Goal: Task Accomplishment & Management: Manage account settings

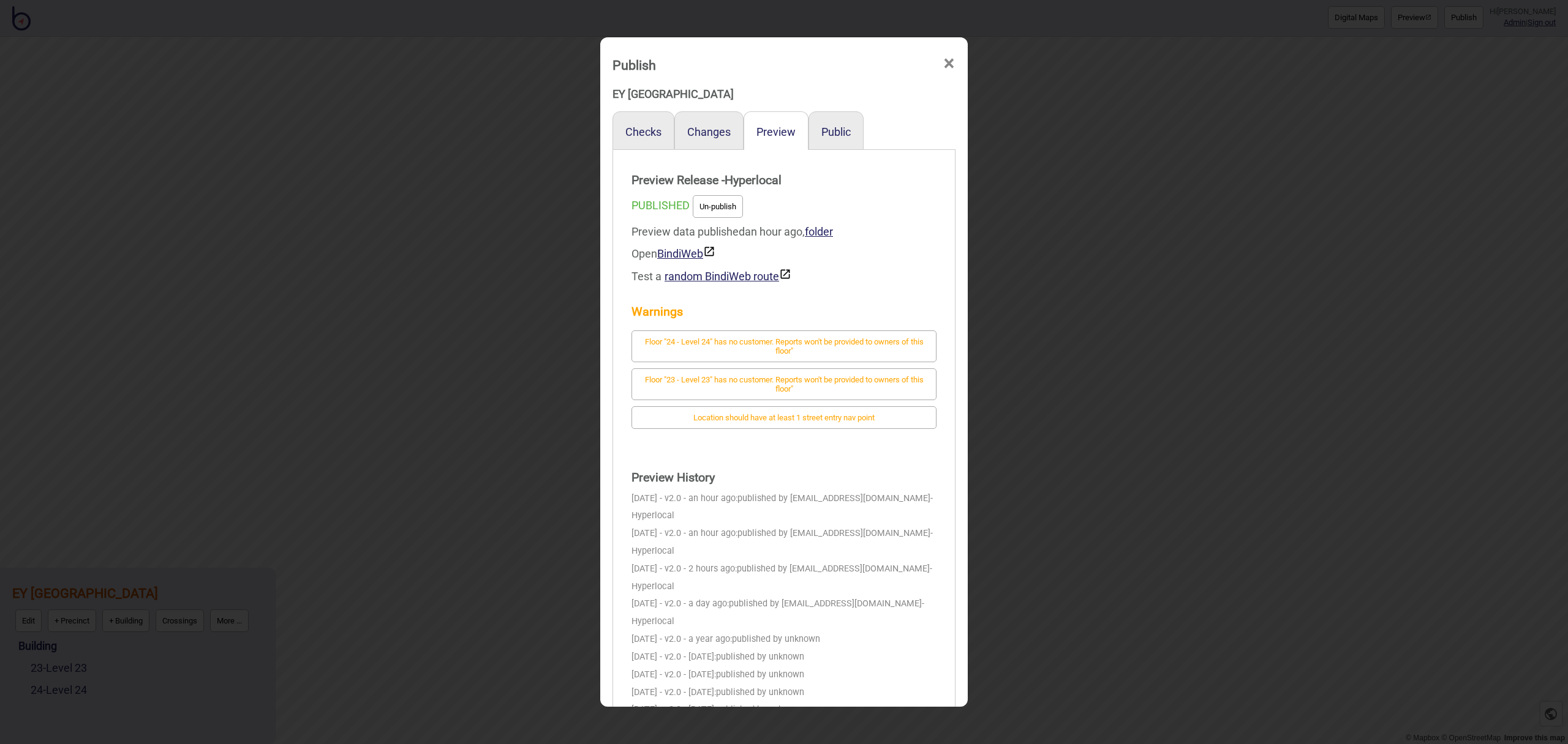
click at [945, 65] on span "×" at bounding box center [949, 63] width 13 height 41
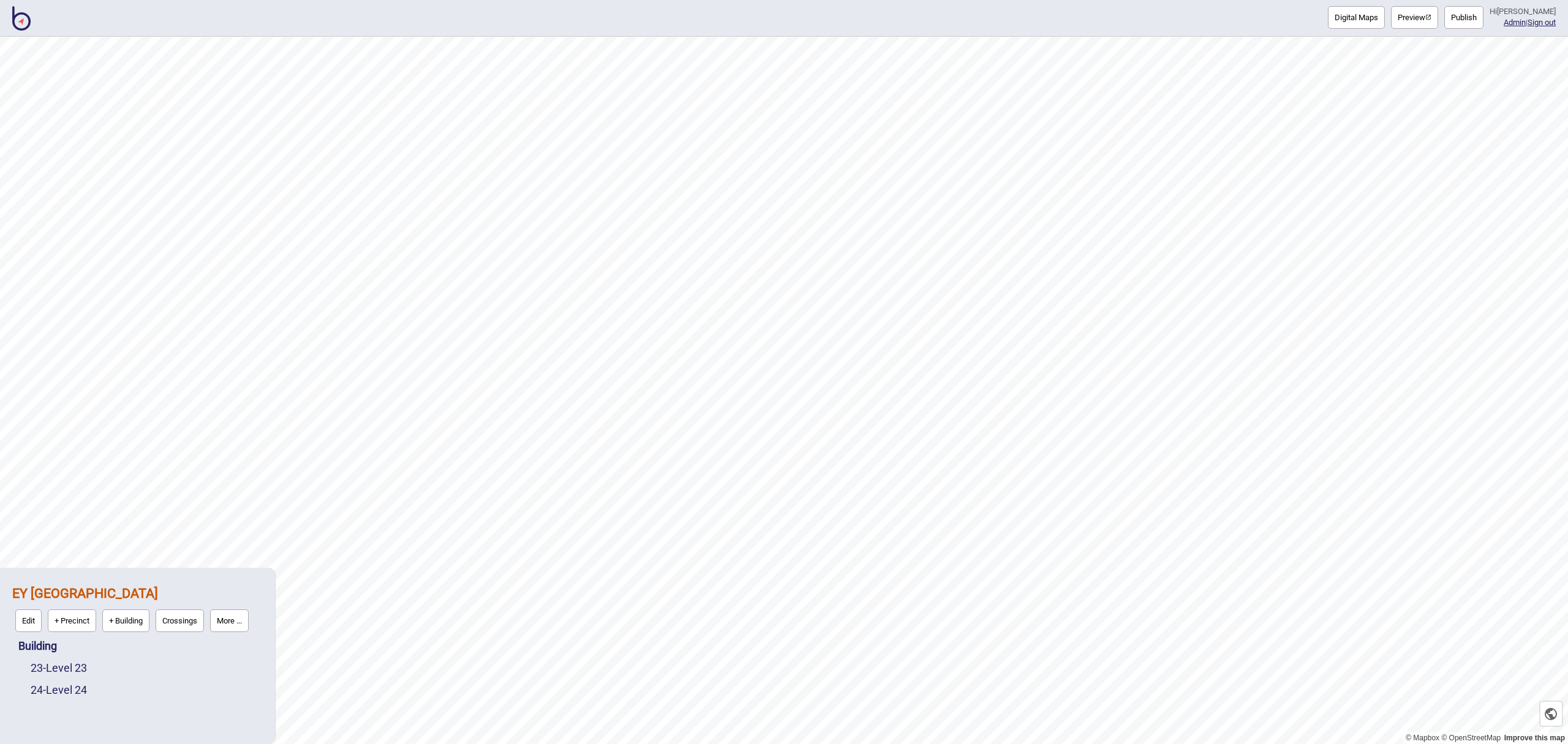
click at [30, 26] on img at bounding box center [21, 18] width 19 height 25
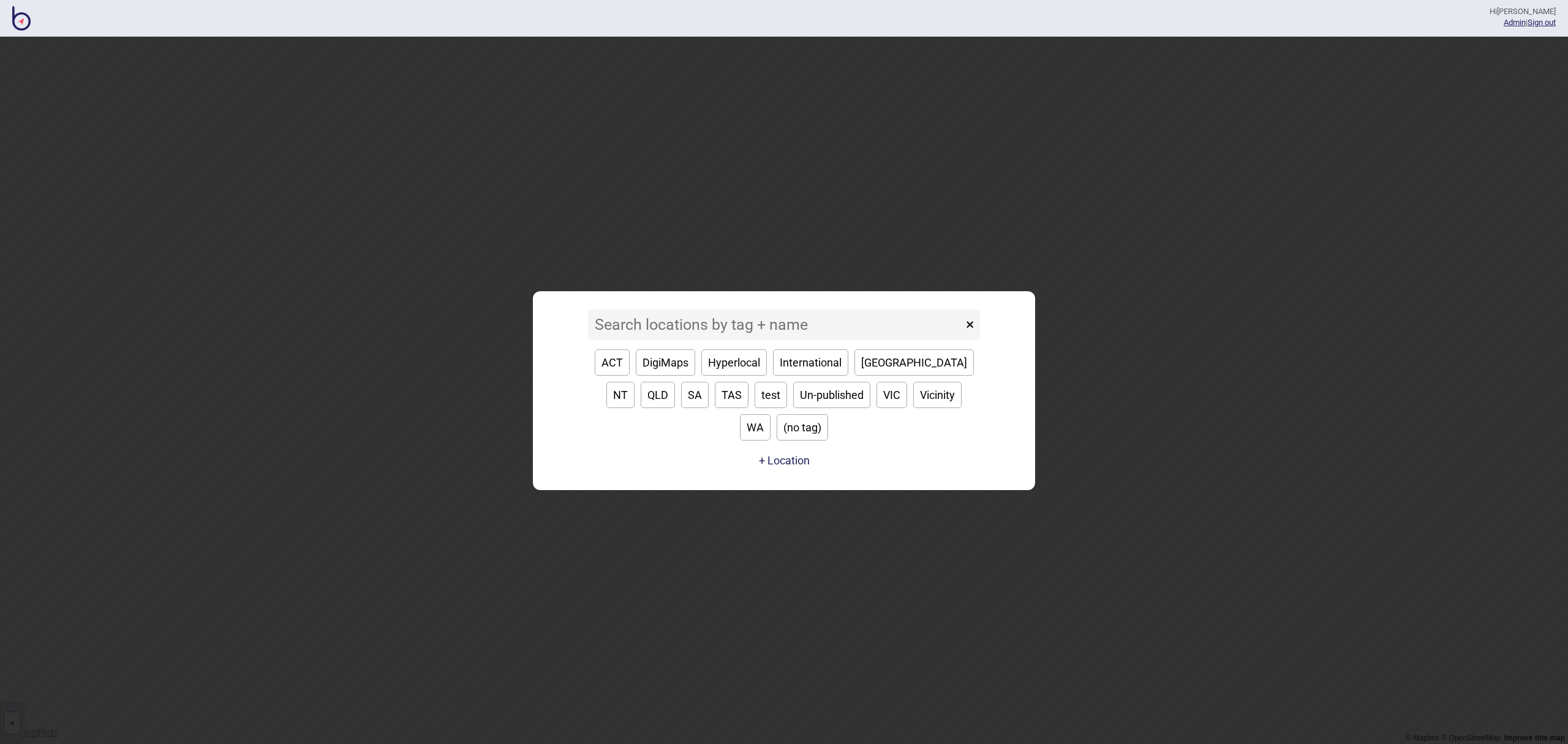
click at [876, 401] on button "VIC" at bounding box center [891, 395] width 31 height 27
type input "VIC"
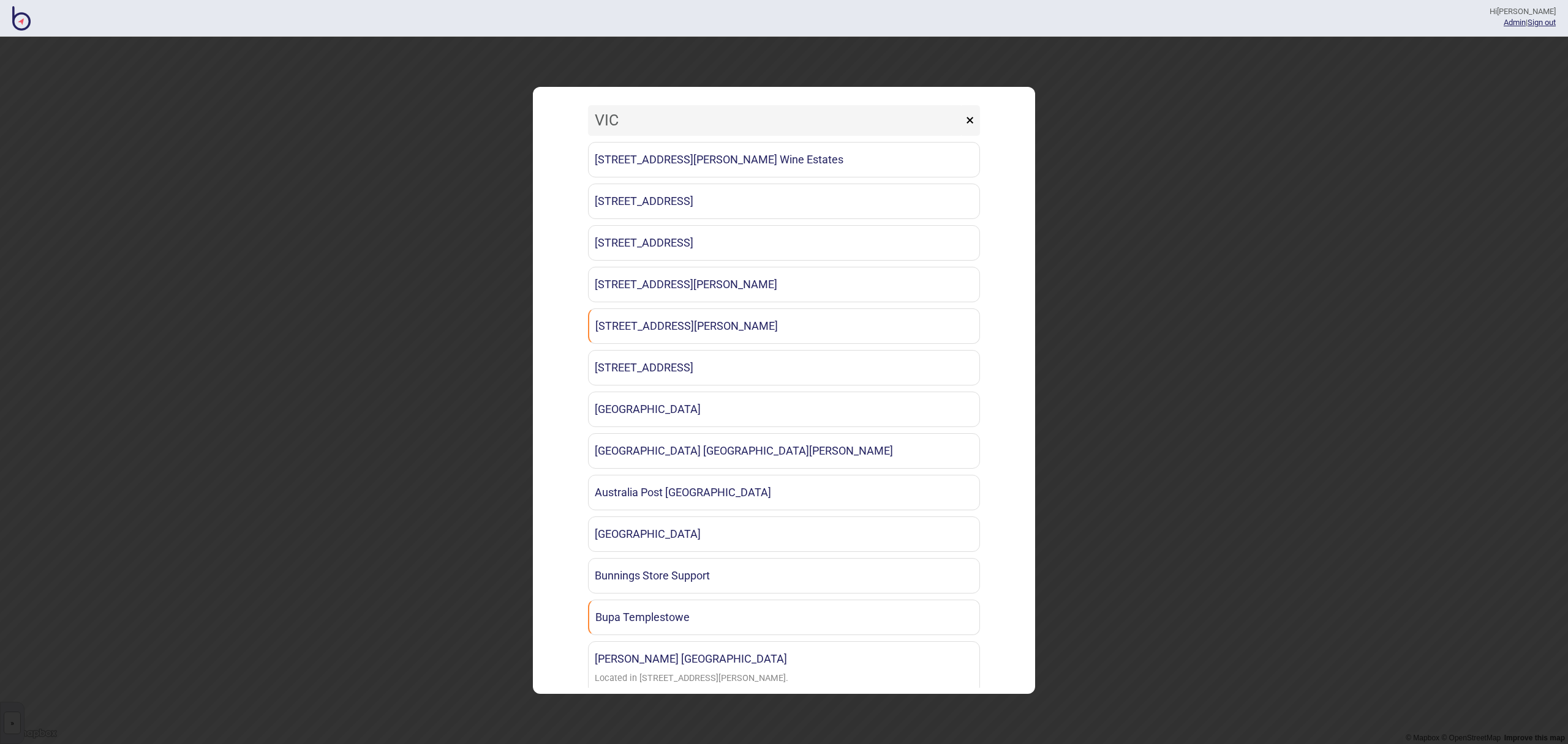
scroll to position [766, 0]
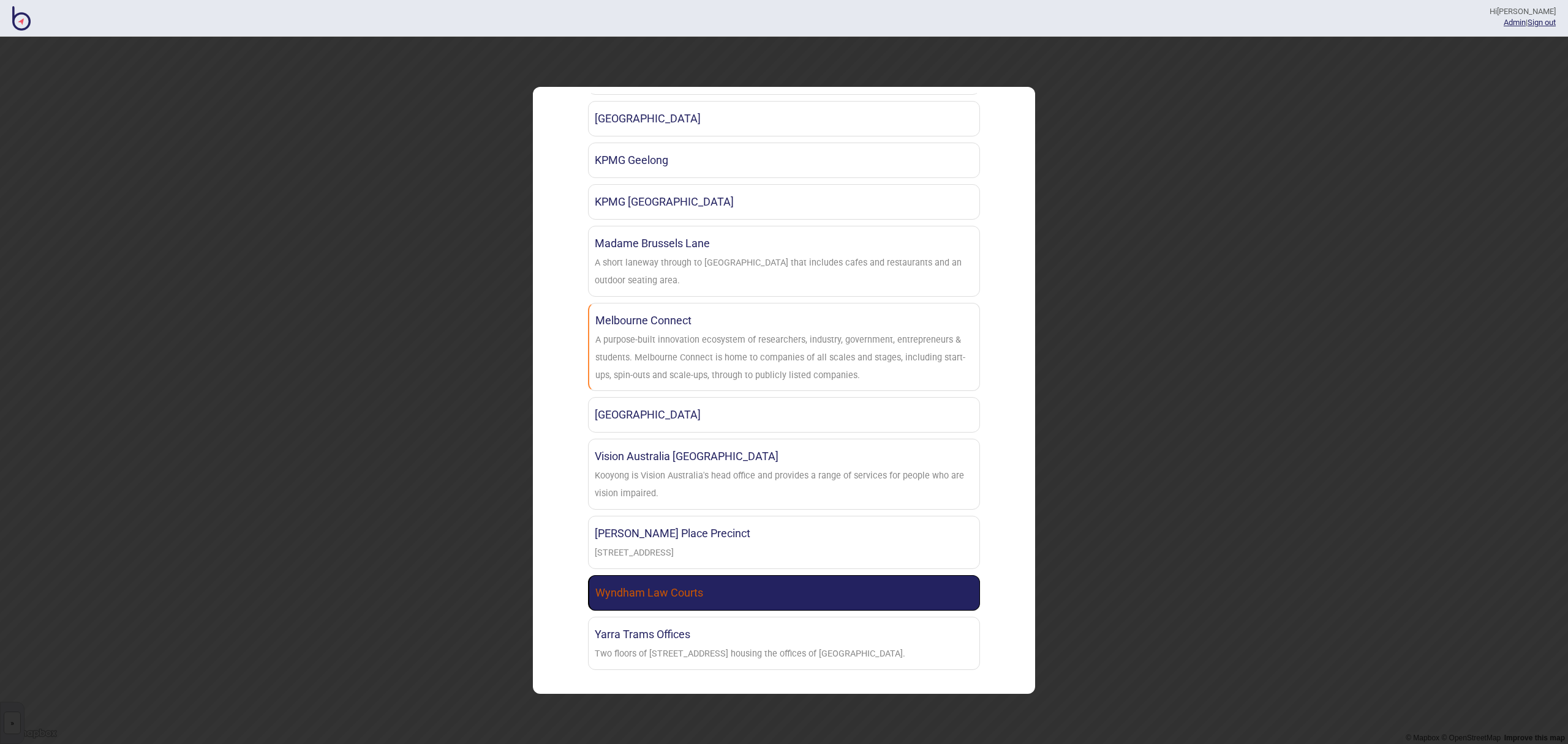
click at [786, 577] on link "Wyndham Law Courts" at bounding box center [784, 593] width 392 height 36
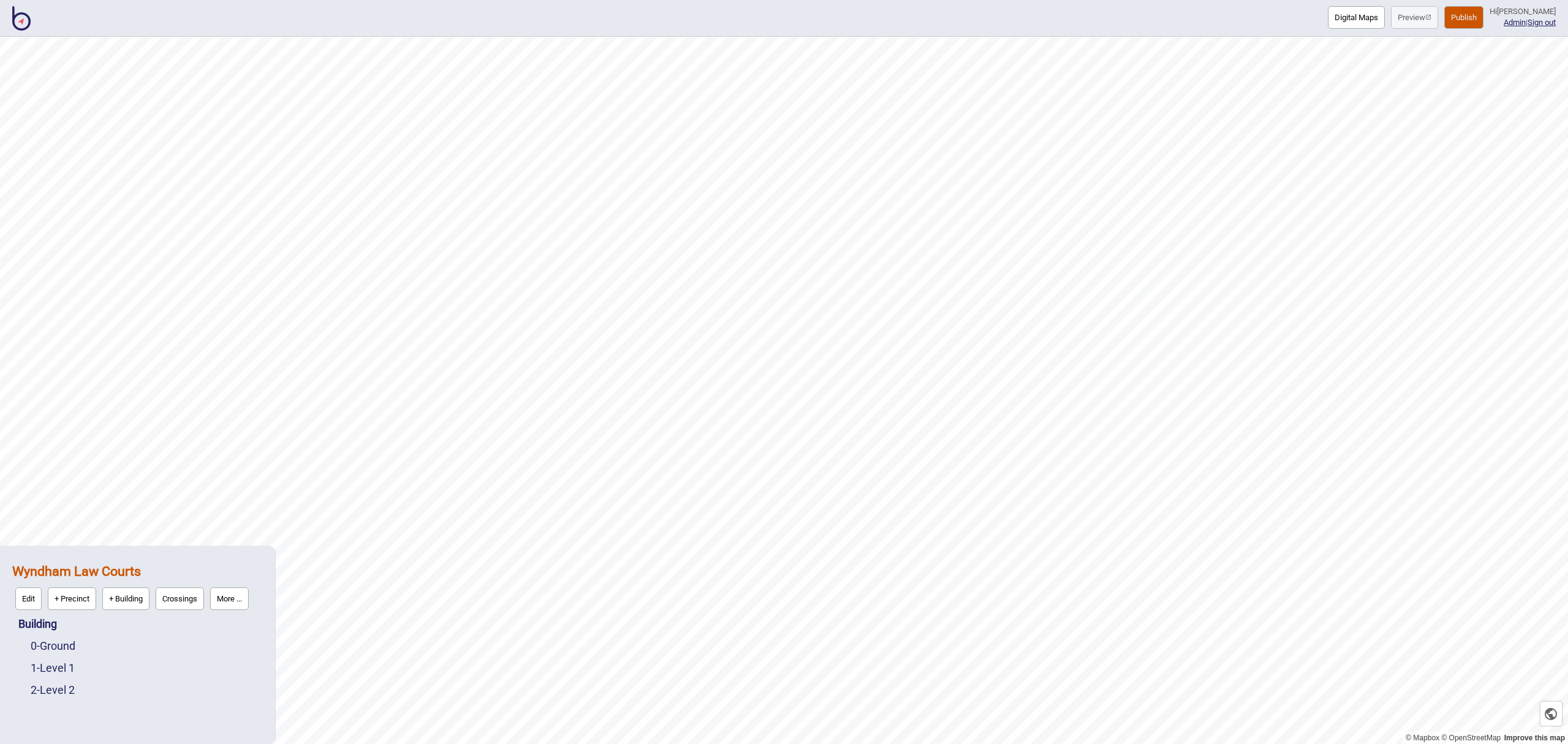
click at [1465, 19] on button "Publish" at bounding box center [1464, 17] width 40 height 23
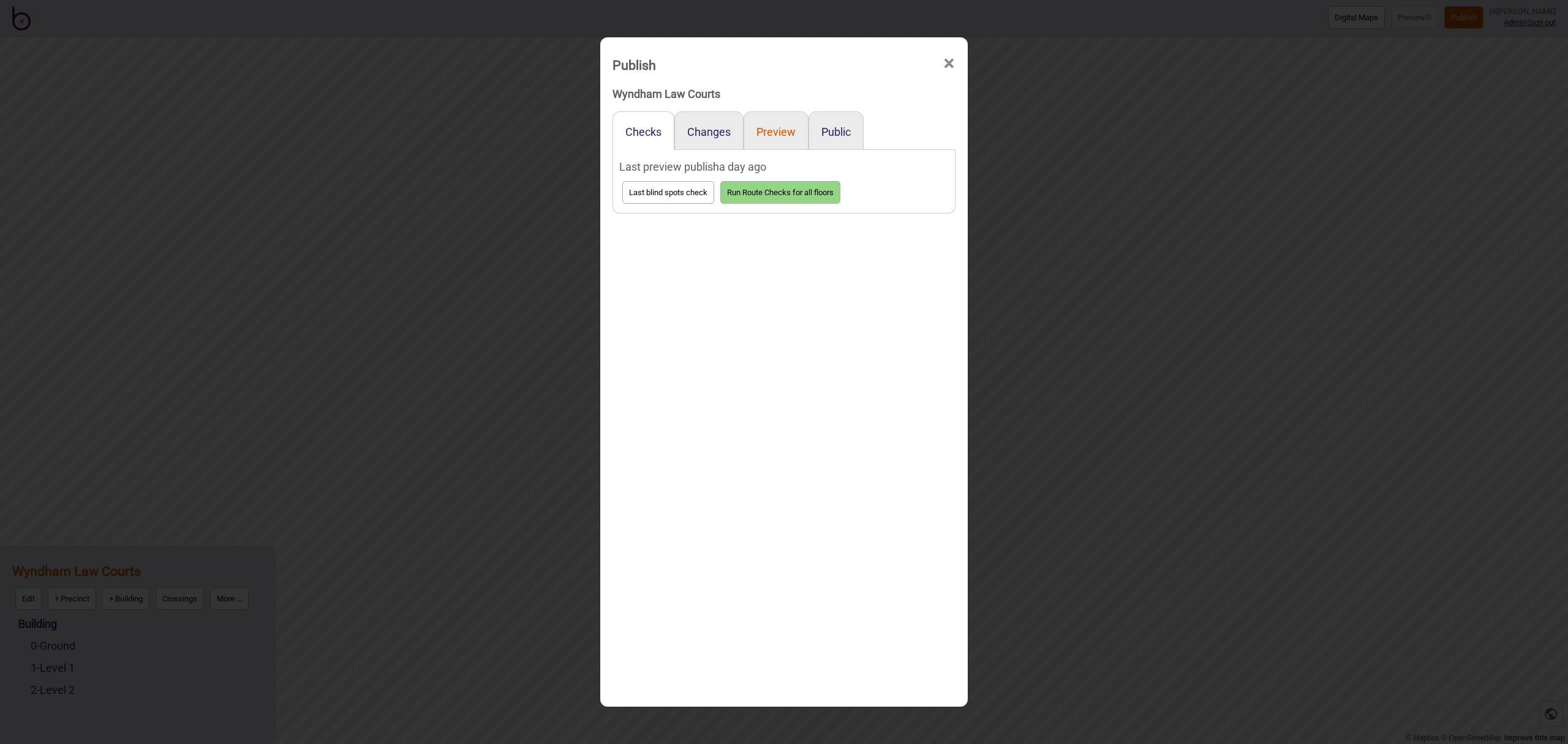
click at [779, 133] on button "Preview" at bounding box center [776, 132] width 40 height 13
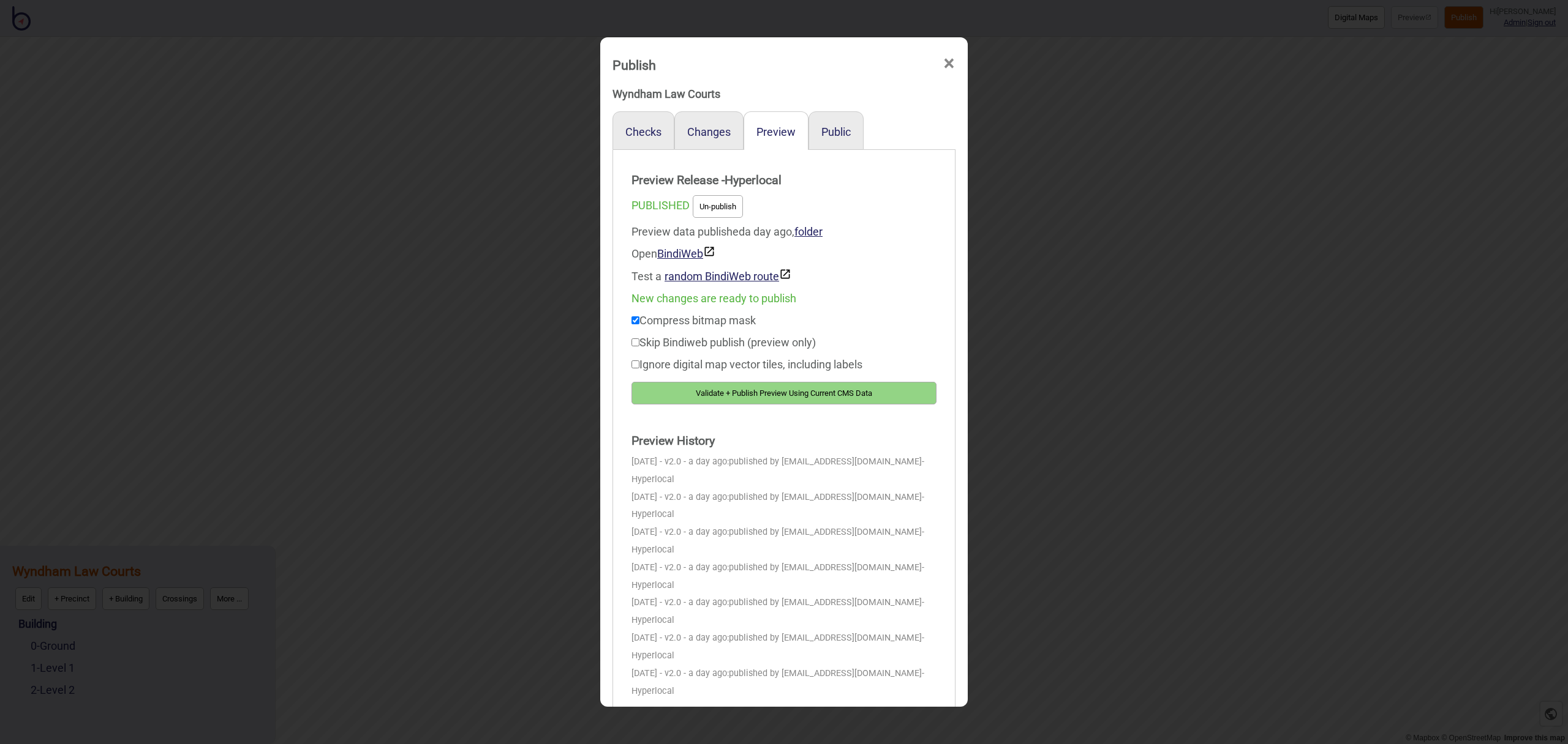
click at [854, 395] on button "Validate + Publish Preview Using Current CMS Data" at bounding box center [784, 393] width 305 height 23
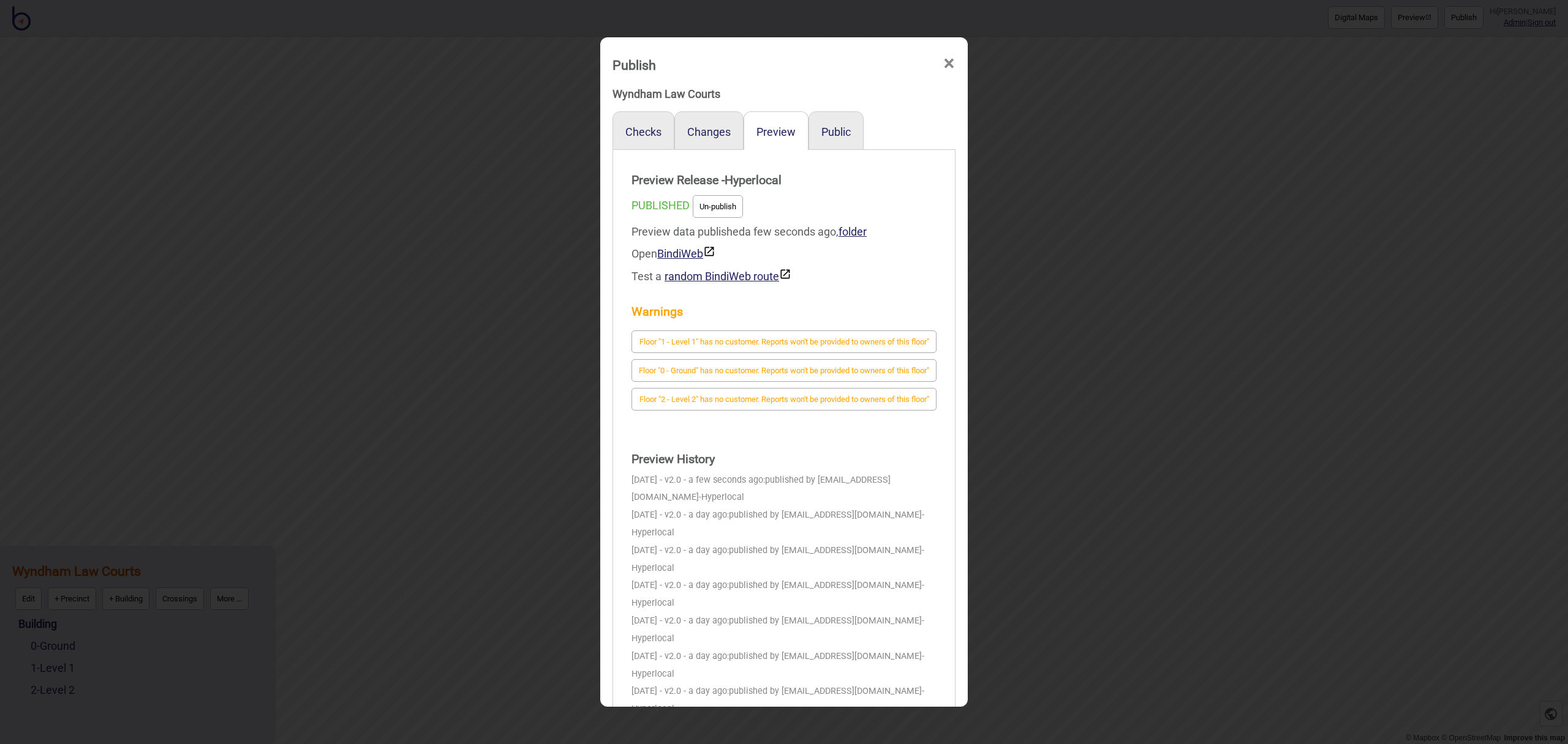
click at [947, 60] on span "×" at bounding box center [949, 63] width 13 height 41
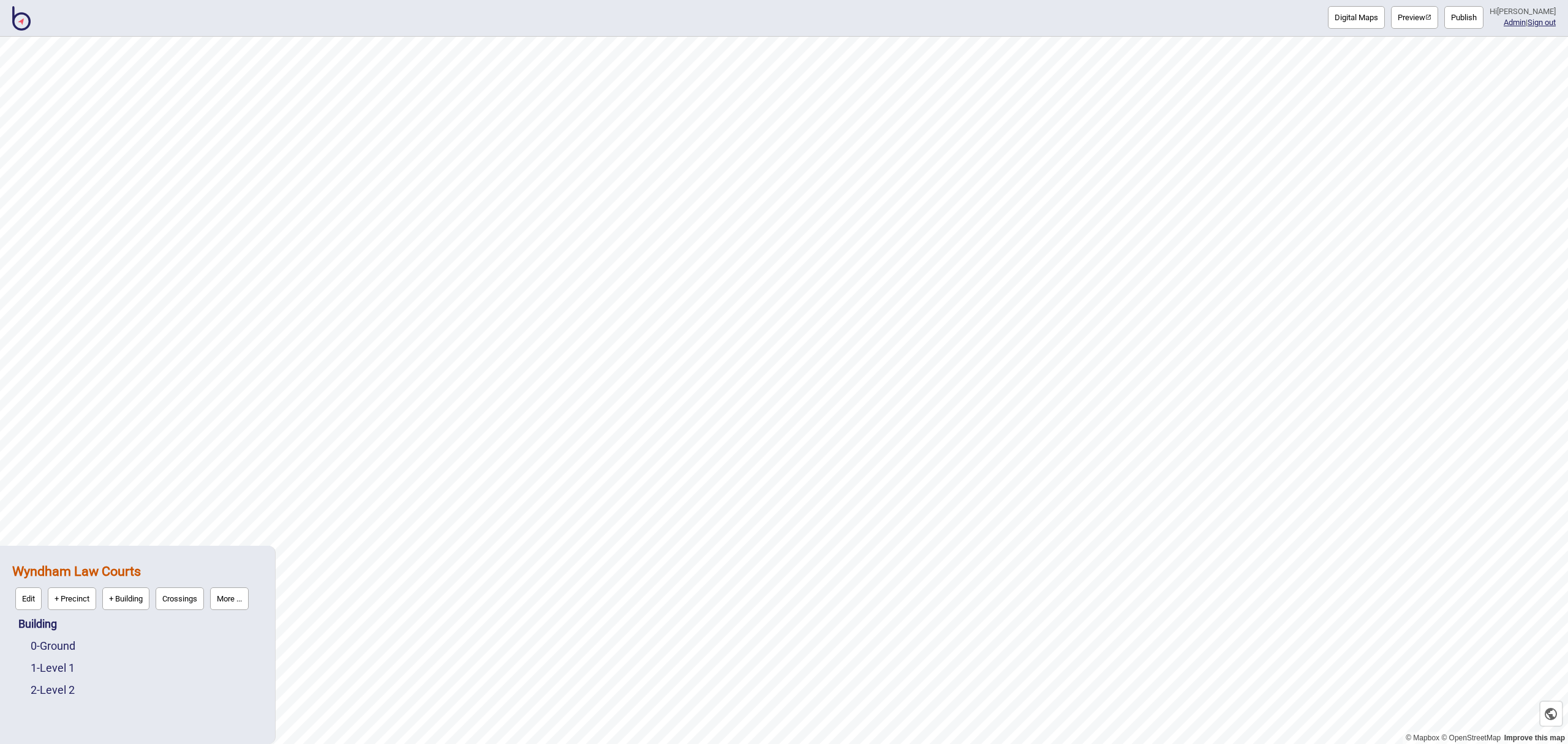
click at [241, 603] on button "More ..." at bounding box center [229, 598] width 39 height 23
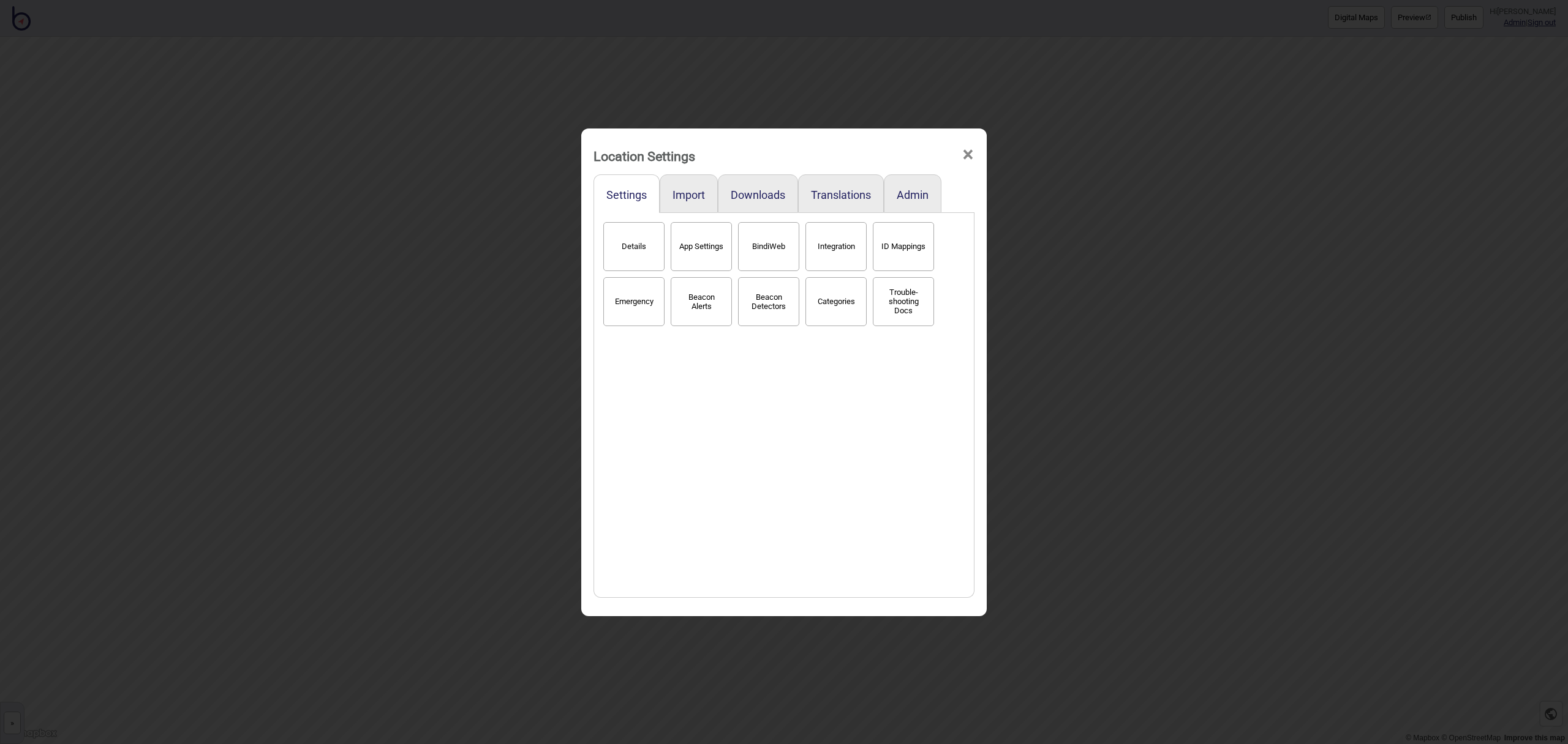
click at [758, 266] on button "BindiWeb" at bounding box center [769, 246] width 61 height 49
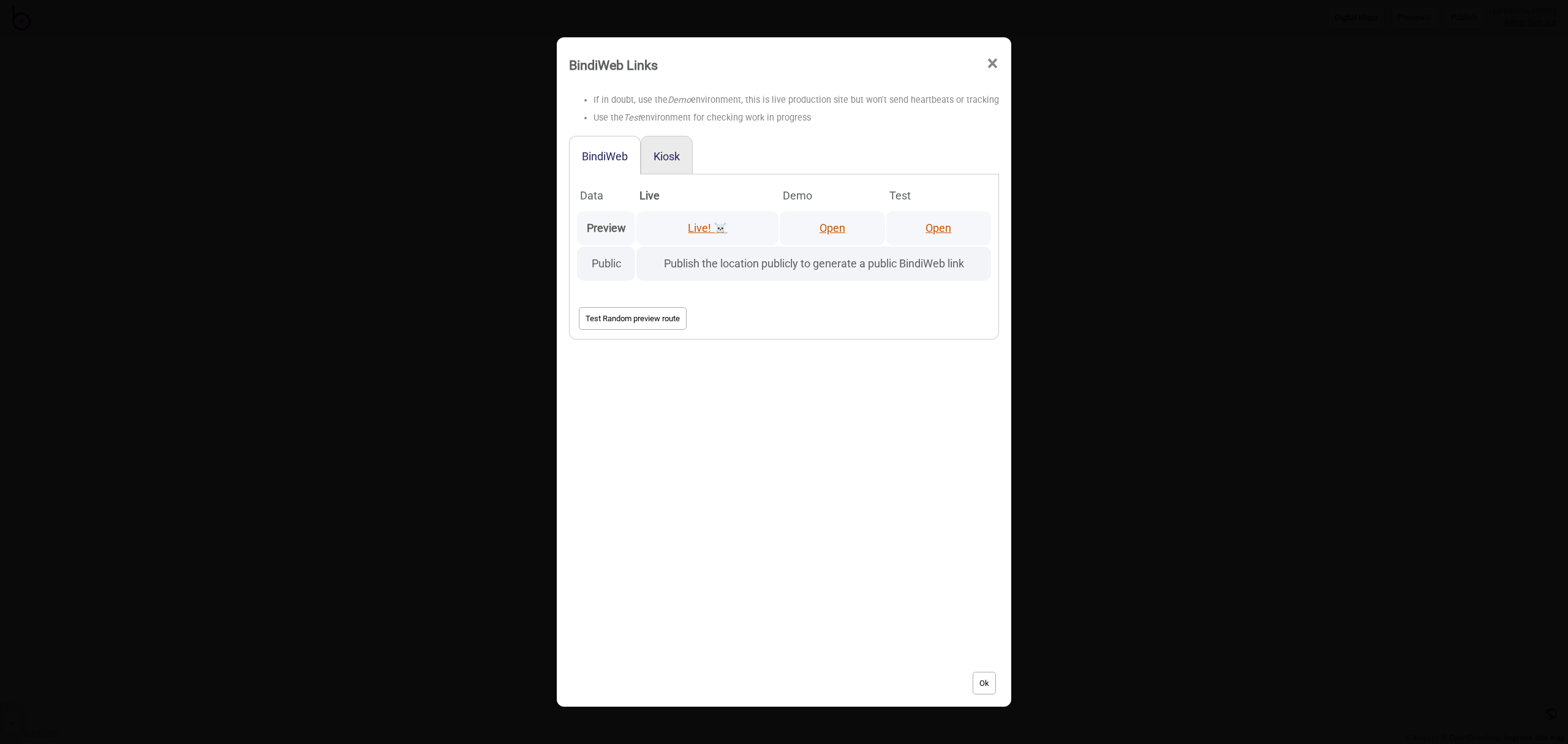
click at [832, 227] on link "Open" at bounding box center [833, 228] width 26 height 13
click at [678, 153] on button "Kiosk" at bounding box center [666, 156] width 27 height 13
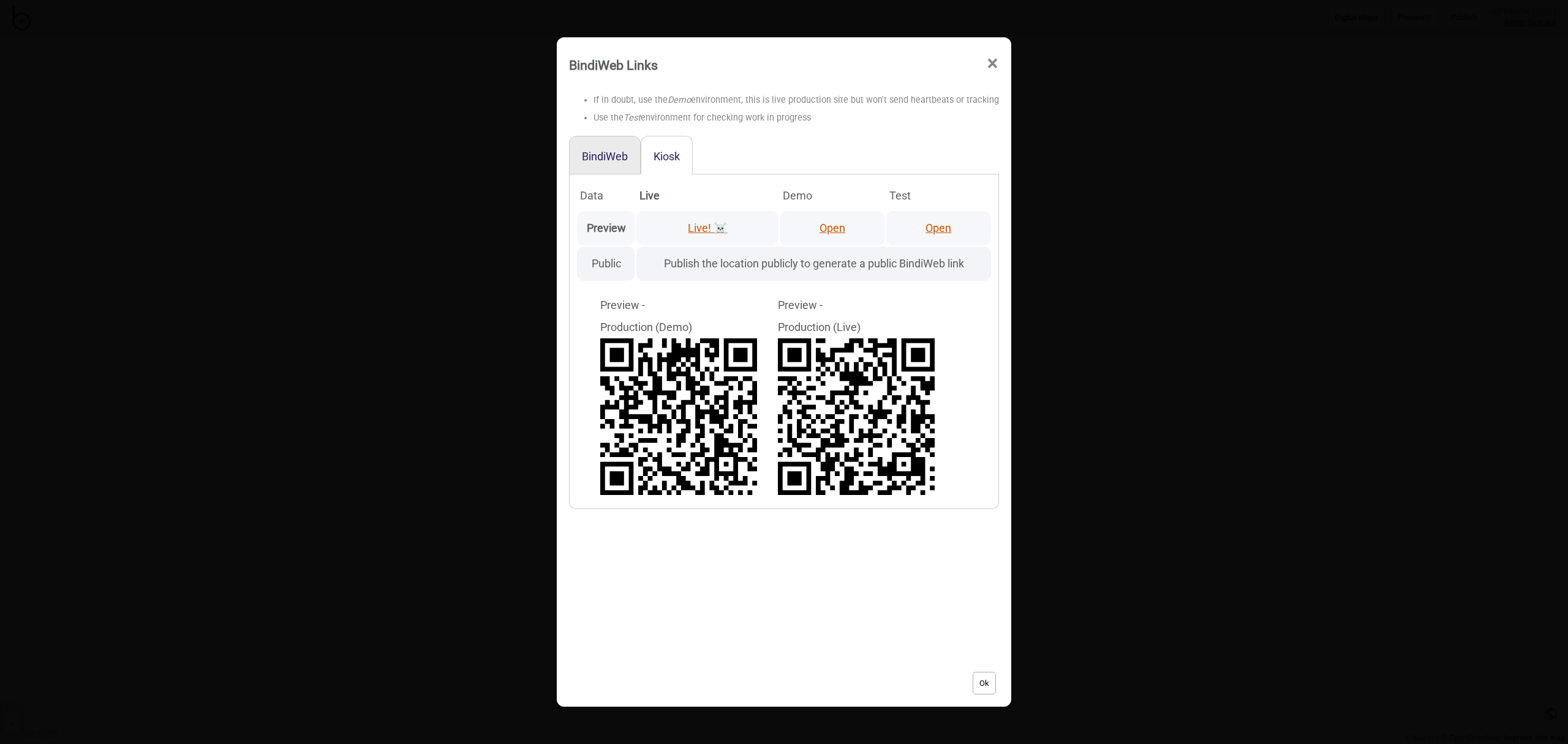
click at [828, 224] on link "Open" at bounding box center [833, 228] width 26 height 13
click at [992, 62] on span "×" at bounding box center [992, 63] width 13 height 41
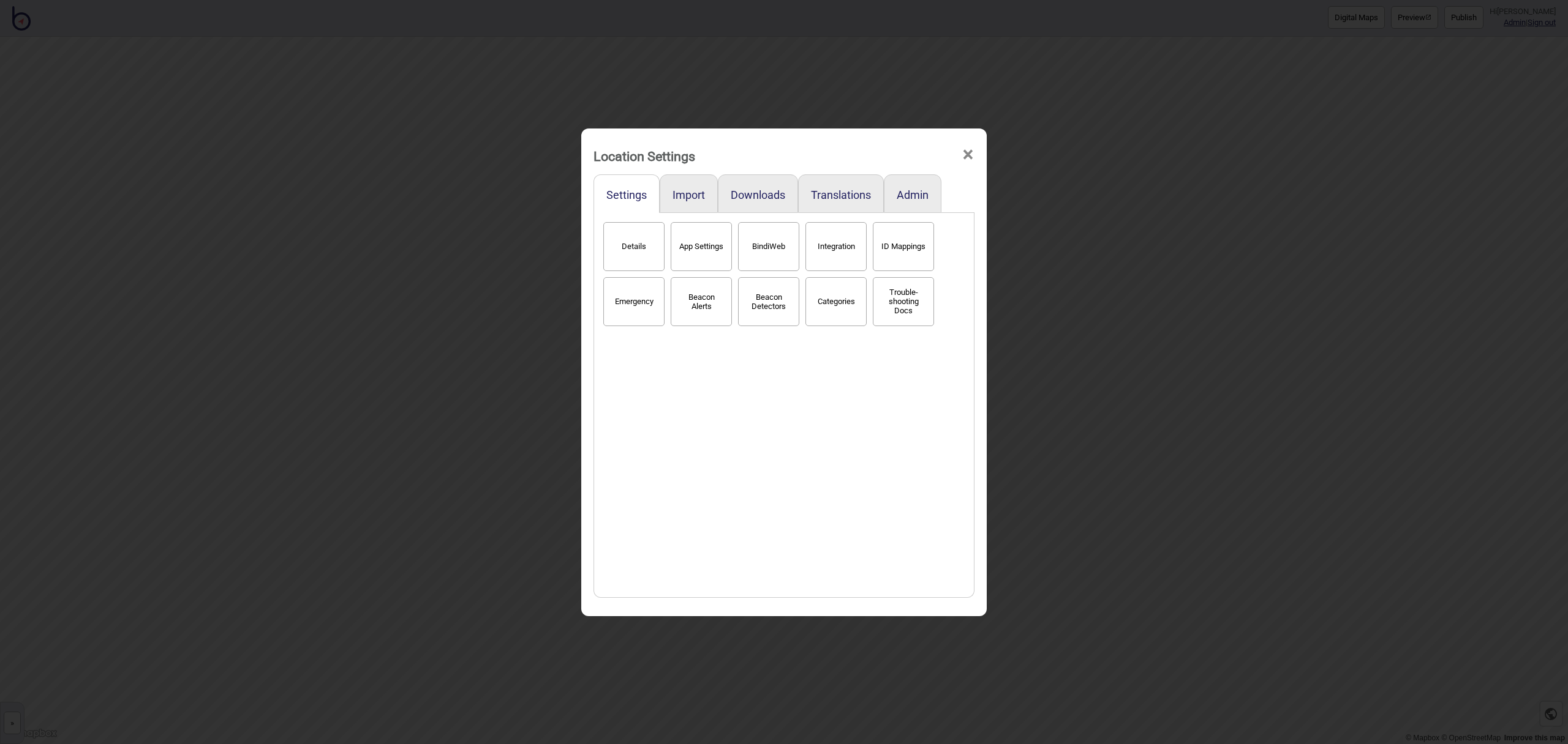
click at [971, 158] on span "×" at bounding box center [967, 155] width 13 height 41
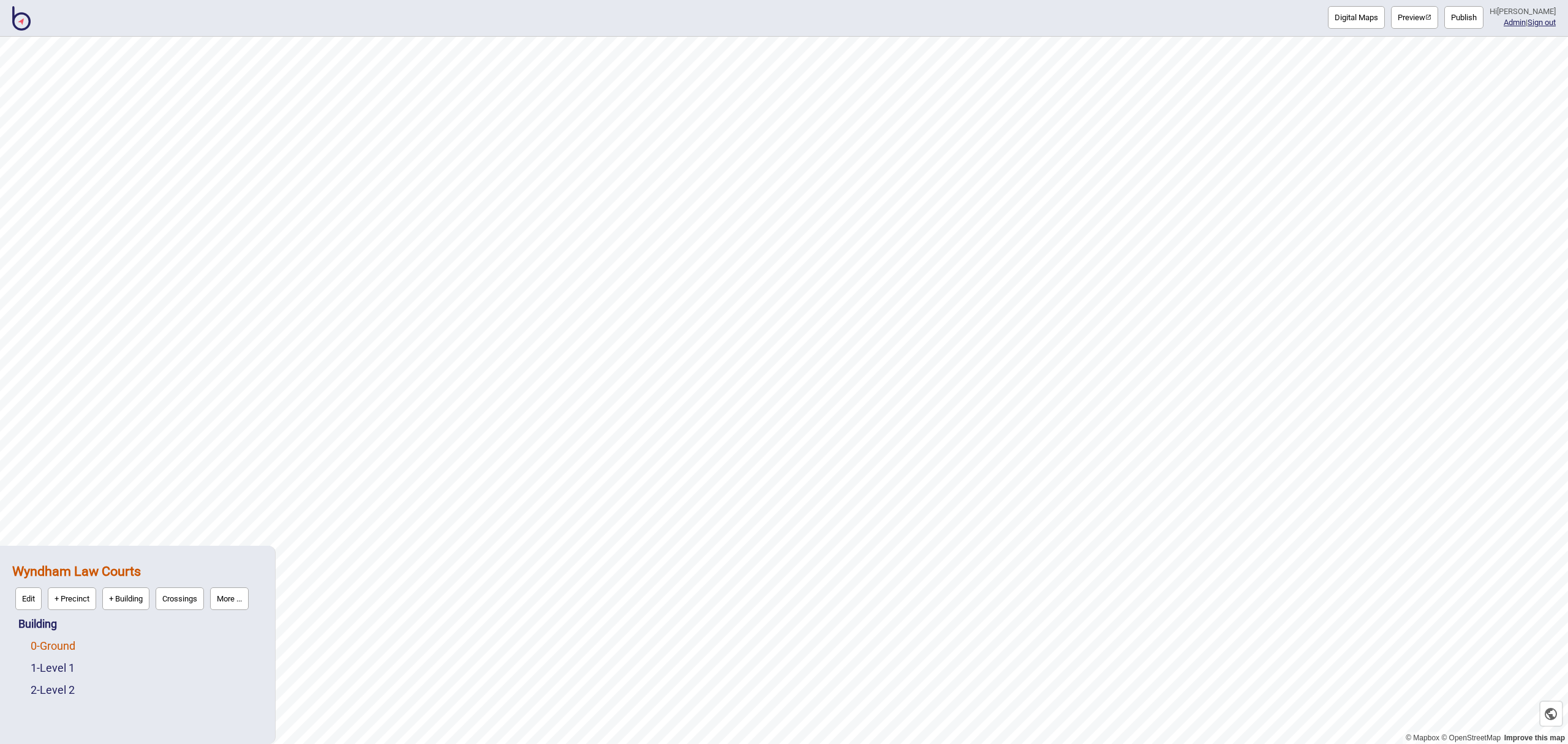
click at [56, 644] on link "0 - Ground" at bounding box center [53, 646] width 45 height 13
click at [49, 647] on button "Edit" at bounding box center [47, 643] width 27 height 23
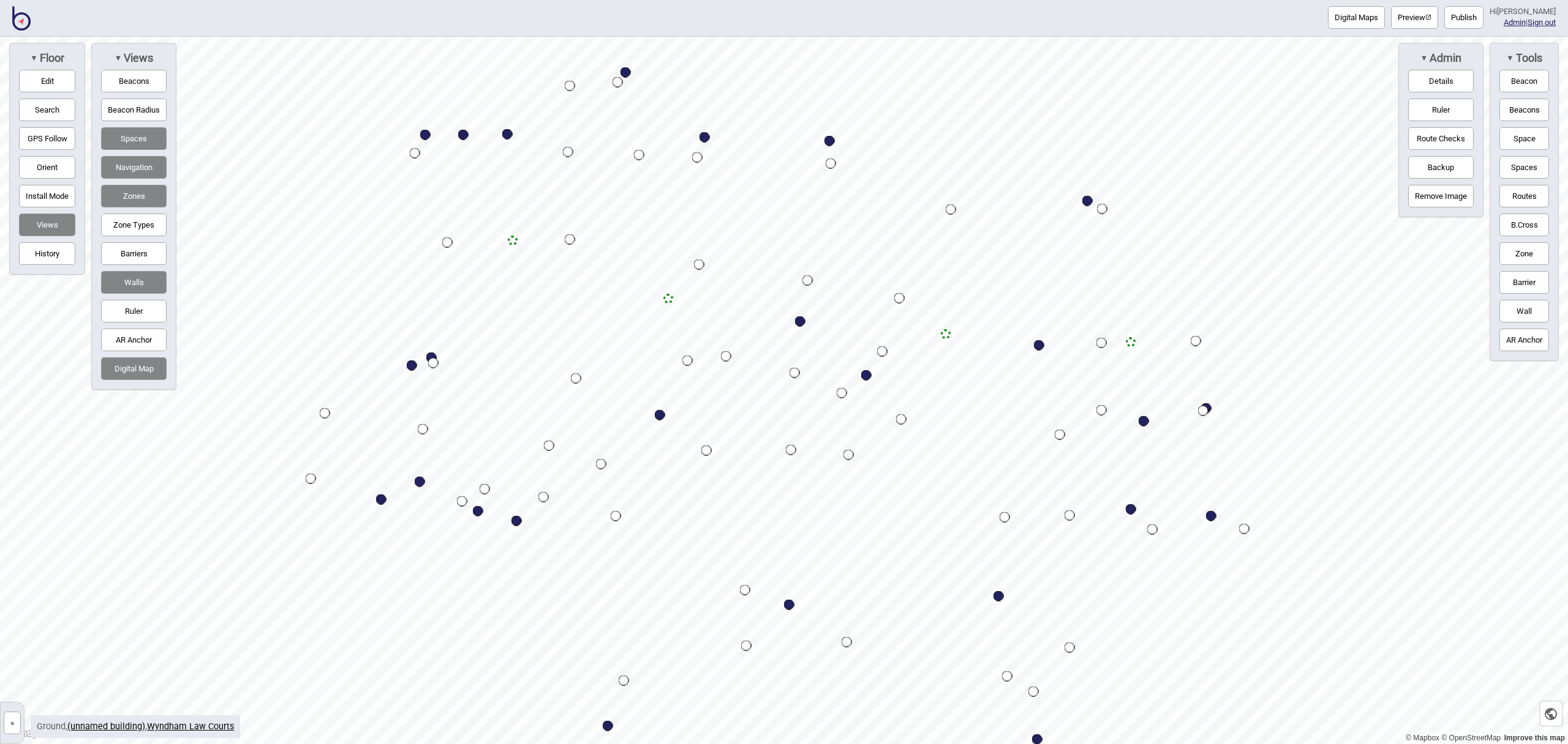
click at [137, 170] on button "Navigation" at bounding box center [134, 167] width 65 height 23
click at [173, 730] on link "Wyndham Law Courts" at bounding box center [190, 727] width 87 height 11
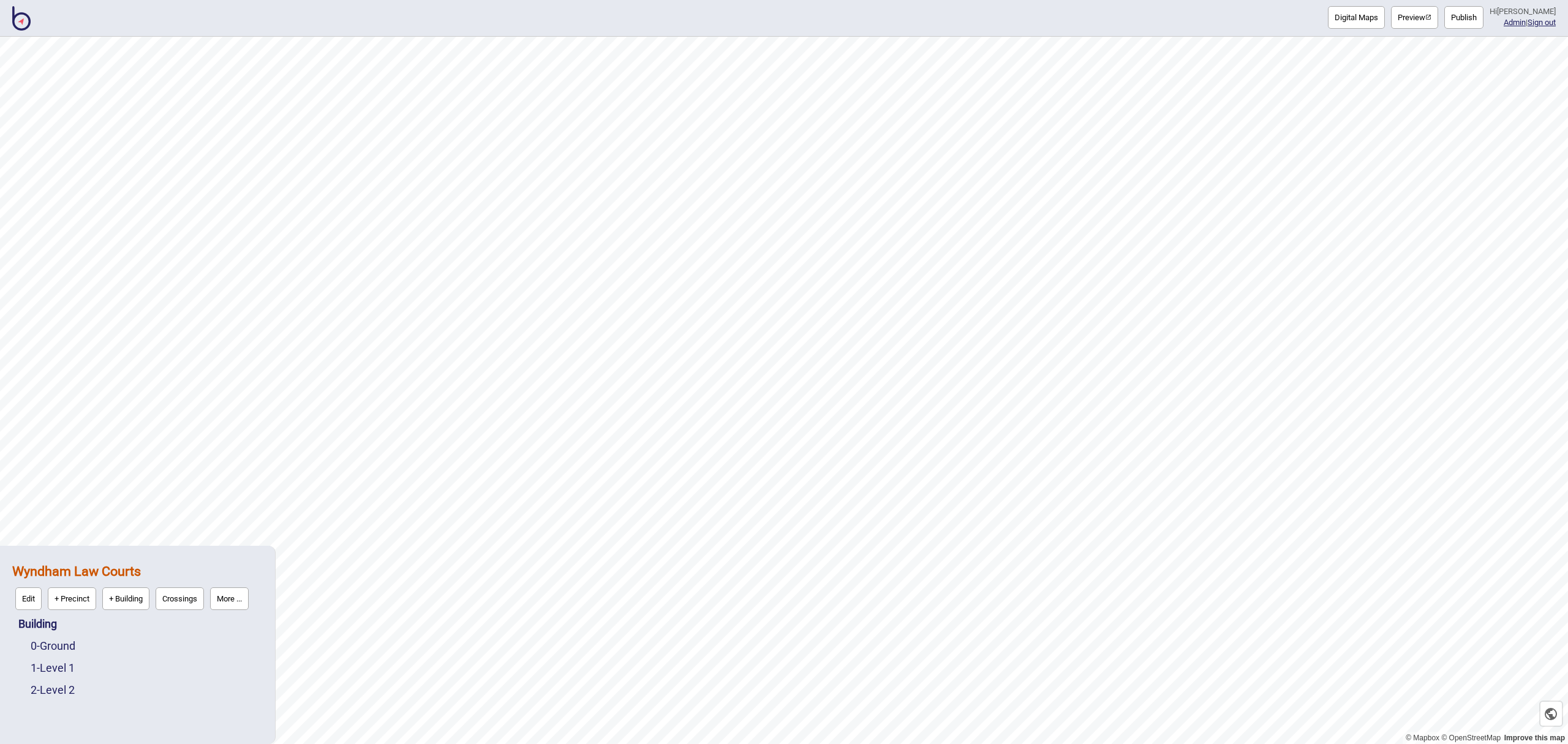
click at [20, 23] on img at bounding box center [21, 18] width 19 height 25
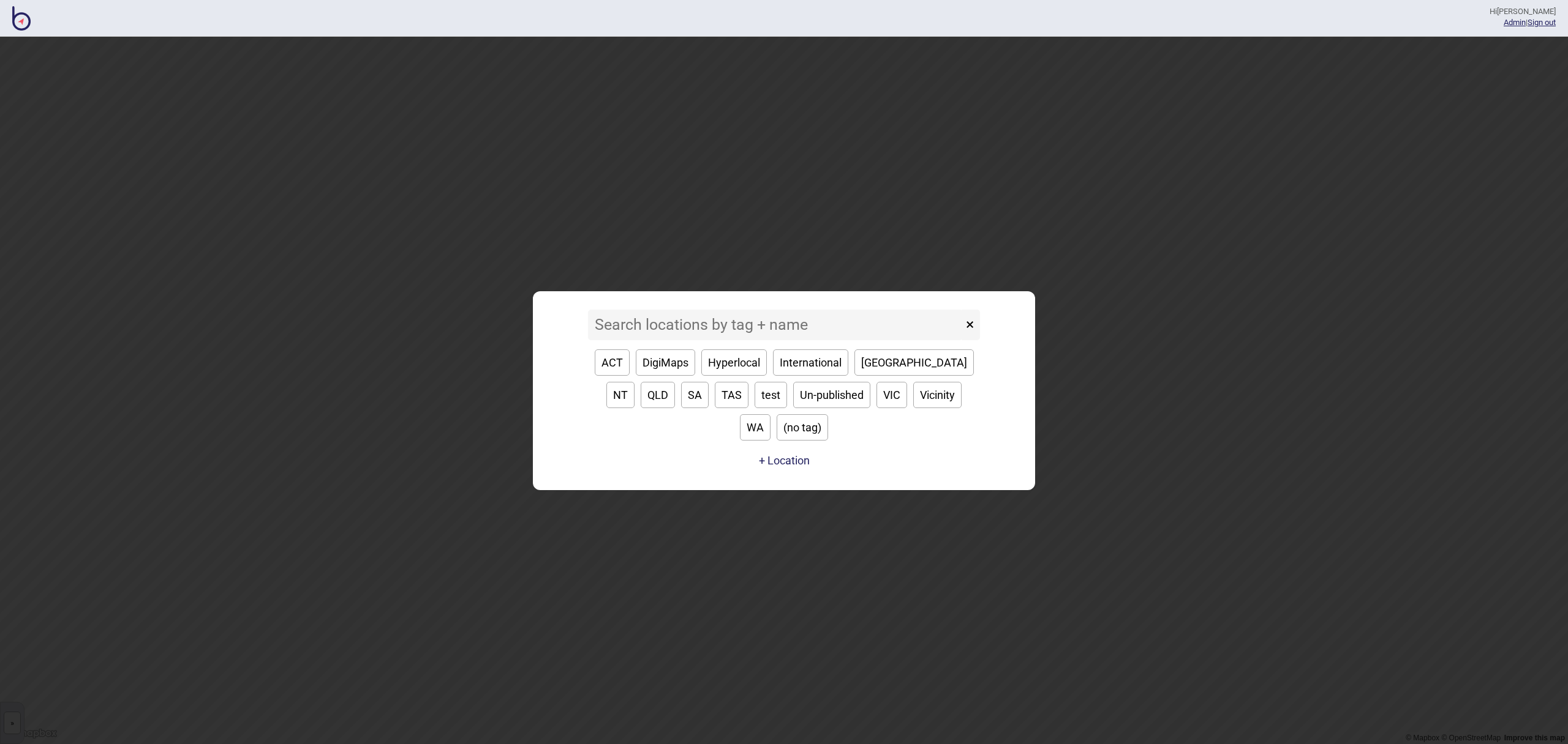
click at [872, 375] on button "[GEOGRAPHIC_DATA]" at bounding box center [914, 363] width 120 height 27
type input "[GEOGRAPHIC_DATA]"
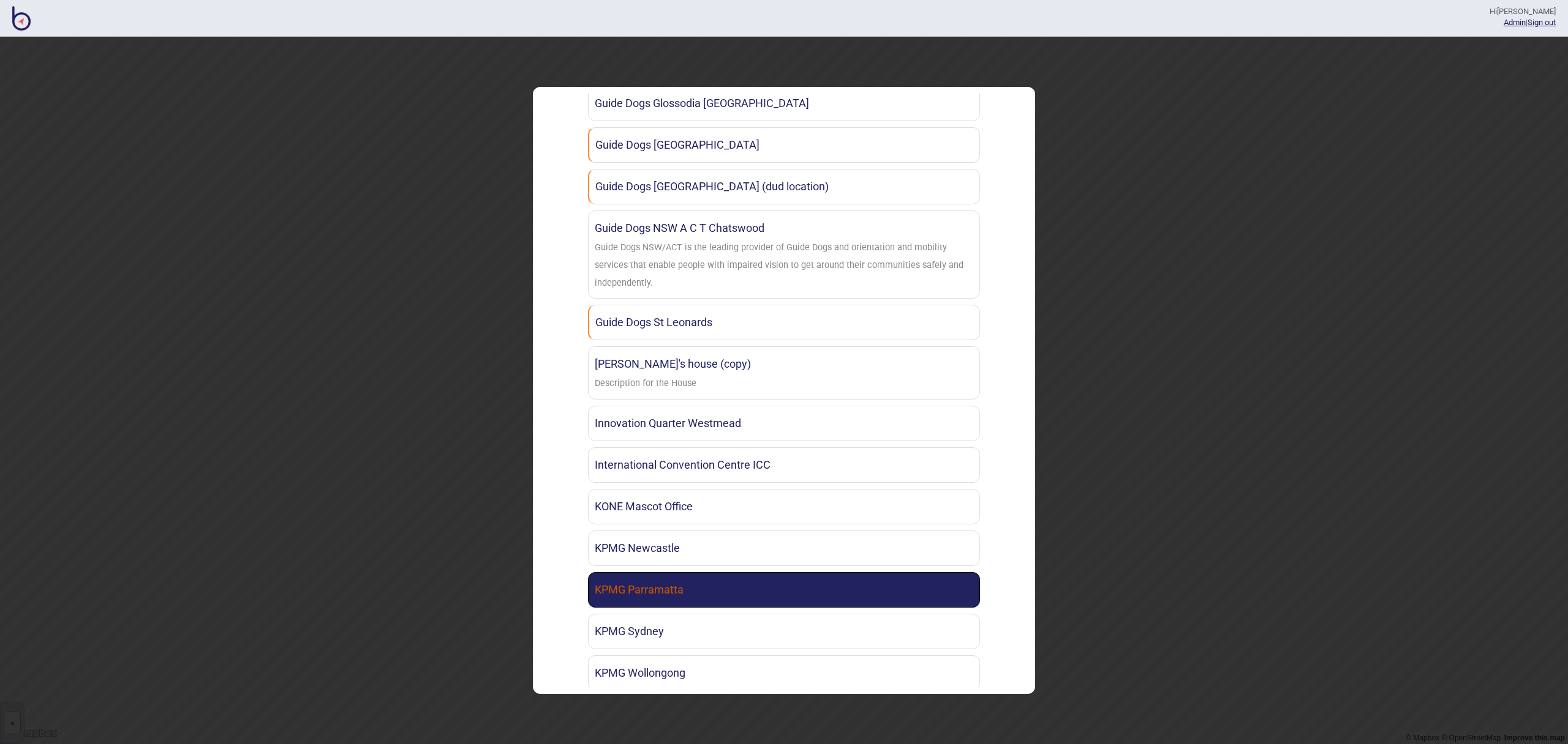
scroll to position [1216, 0]
click at [744, 587] on link "KPMG Parramatta" at bounding box center [784, 589] width 392 height 36
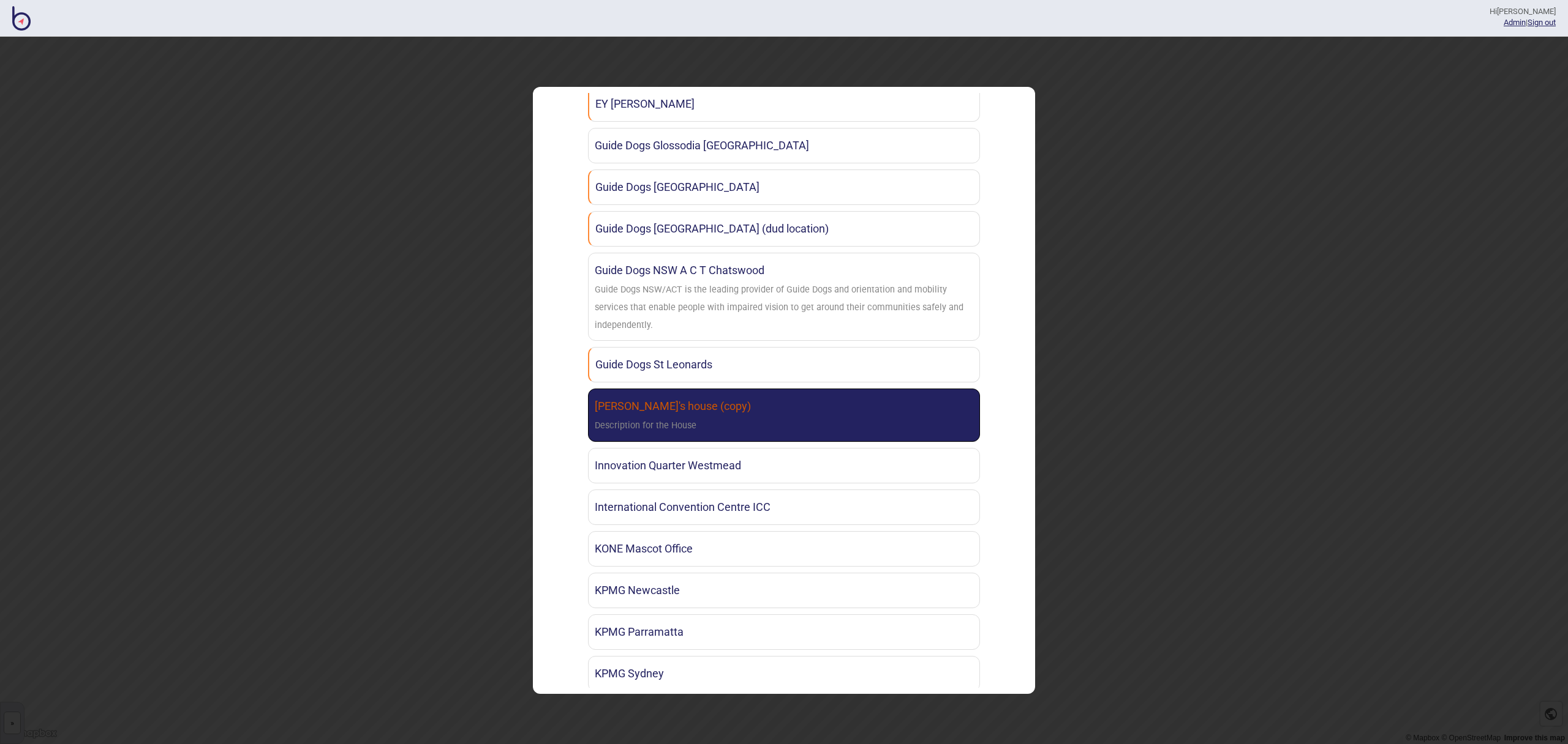
scroll to position [1420, 0]
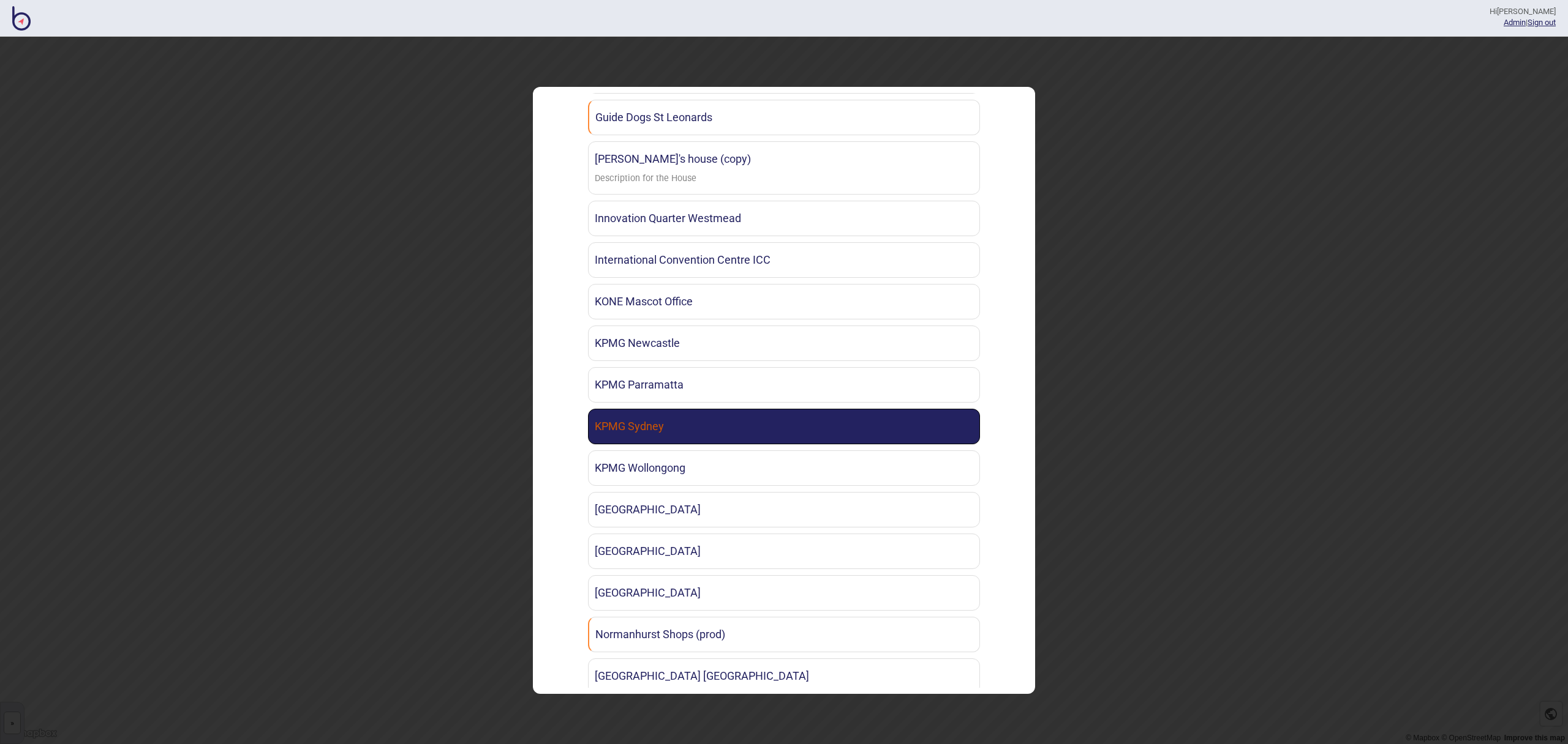
click at [702, 420] on link "KPMG Sydney" at bounding box center [784, 427] width 392 height 36
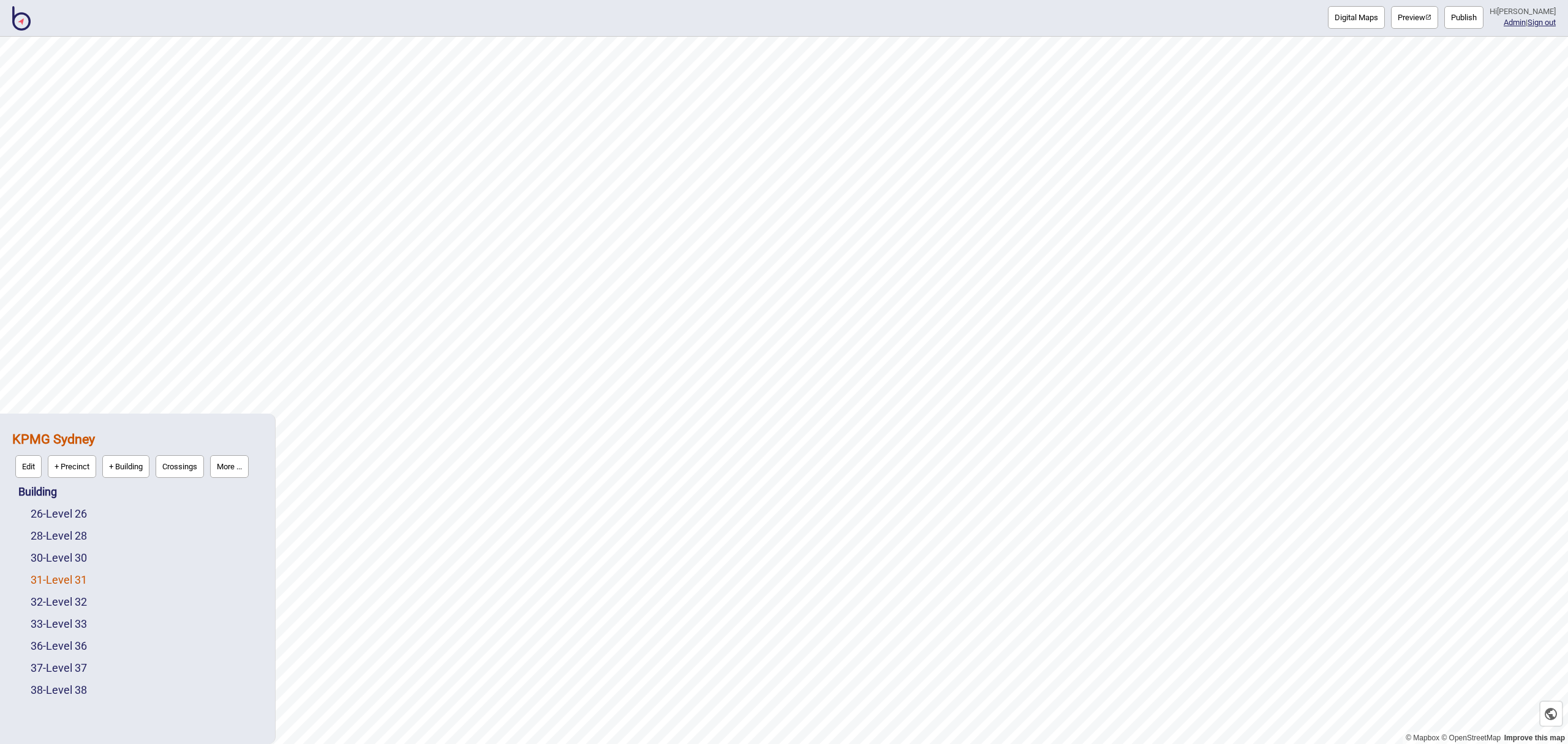
click at [71, 583] on link "31 - Level 31" at bounding box center [58, 580] width 56 height 13
click at [50, 440] on strong "KPMG Sydney" at bounding box center [53, 439] width 82 height 15
click at [235, 472] on button "More ..." at bounding box center [229, 467] width 39 height 23
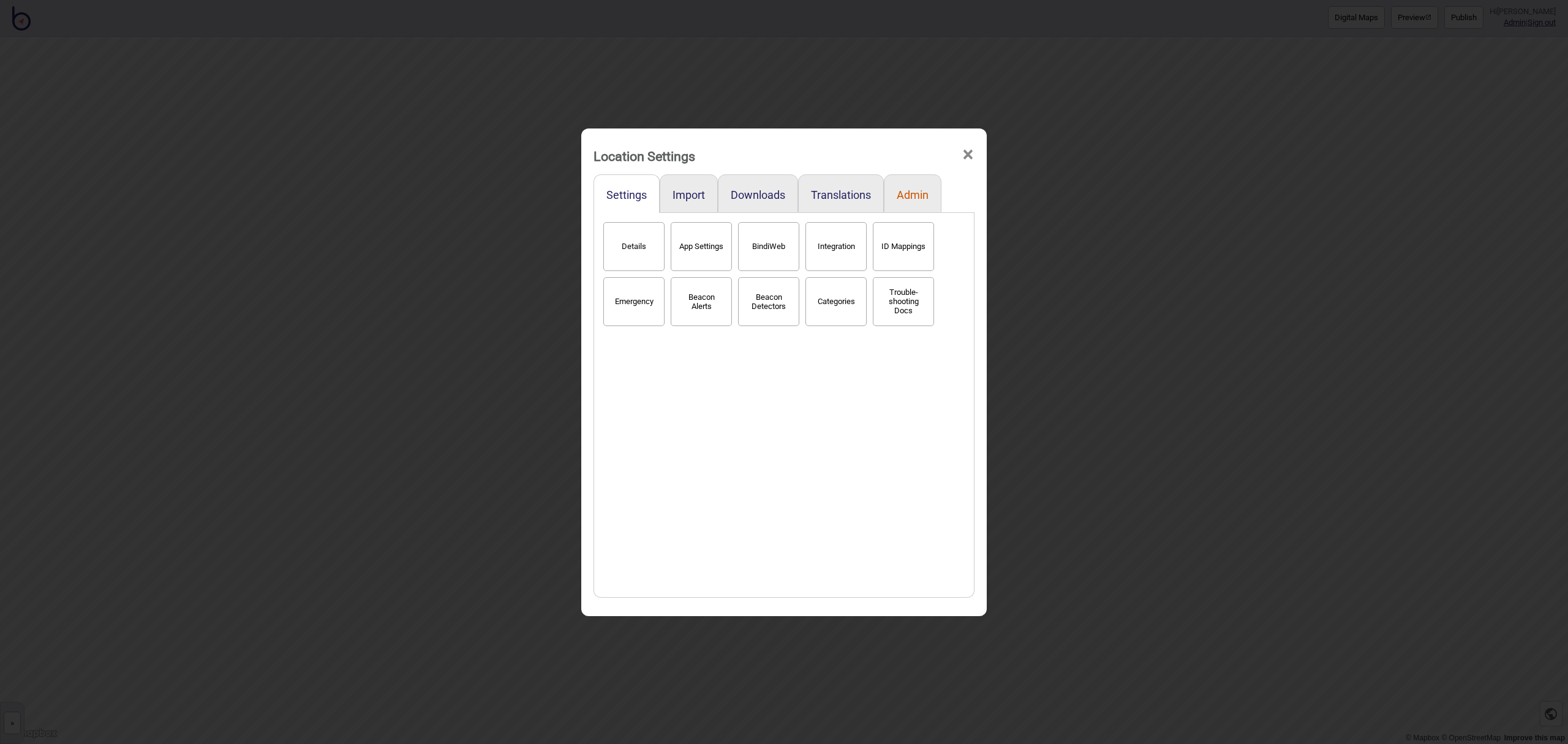
click at [909, 191] on button "Admin" at bounding box center [913, 194] width 32 height 13
click at [622, 238] on button "Stats" at bounding box center [634, 246] width 61 height 49
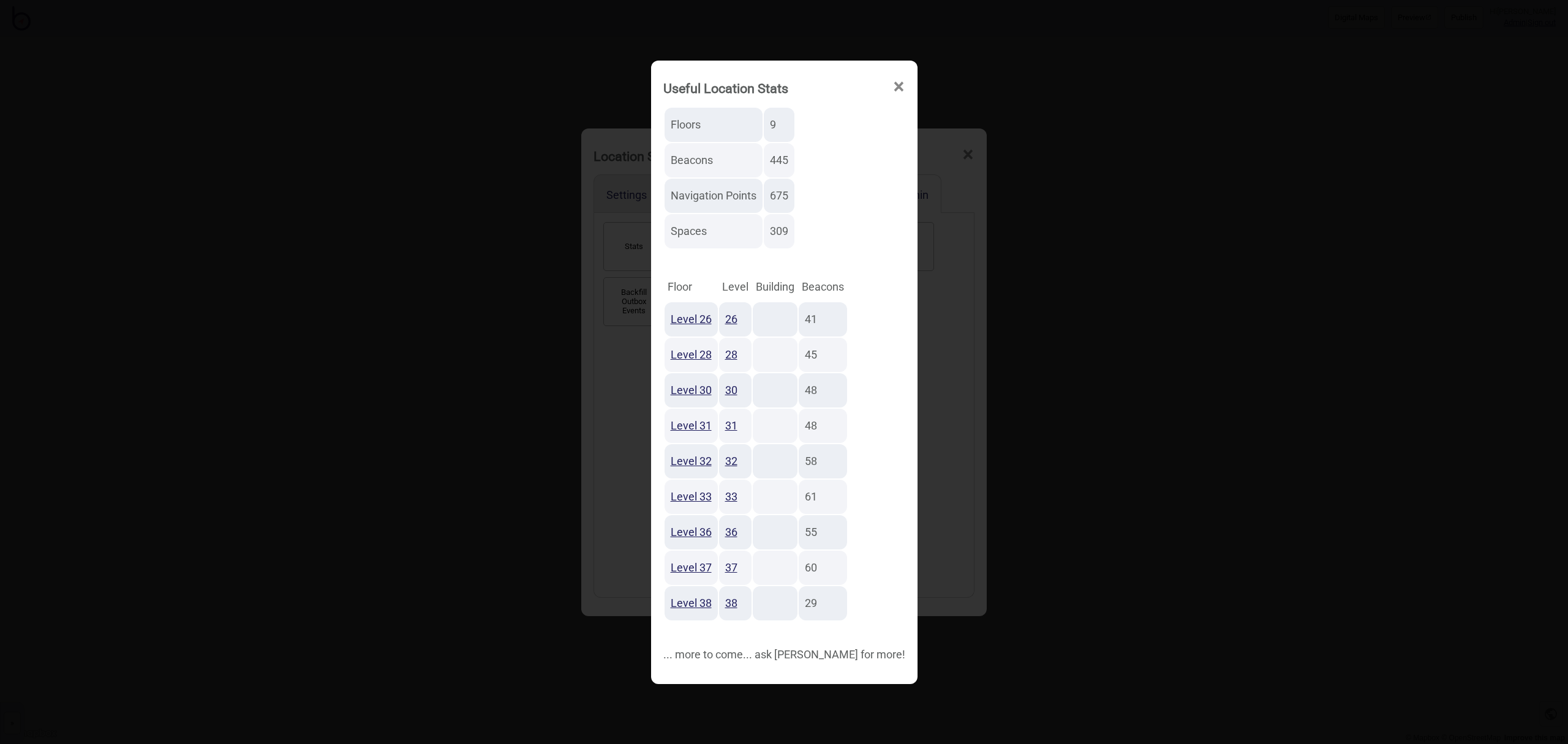
click at [892, 84] on span "×" at bounding box center [898, 86] width 13 height 41
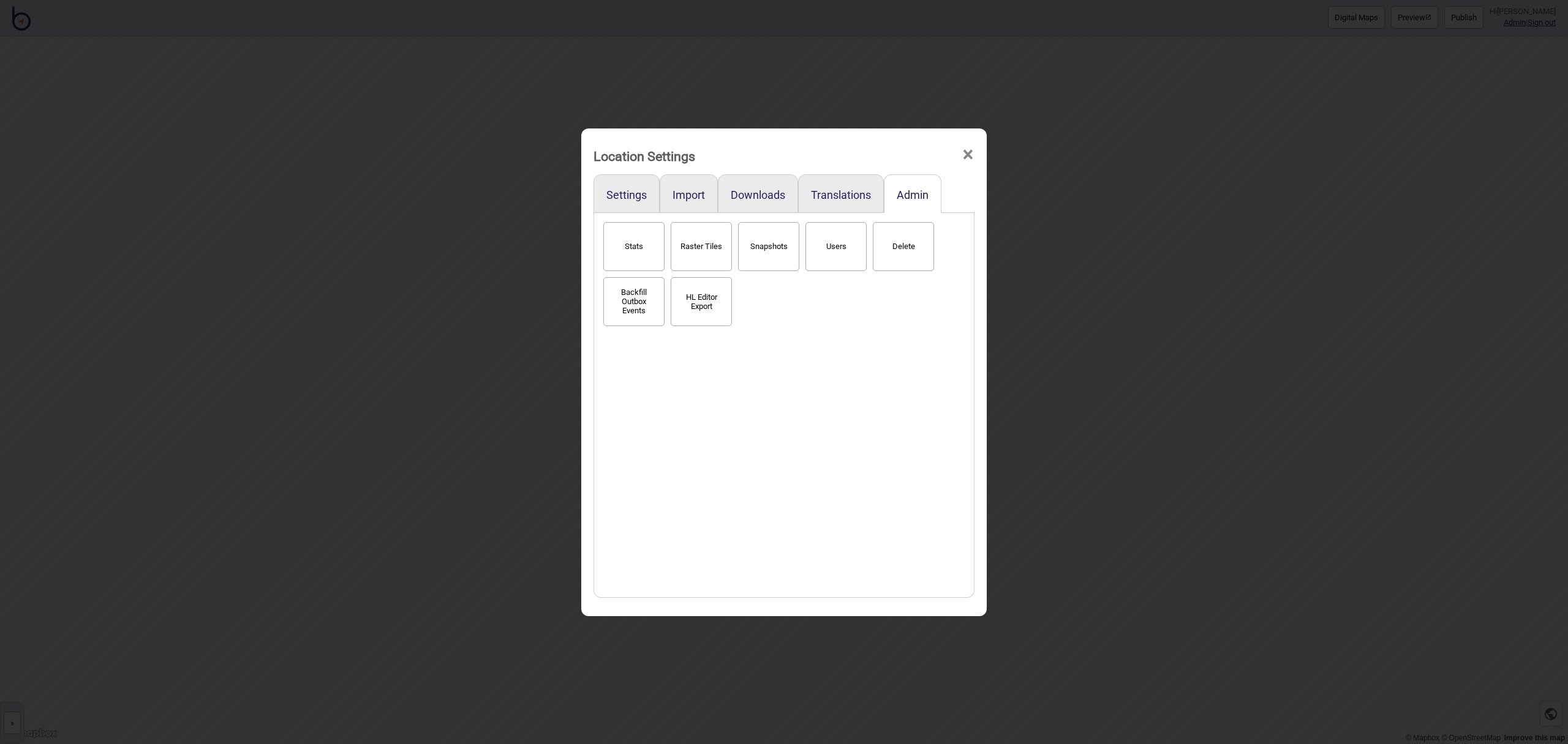
click at [969, 155] on span "×" at bounding box center [967, 155] width 13 height 41
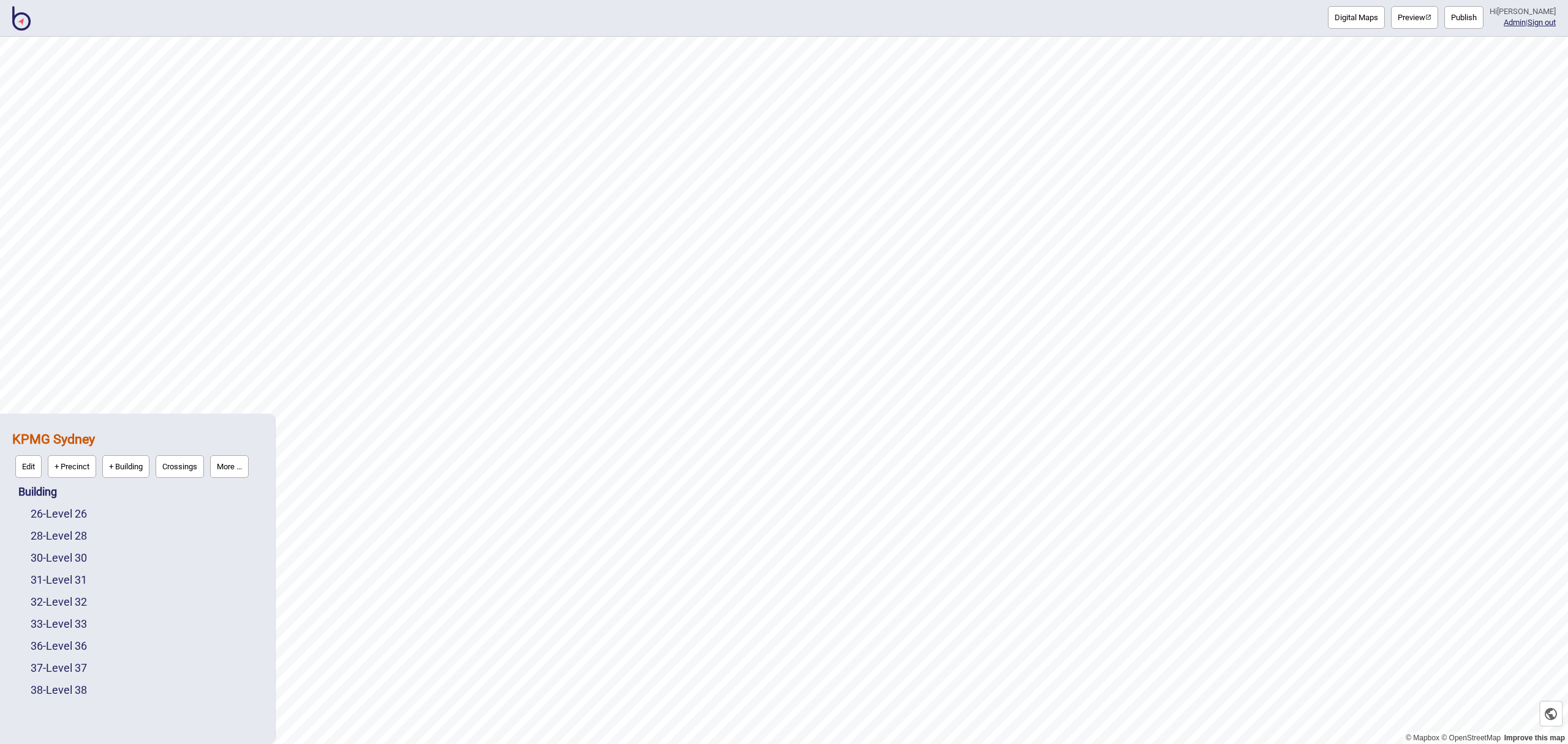
click at [26, 23] on img at bounding box center [21, 18] width 19 height 25
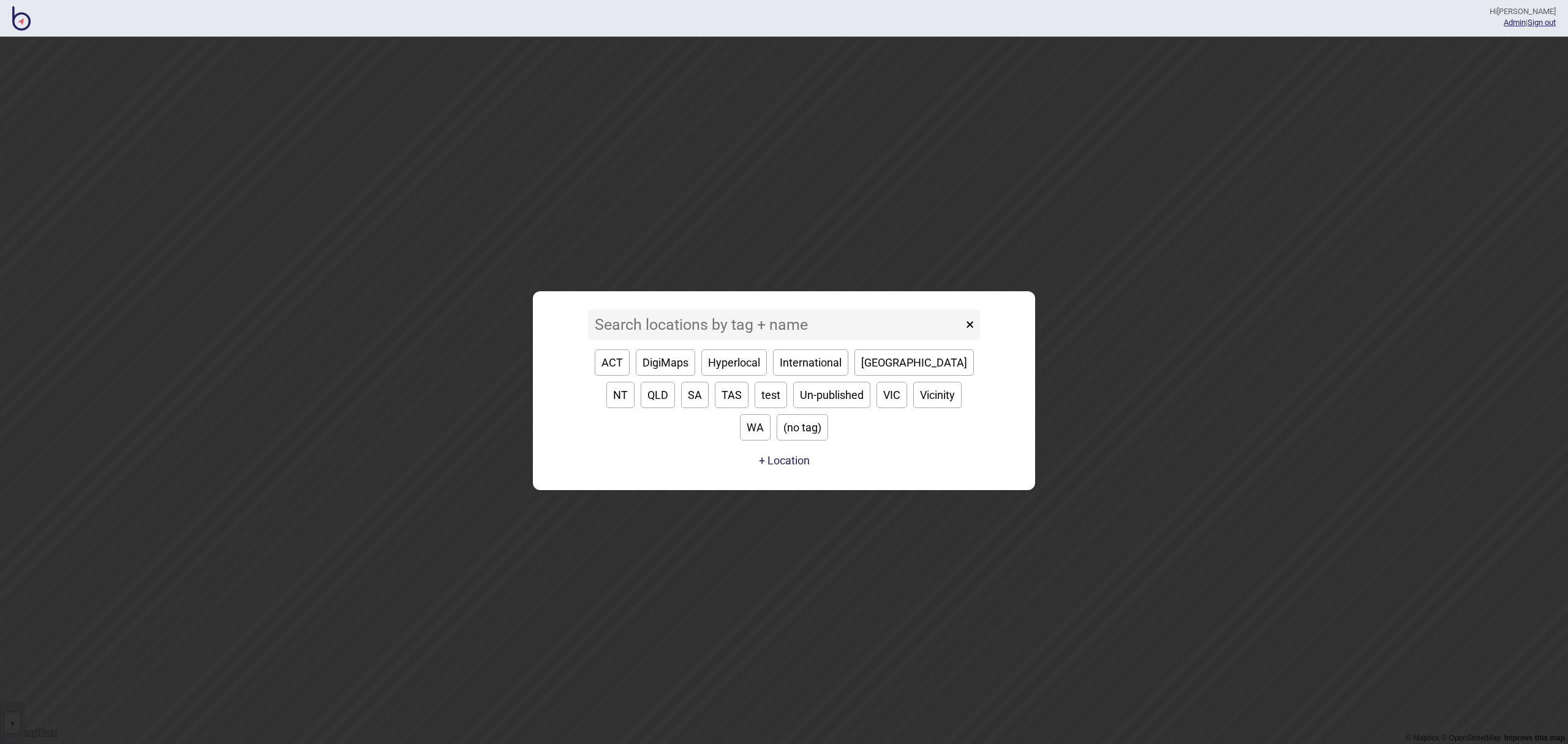
click at [876, 408] on button "VIC" at bounding box center [891, 395] width 31 height 27
type input "VIC"
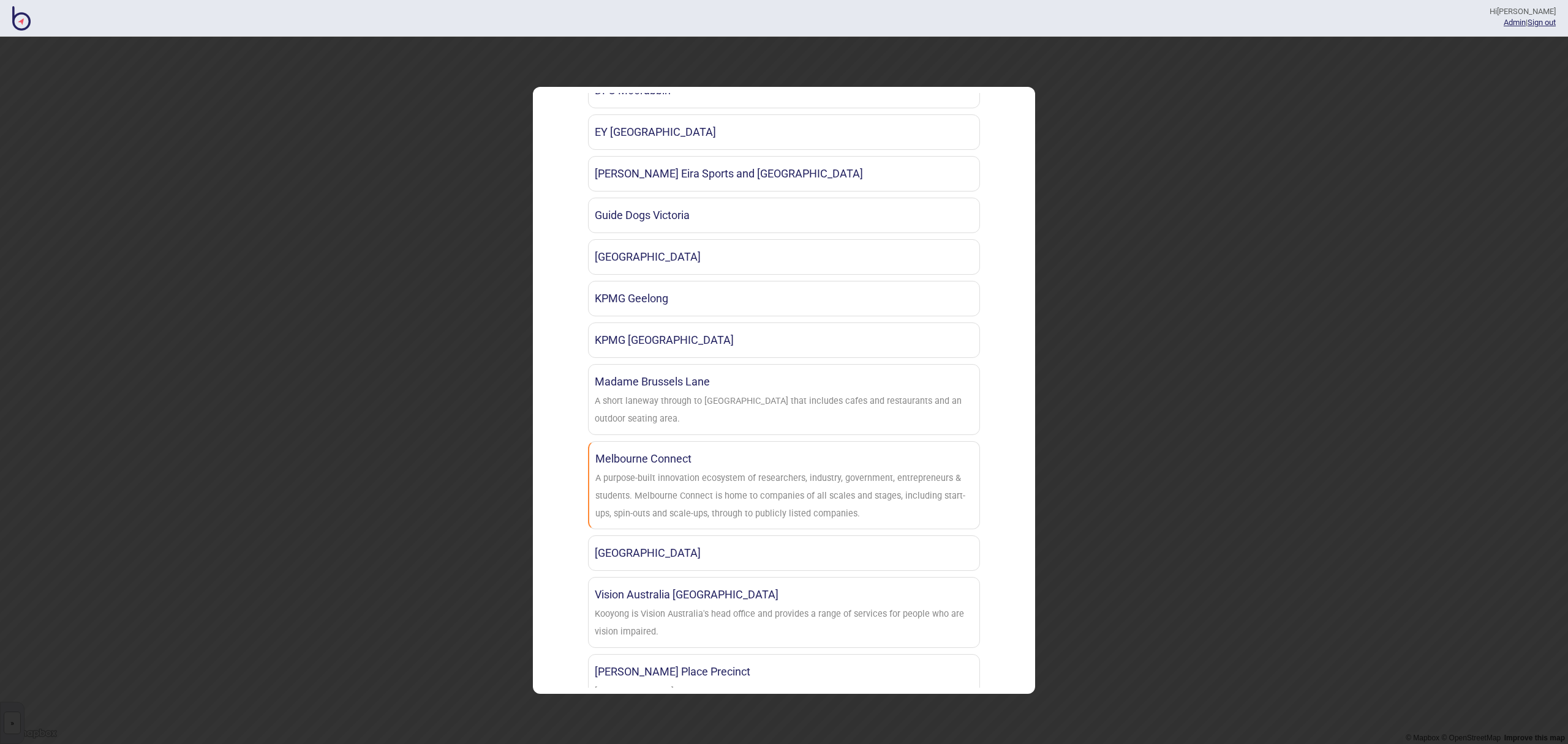
scroll to position [766, 0]
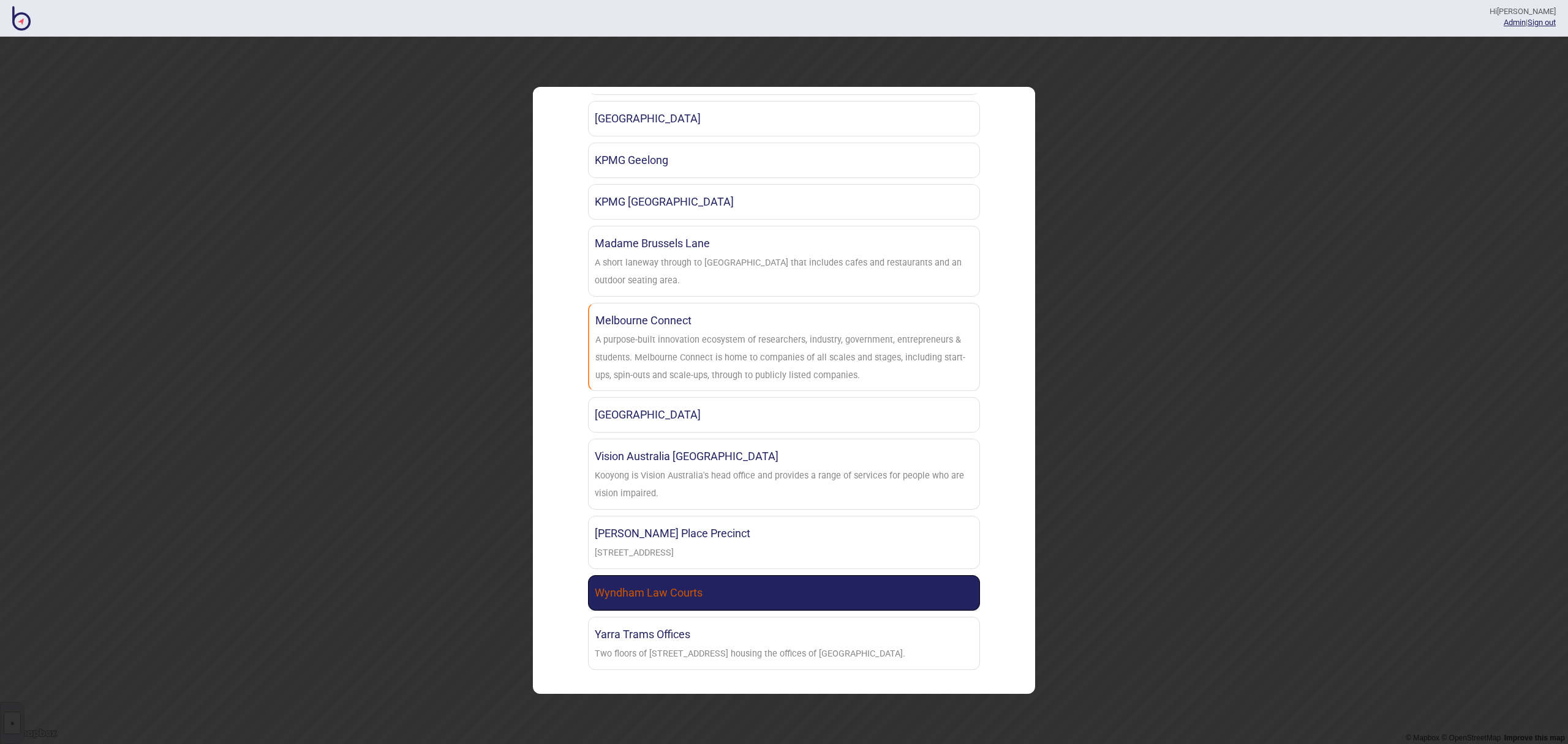
click at [773, 583] on link "Wyndham Law Courts" at bounding box center [784, 593] width 392 height 36
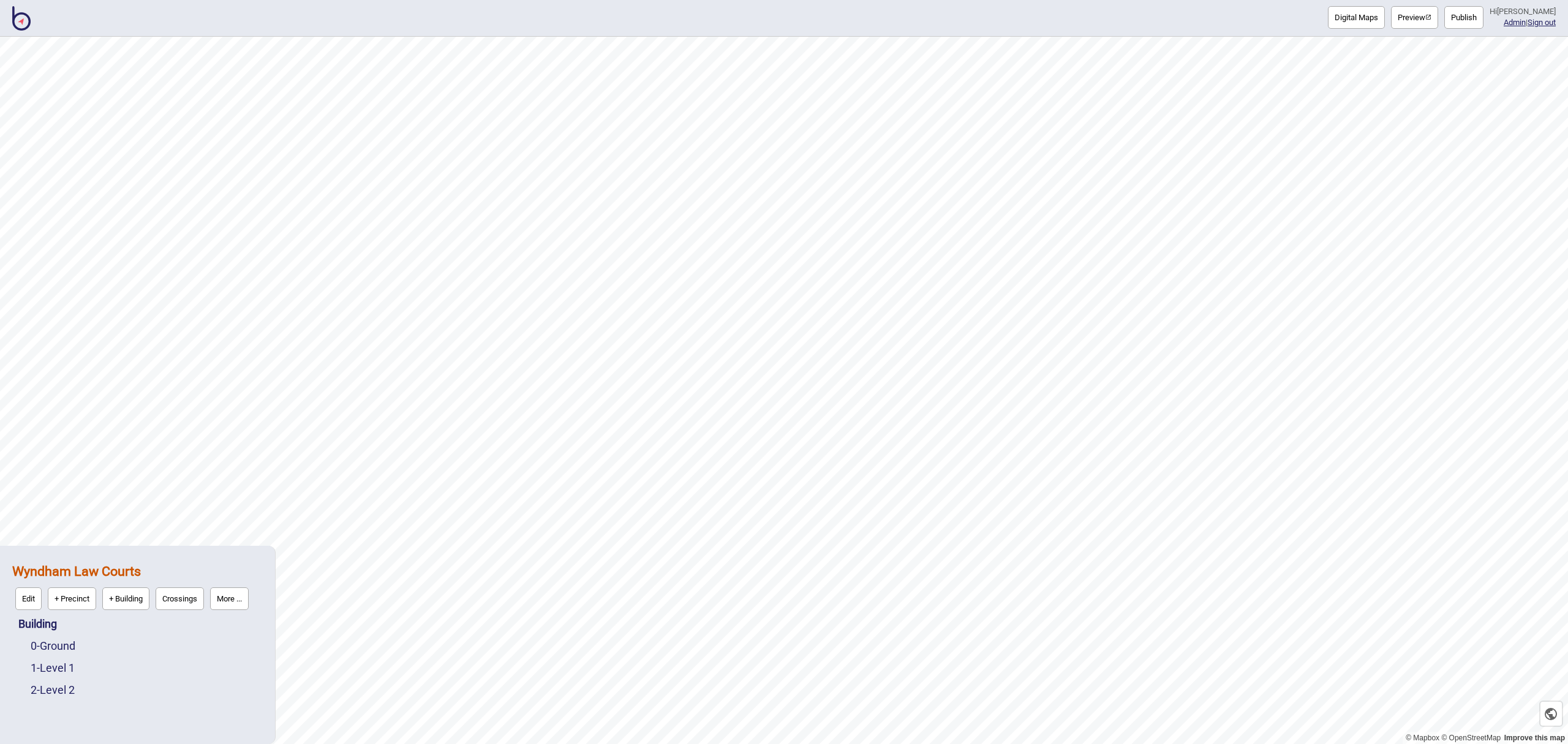
click at [58, 637] on div "0 - Ground" at bounding box center [147, 646] width 232 height 22
click at [59, 646] on link "0 - Ground" at bounding box center [53, 646] width 45 height 13
click at [49, 645] on button "Edit" at bounding box center [47, 643] width 27 height 23
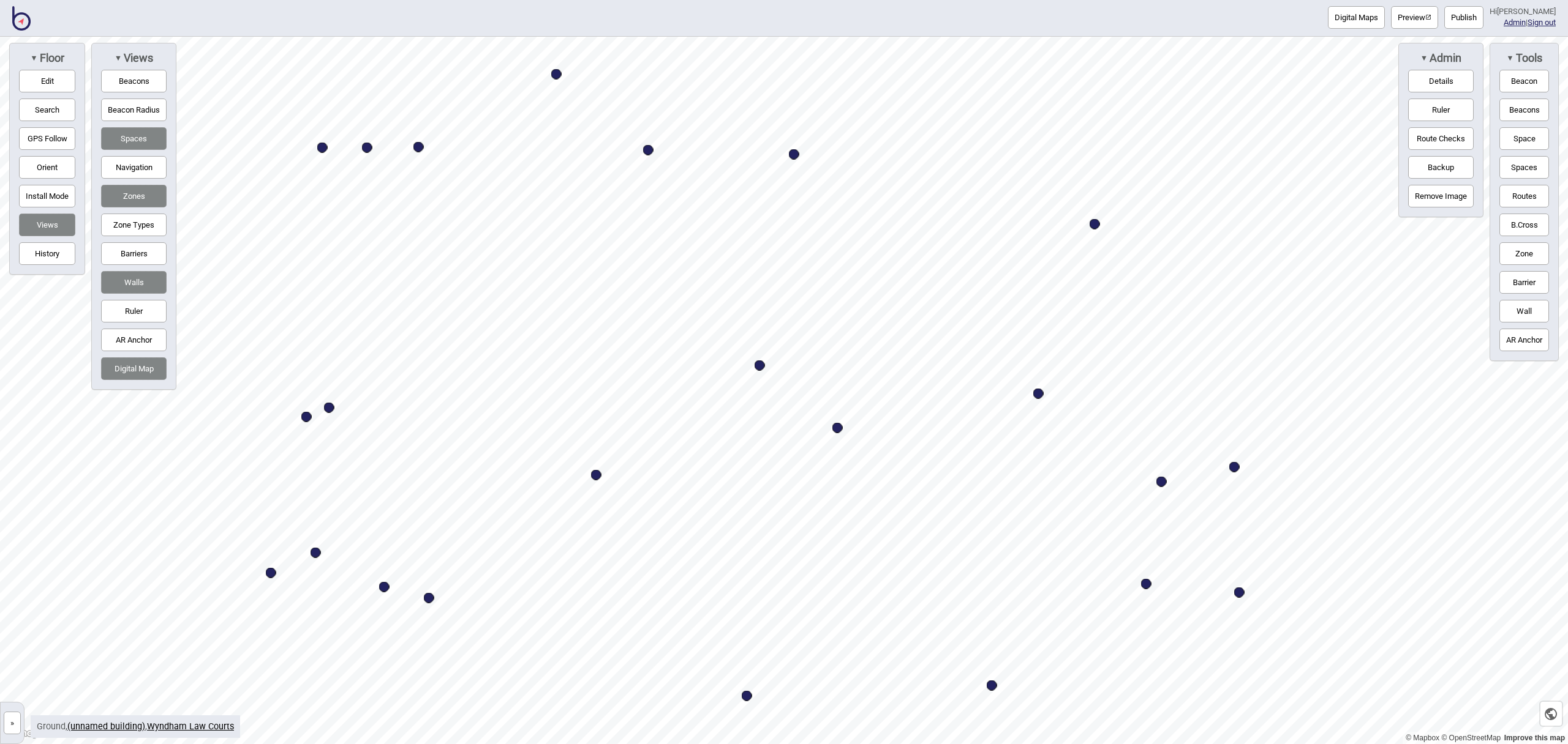
click at [1362, 20] on button "Digital Maps" at bounding box center [1356, 17] width 56 height 23
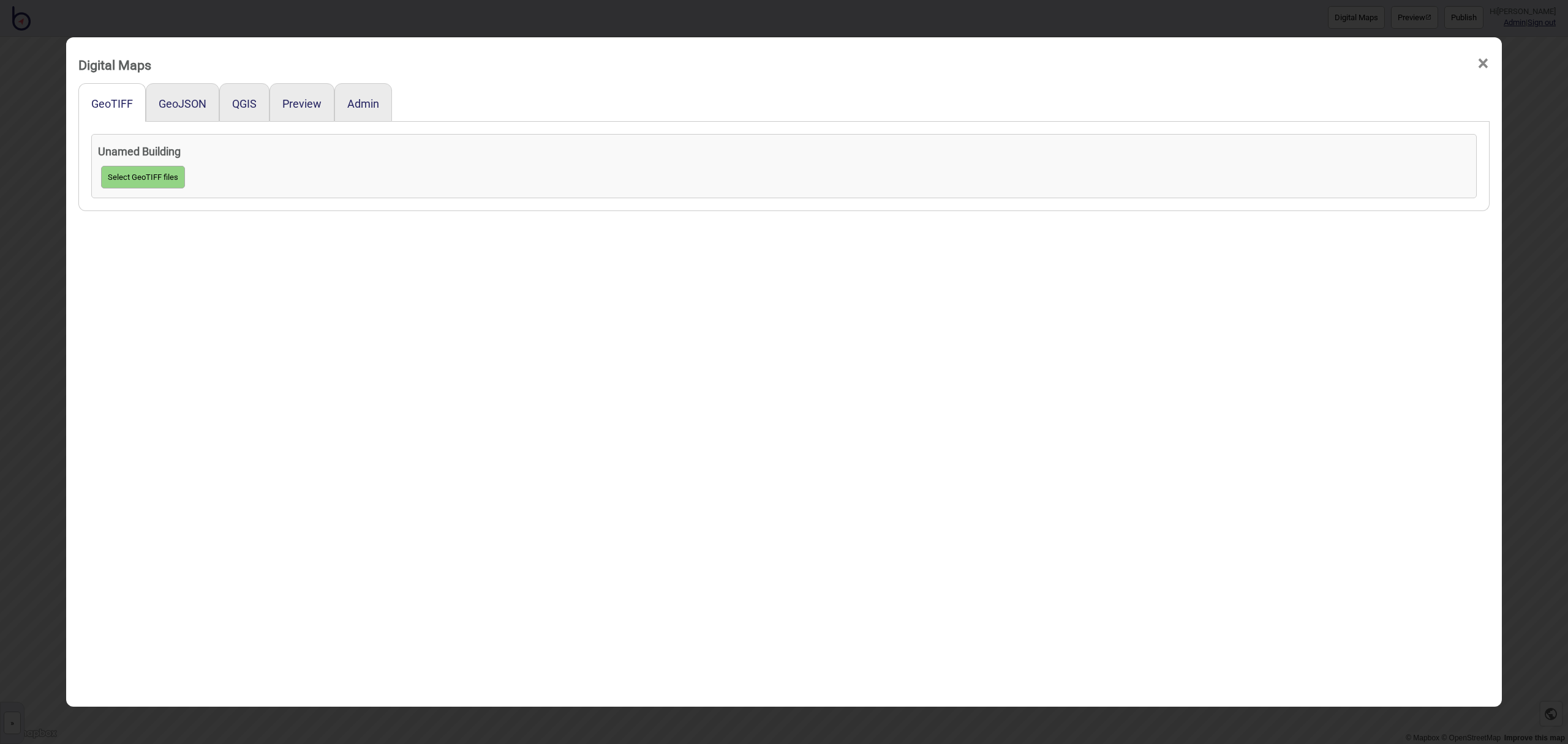
scroll to position [1, 0]
click at [184, 102] on button "GeoJSON" at bounding box center [182, 103] width 48 height 13
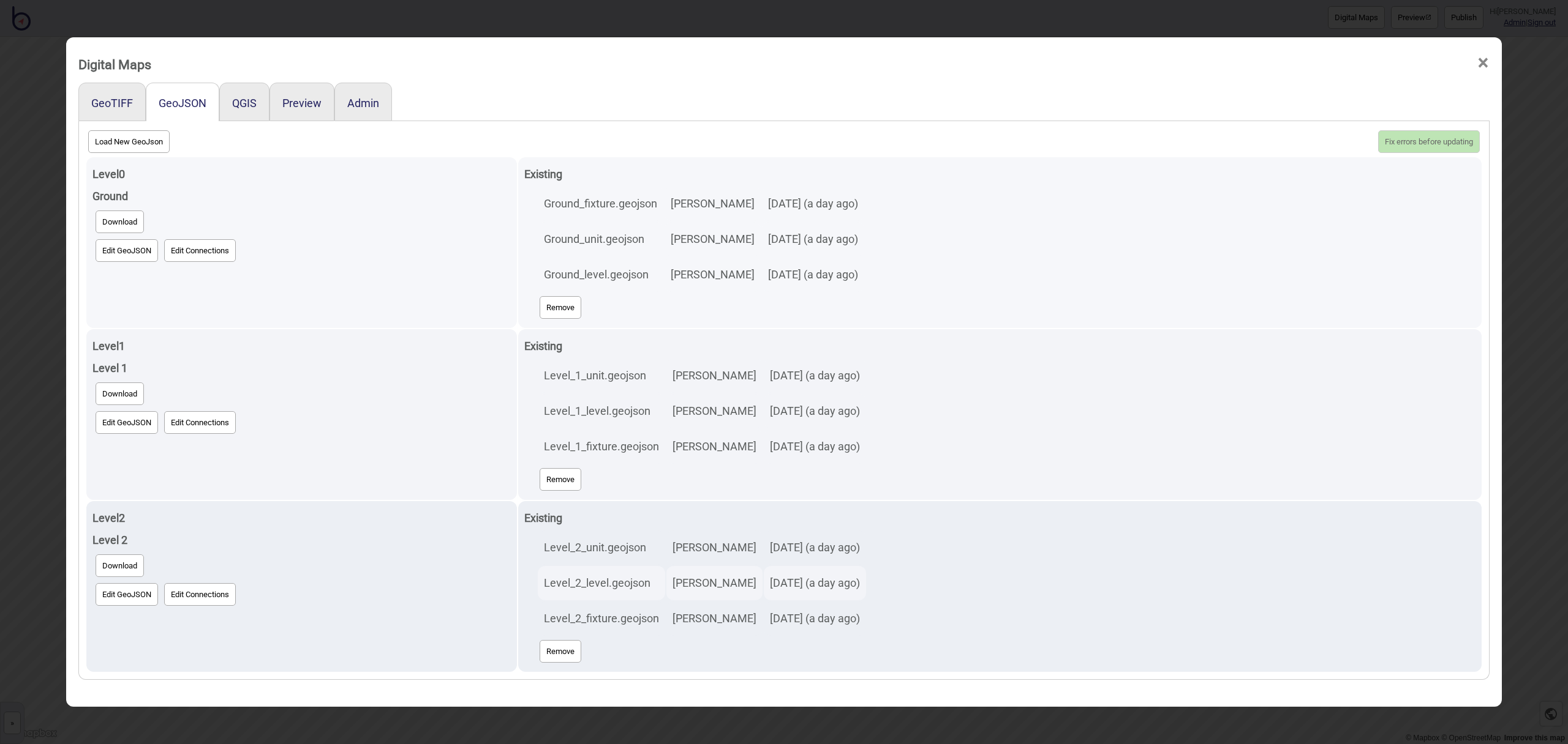
click at [127, 250] on button "Edit GeoJSON" at bounding box center [126, 251] width 62 height 23
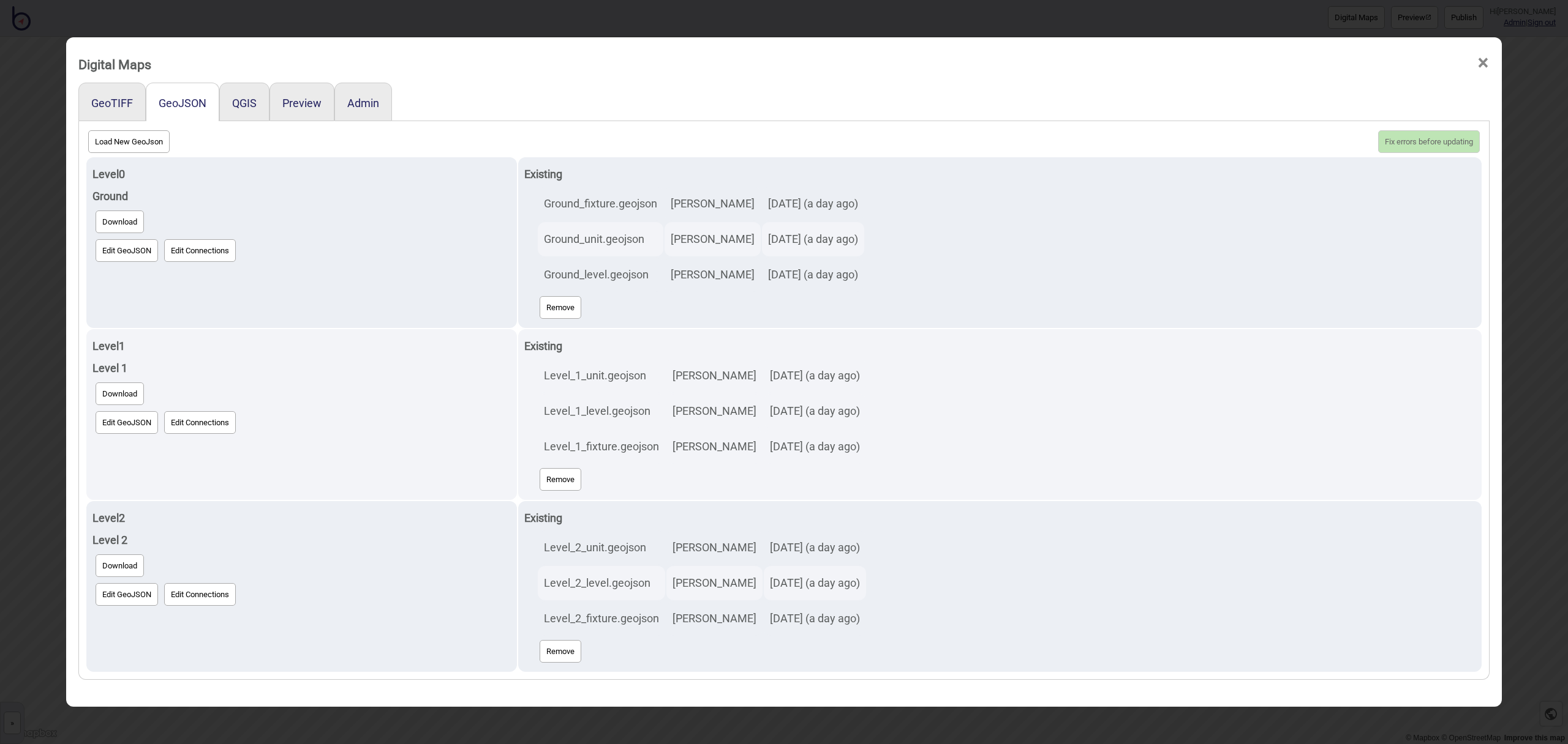
click at [136, 147] on button "Load New GeoJson" at bounding box center [129, 142] width 81 height 23
click input "file" at bounding box center [0, 0] width 0 height 0
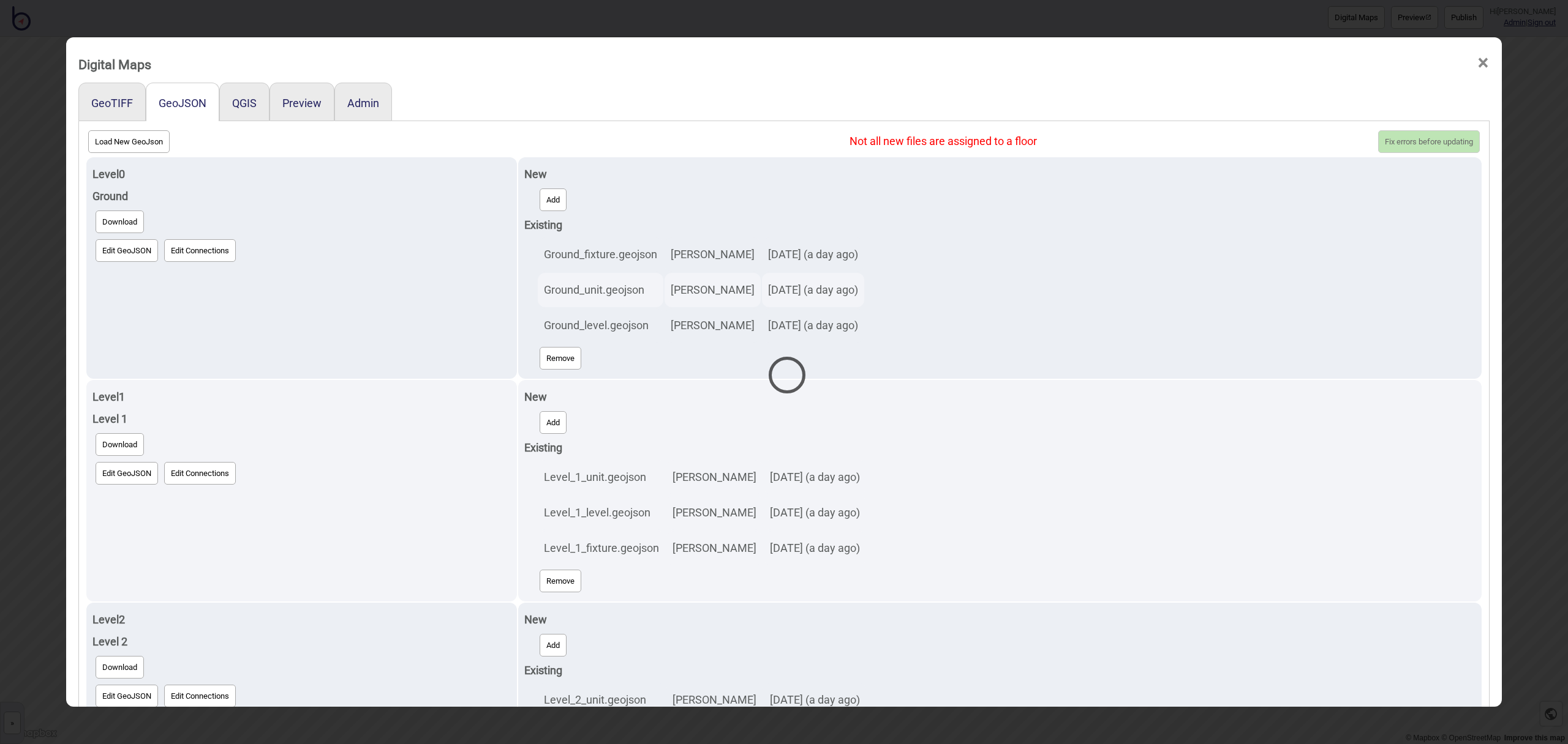
select select "Ground_unit (1).geojson"
select select "Ground_level (1).geojson"
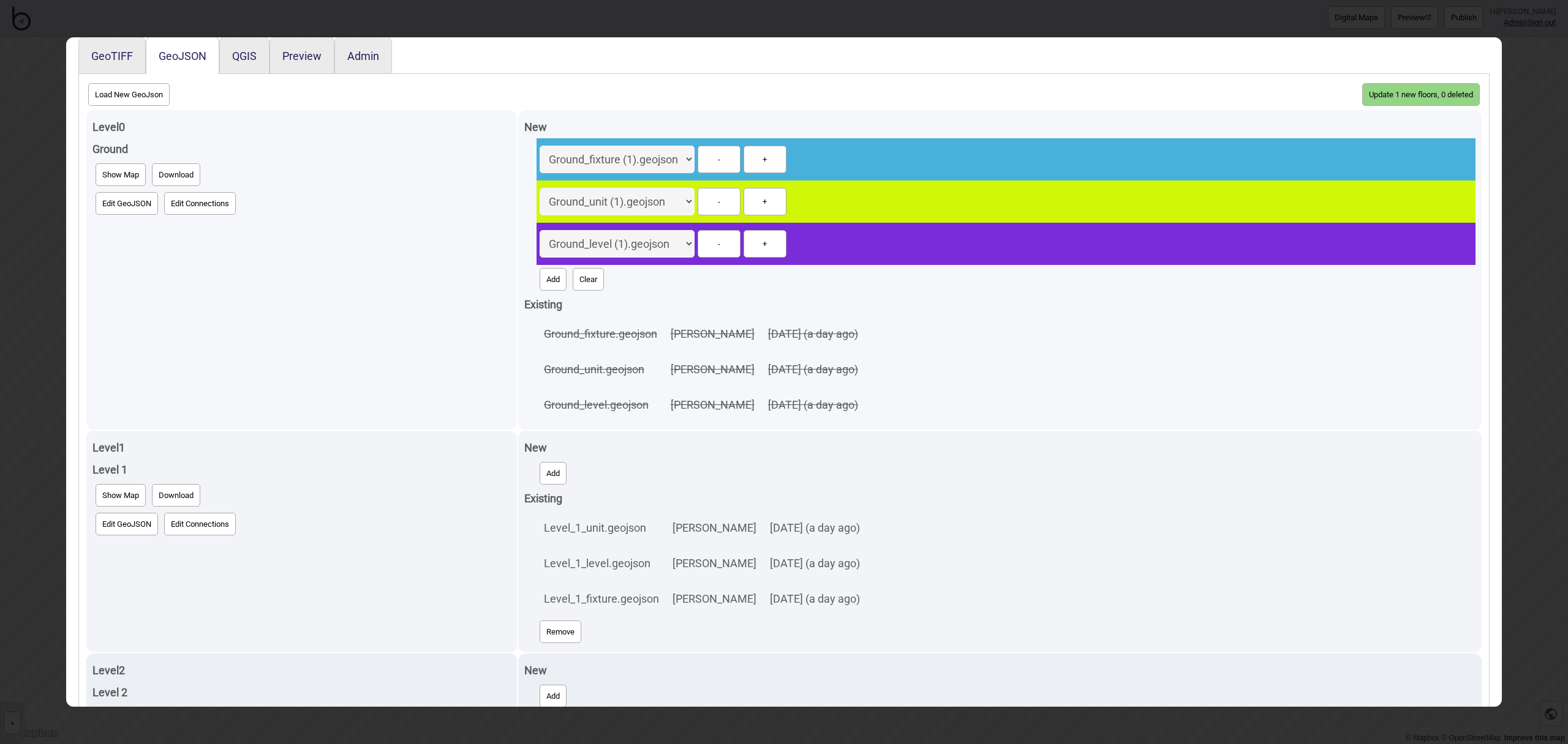
scroll to position [46, 0]
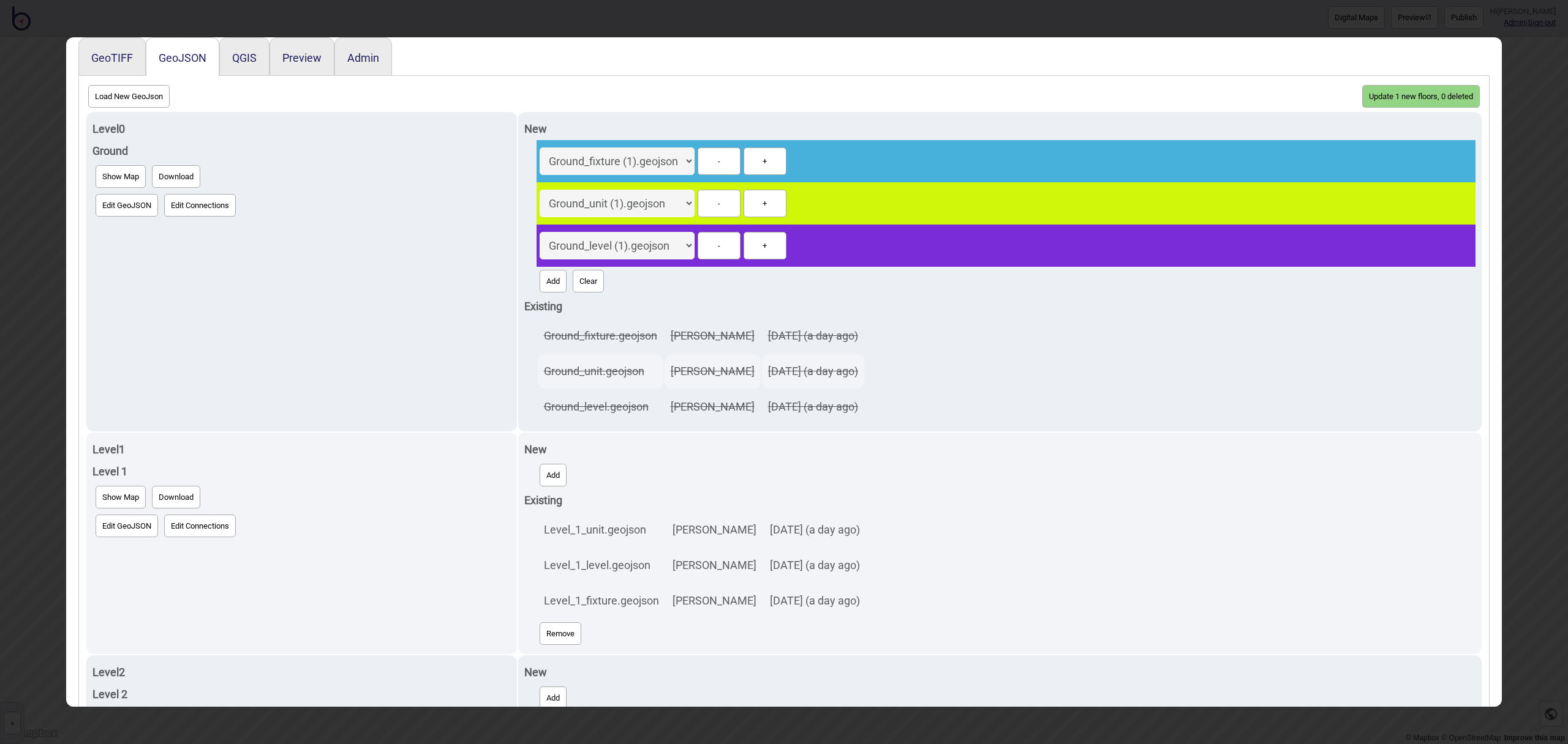
click at [1388, 93] on button "Update 1 new floors, 0 deleted" at bounding box center [1420, 96] width 118 height 23
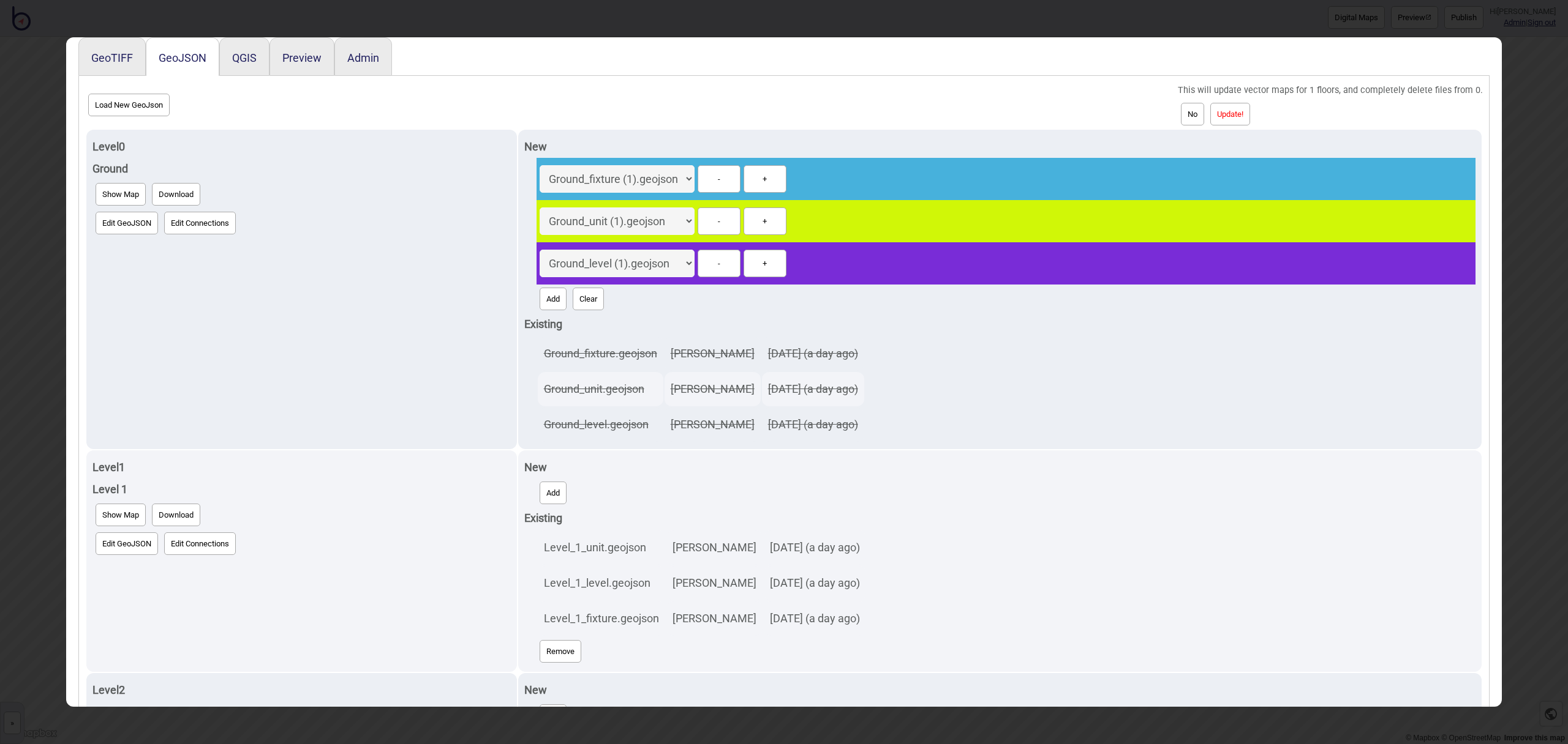
click at [1250, 110] on button "Update!" at bounding box center [1230, 114] width 40 height 23
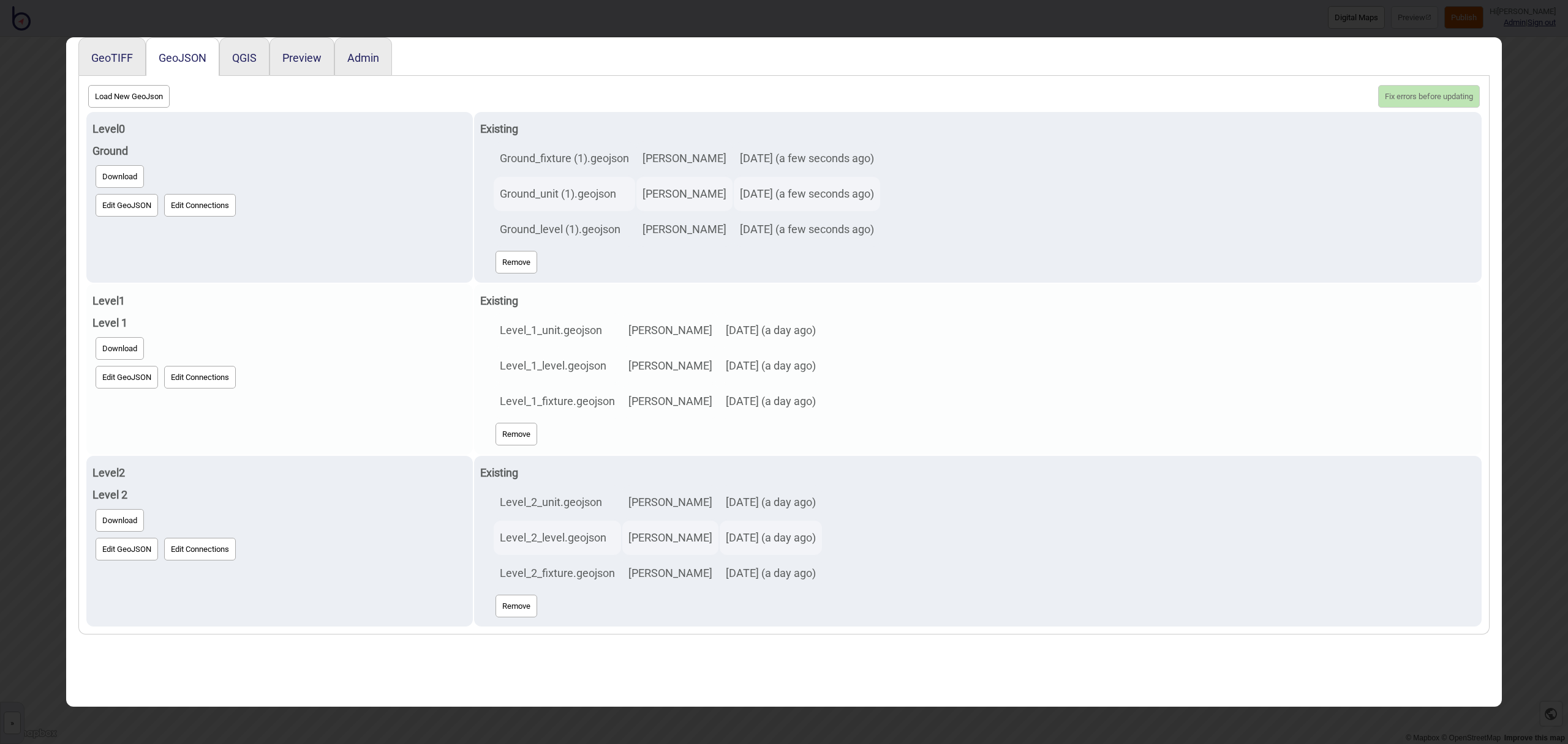
click at [113, 375] on button "Edit GeoJSON" at bounding box center [126, 377] width 62 height 23
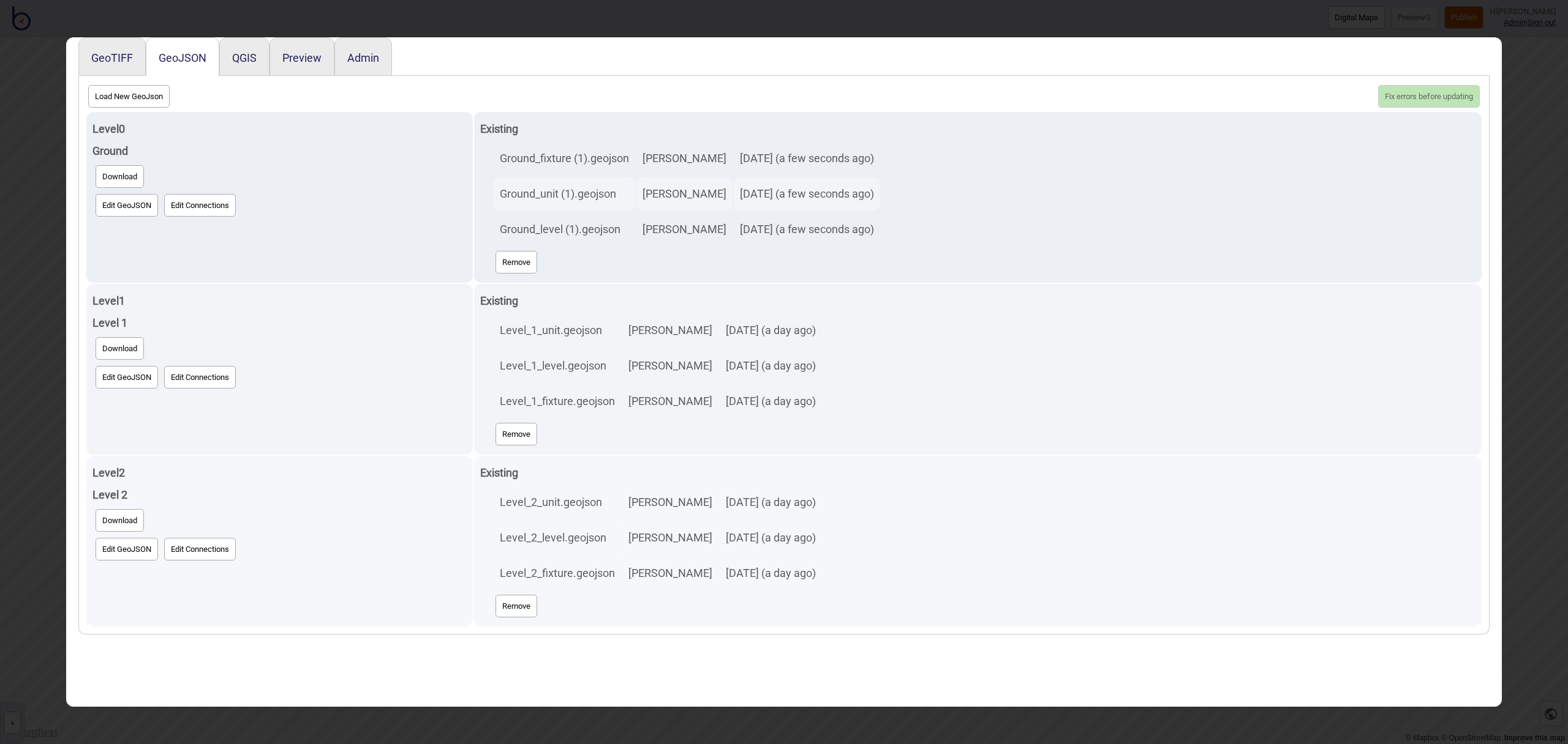
click at [124, 549] on button "Edit GeoJSON" at bounding box center [126, 549] width 62 height 23
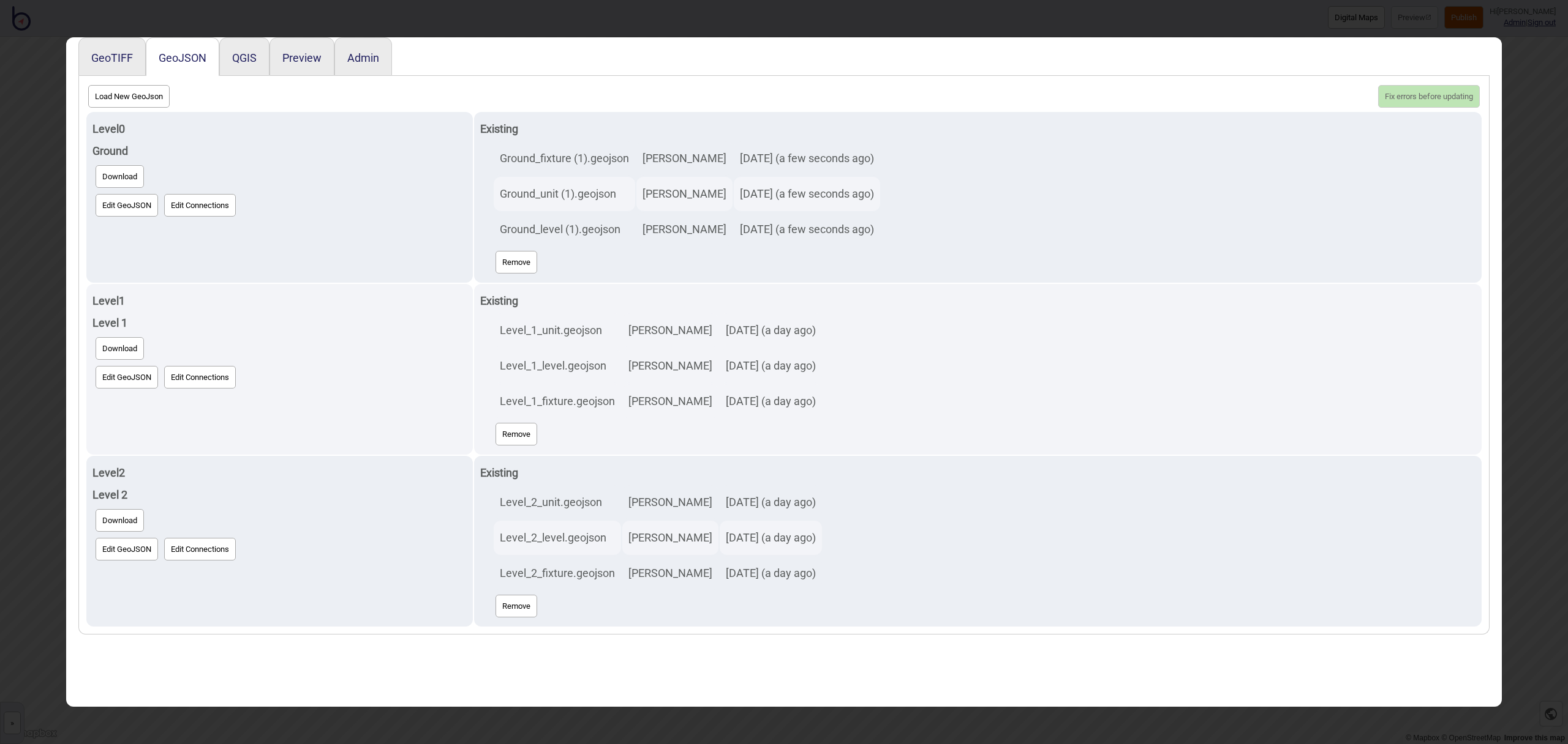
click at [145, 97] on button "Load New GeoJson" at bounding box center [129, 96] width 81 height 23
click input "file" at bounding box center [0, 0] width 0 height 0
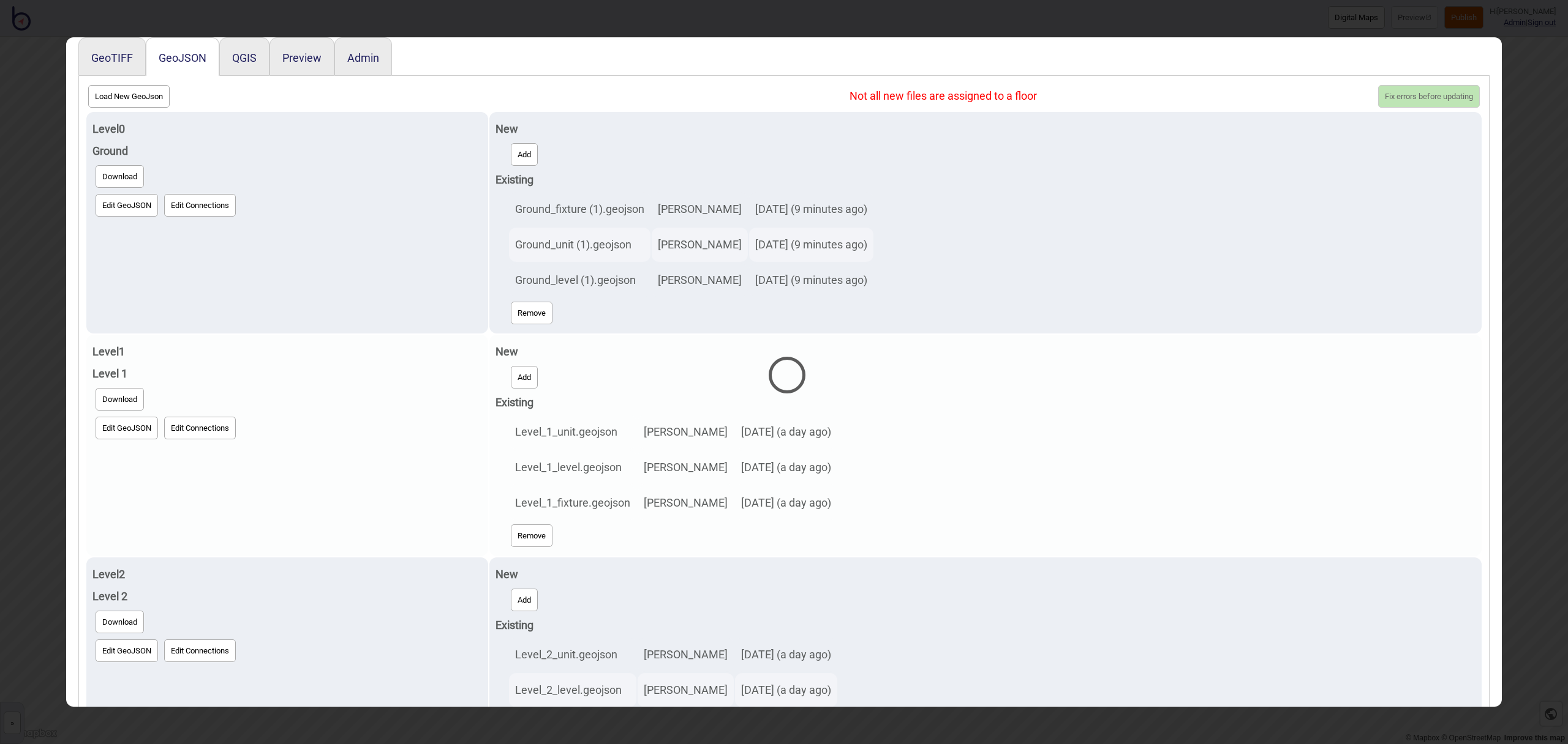
select select "Level_2_unit (1).geojson"
select select "Level_2_level (1).geojson"
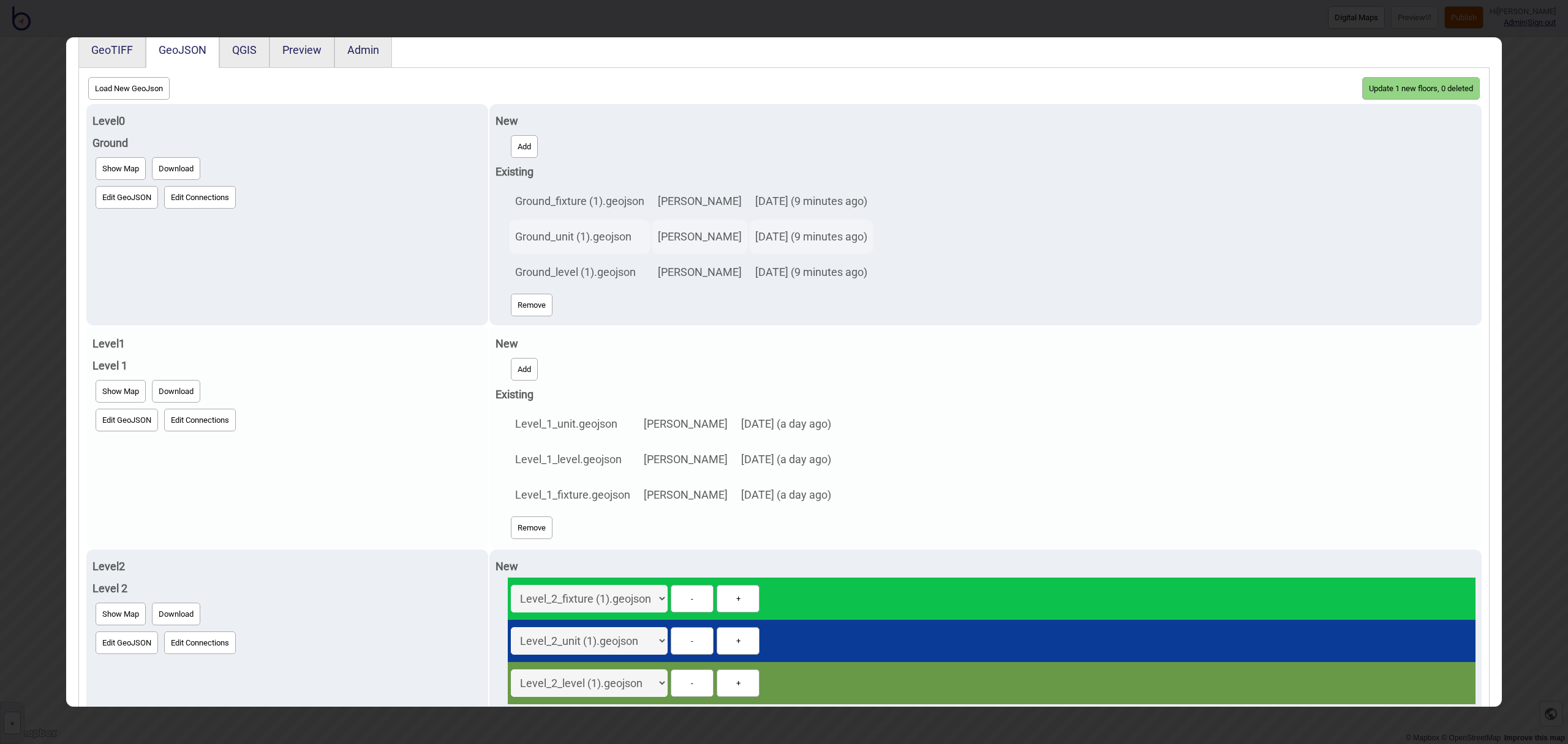
scroll to position [0, 0]
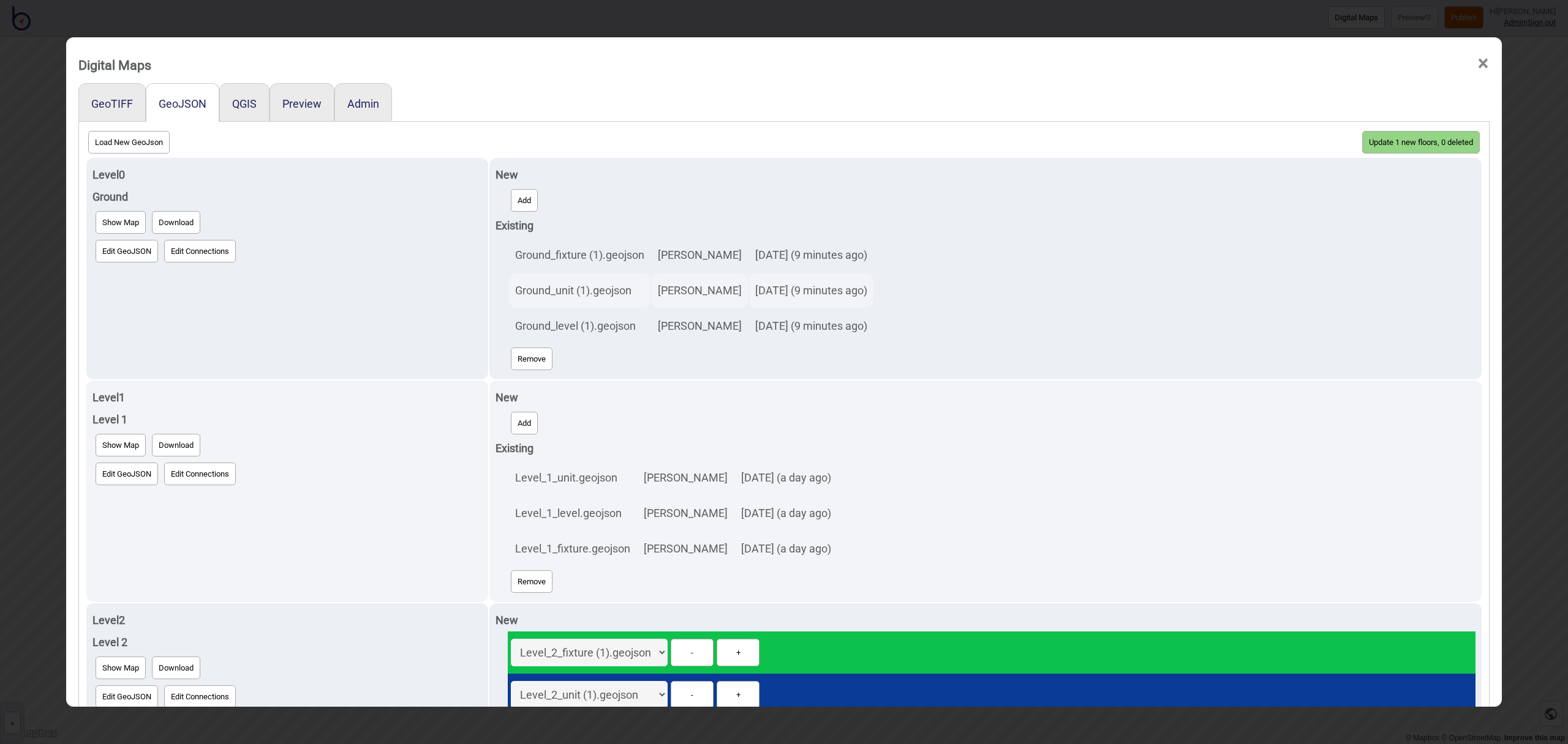
click at [1385, 144] on button "Update 1 new floors, 0 deleted" at bounding box center [1420, 142] width 118 height 23
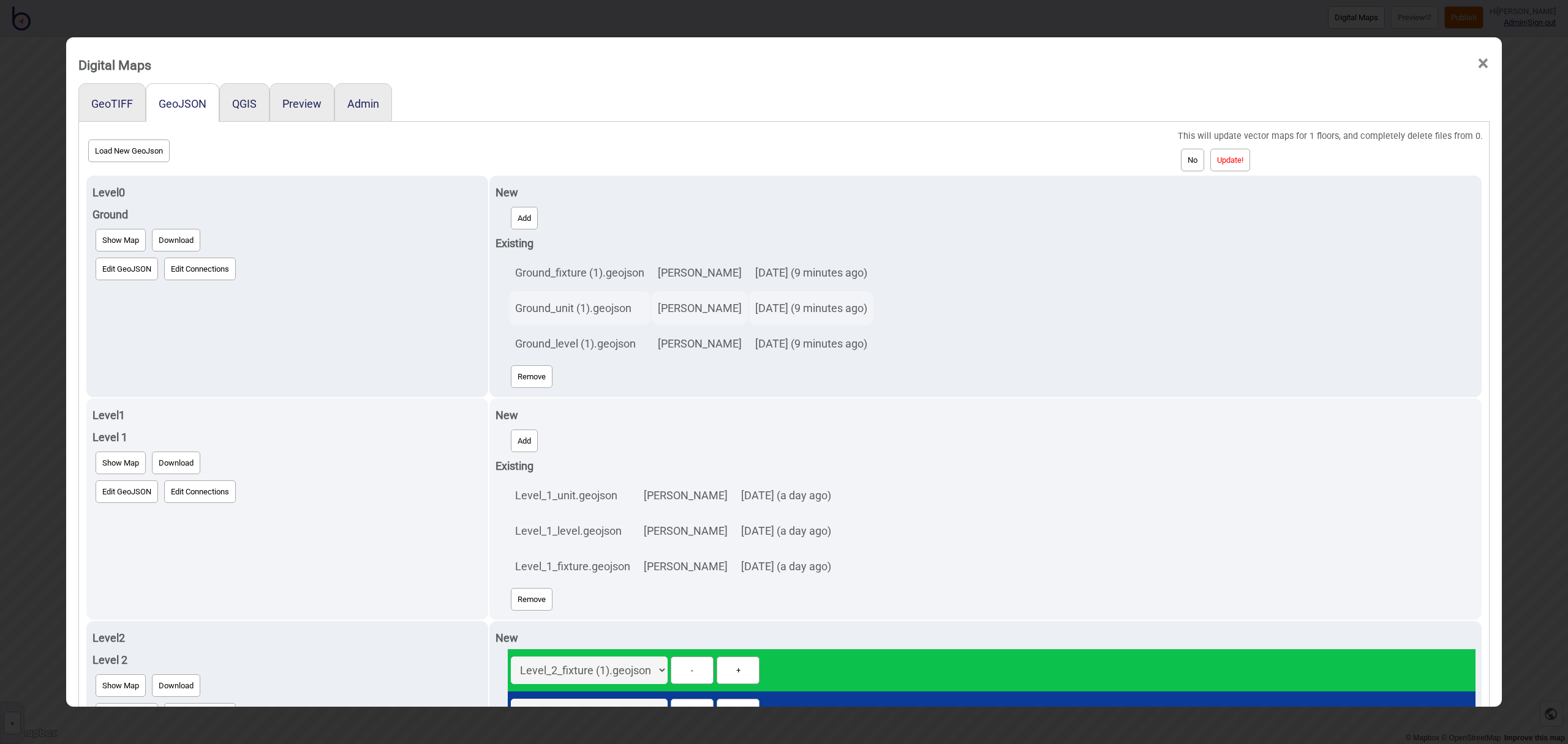
click at [1250, 159] on button "Update!" at bounding box center [1230, 159] width 40 height 23
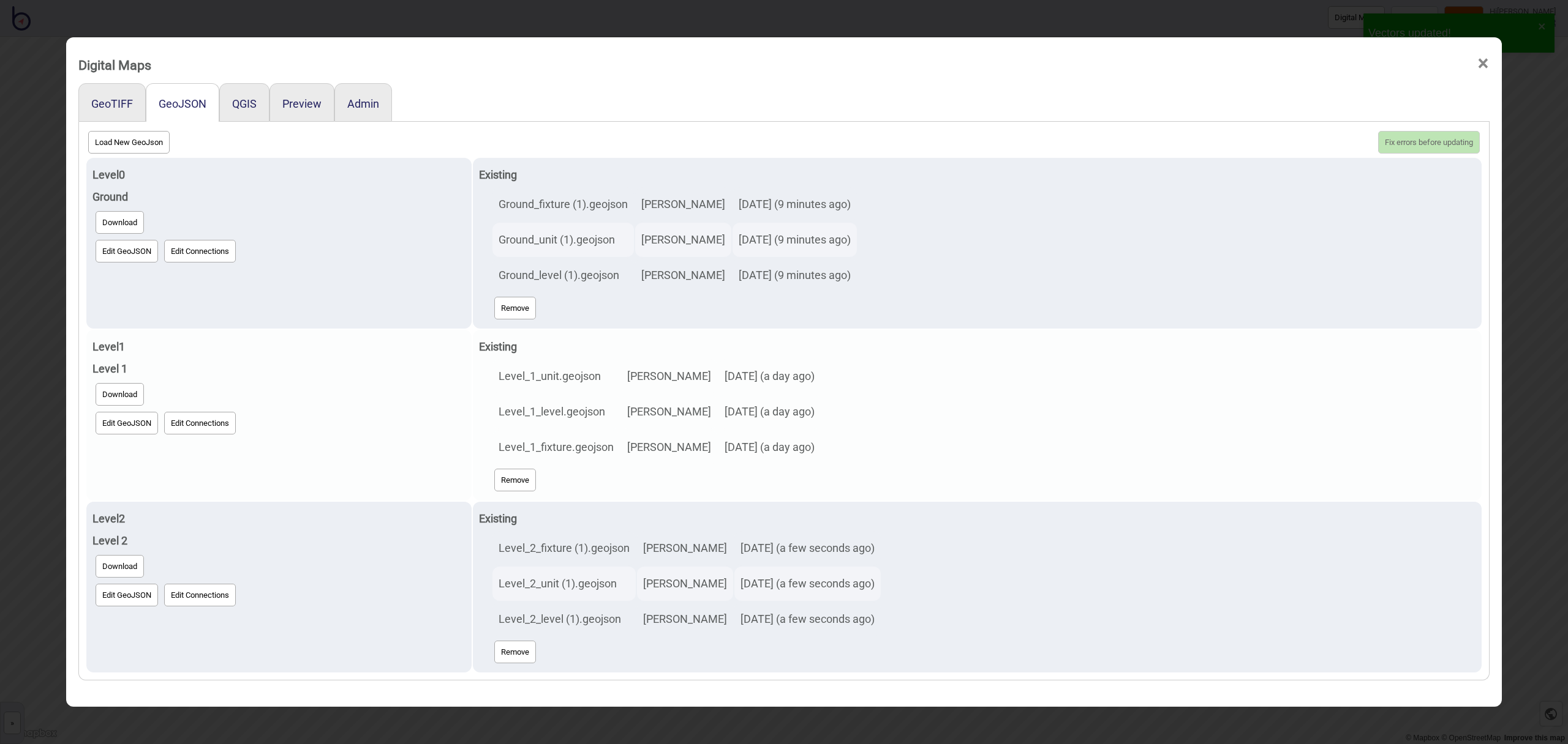
click at [125, 422] on button "Edit GeoJSON" at bounding box center [126, 423] width 62 height 23
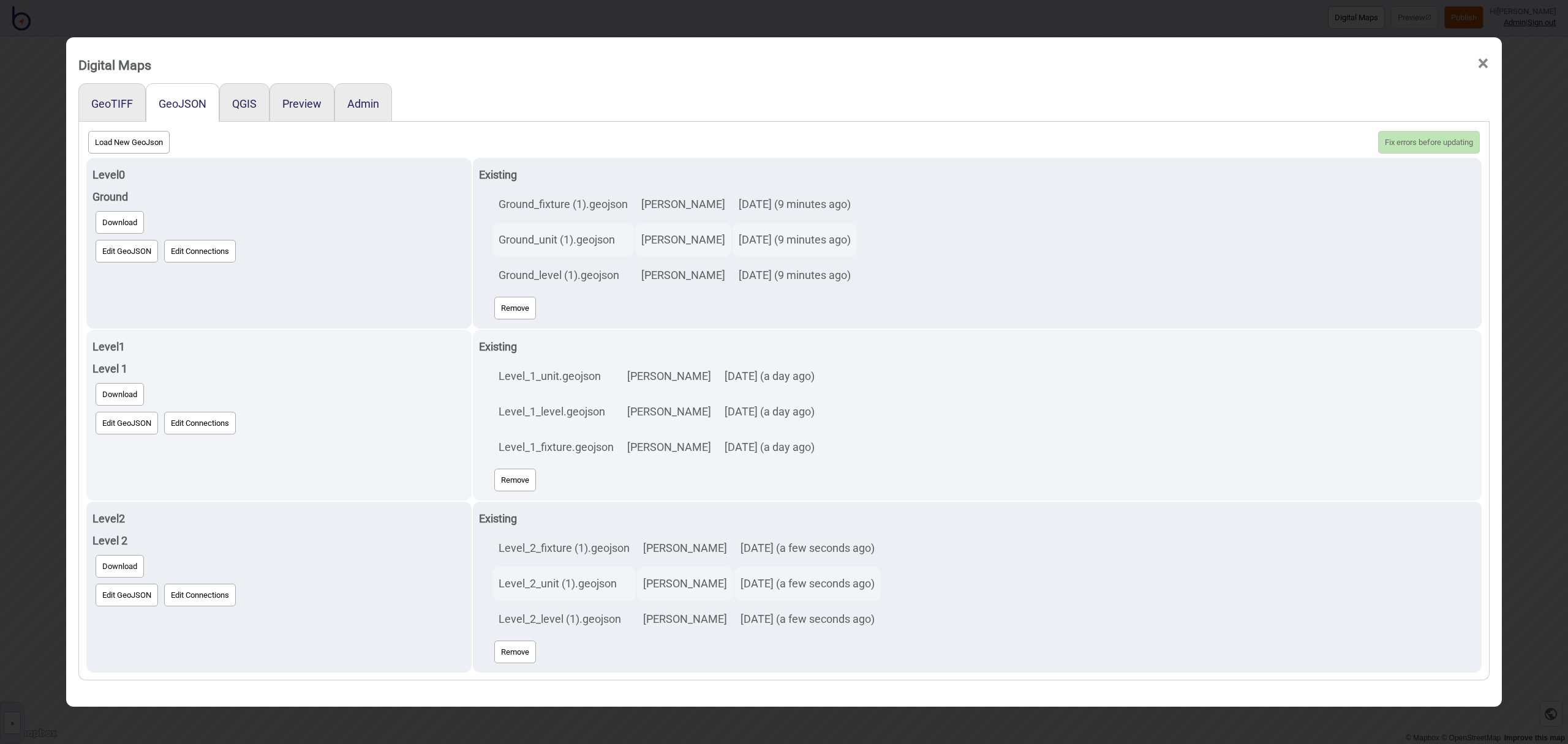
click at [145, 148] on button "Load New GeoJson" at bounding box center [129, 142] width 81 height 23
click input "file" at bounding box center [0, 0] width 0 height 0
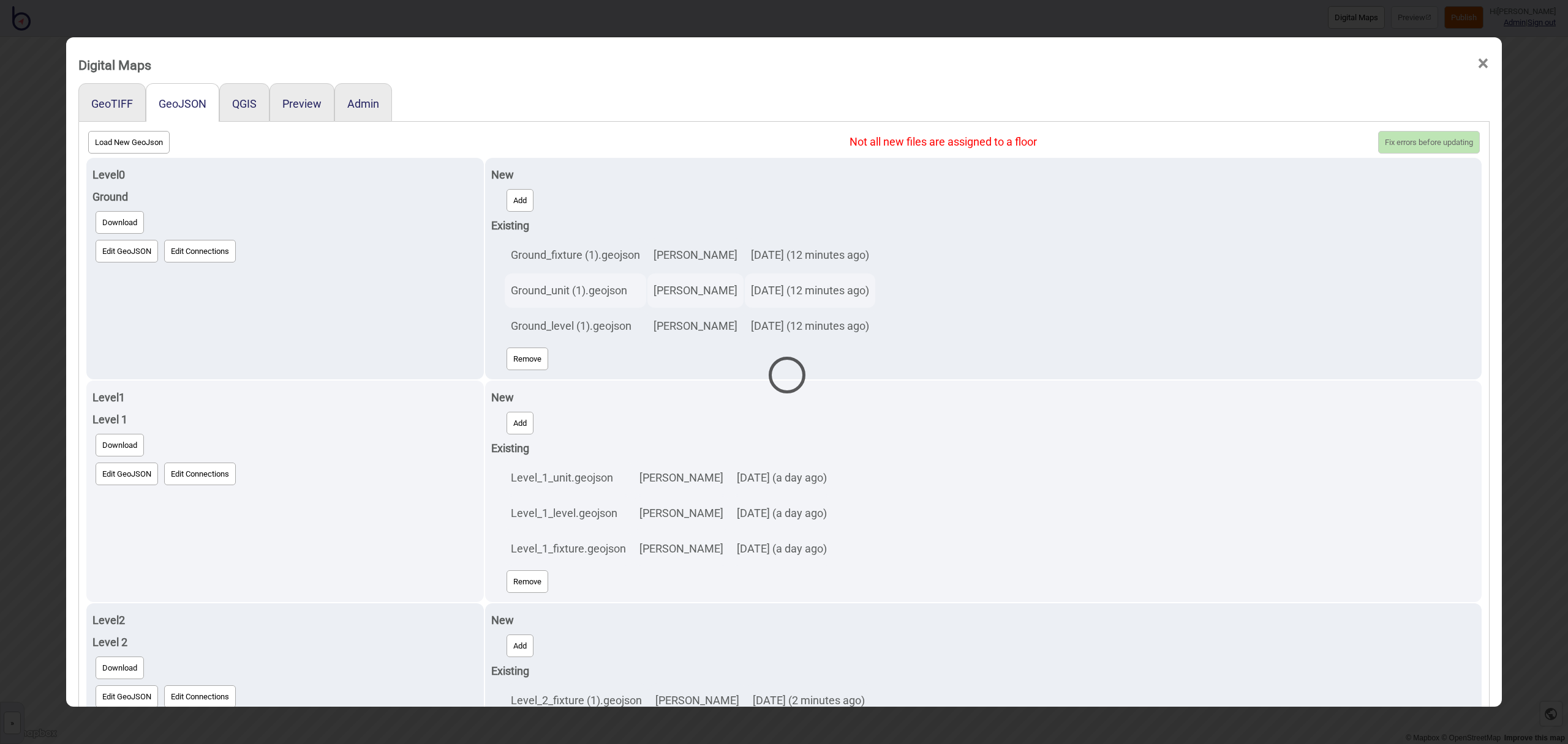
select select "Level_1_unit.geojson"
select select "Level_1_level.geojson"
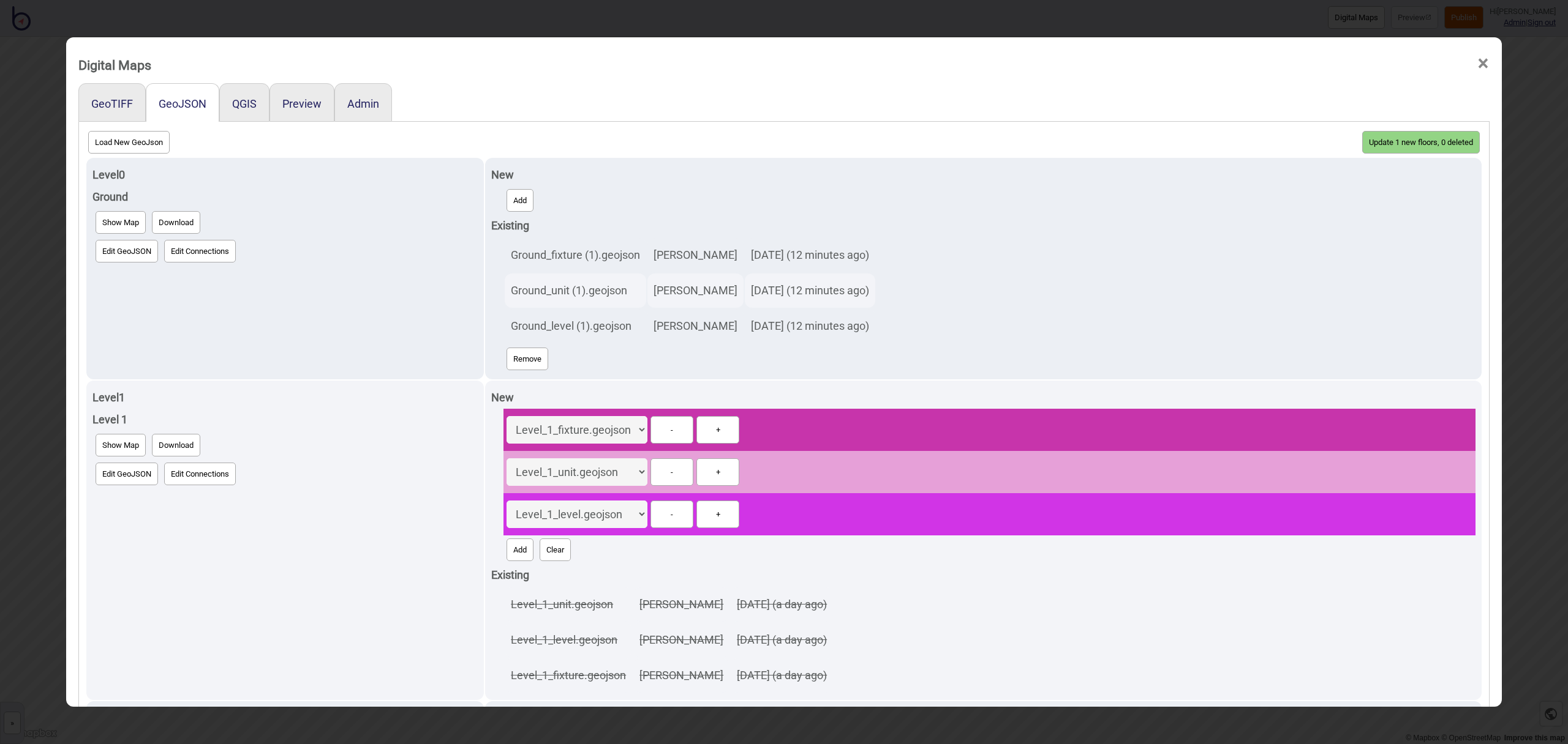
click at [1394, 142] on button "Update 1 new floors, 0 deleted" at bounding box center [1420, 142] width 118 height 23
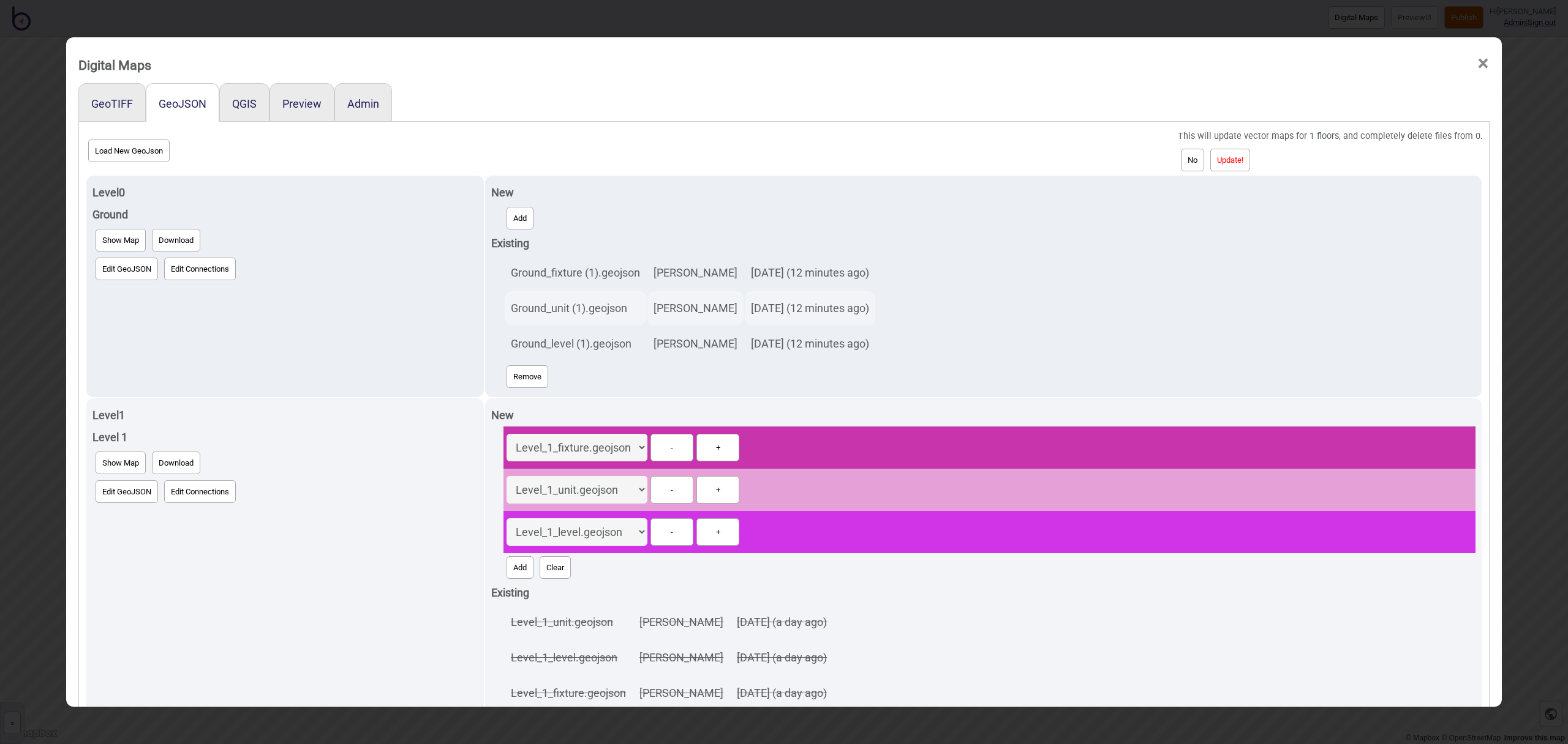
click at [1250, 163] on button "Update!" at bounding box center [1230, 159] width 40 height 23
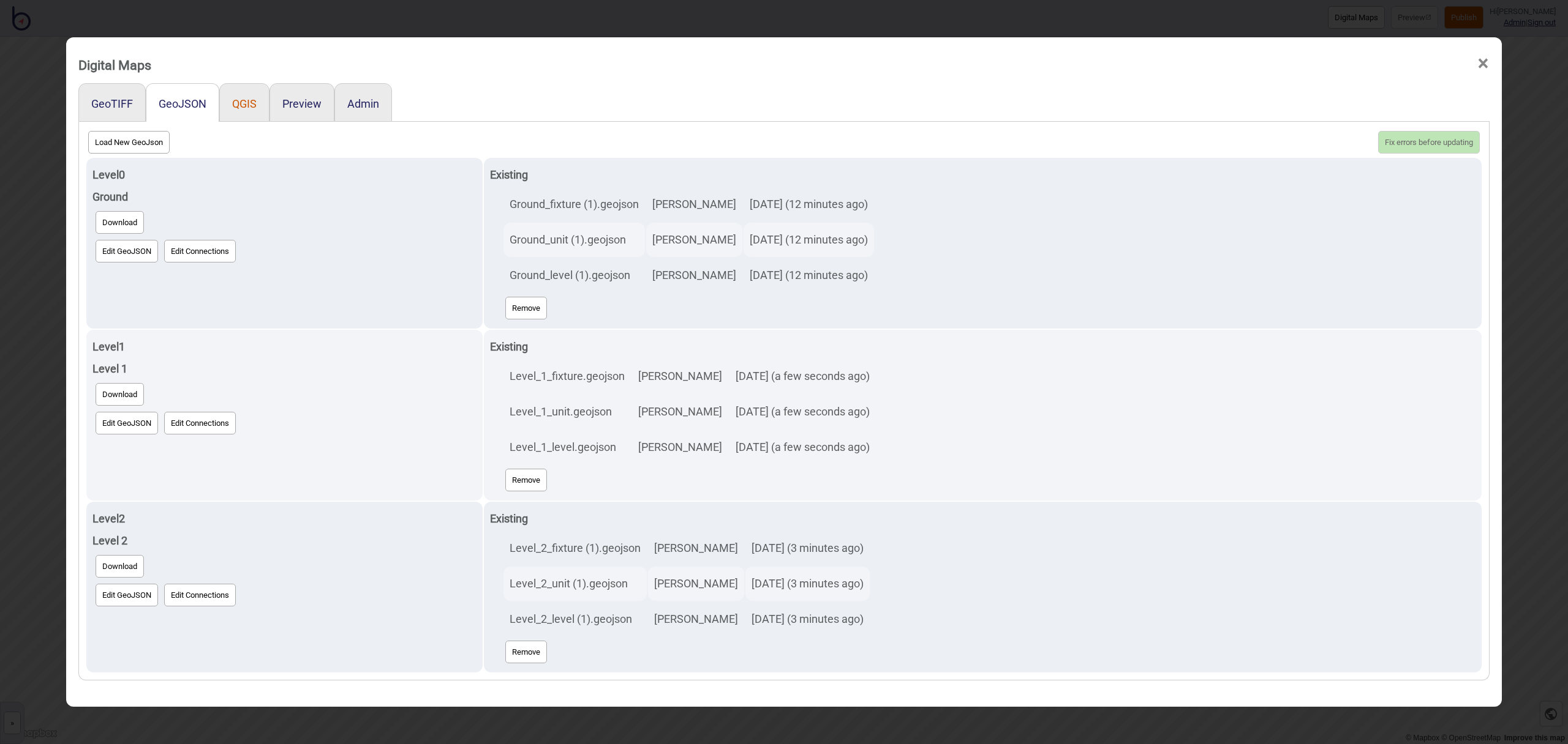
click at [251, 104] on button "QGIS" at bounding box center [244, 103] width 25 height 13
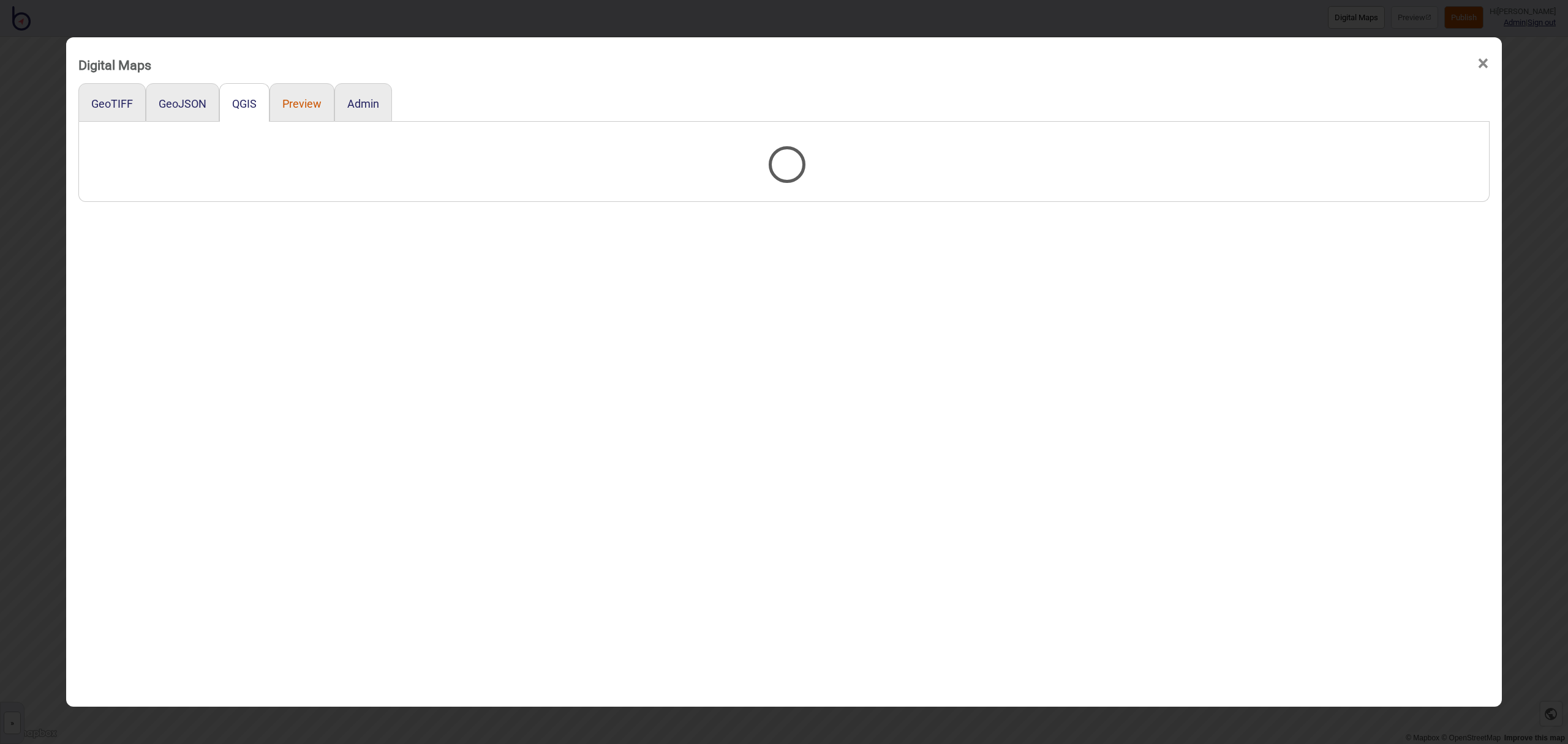
click at [307, 105] on button "Preview" at bounding box center [302, 103] width 40 height 13
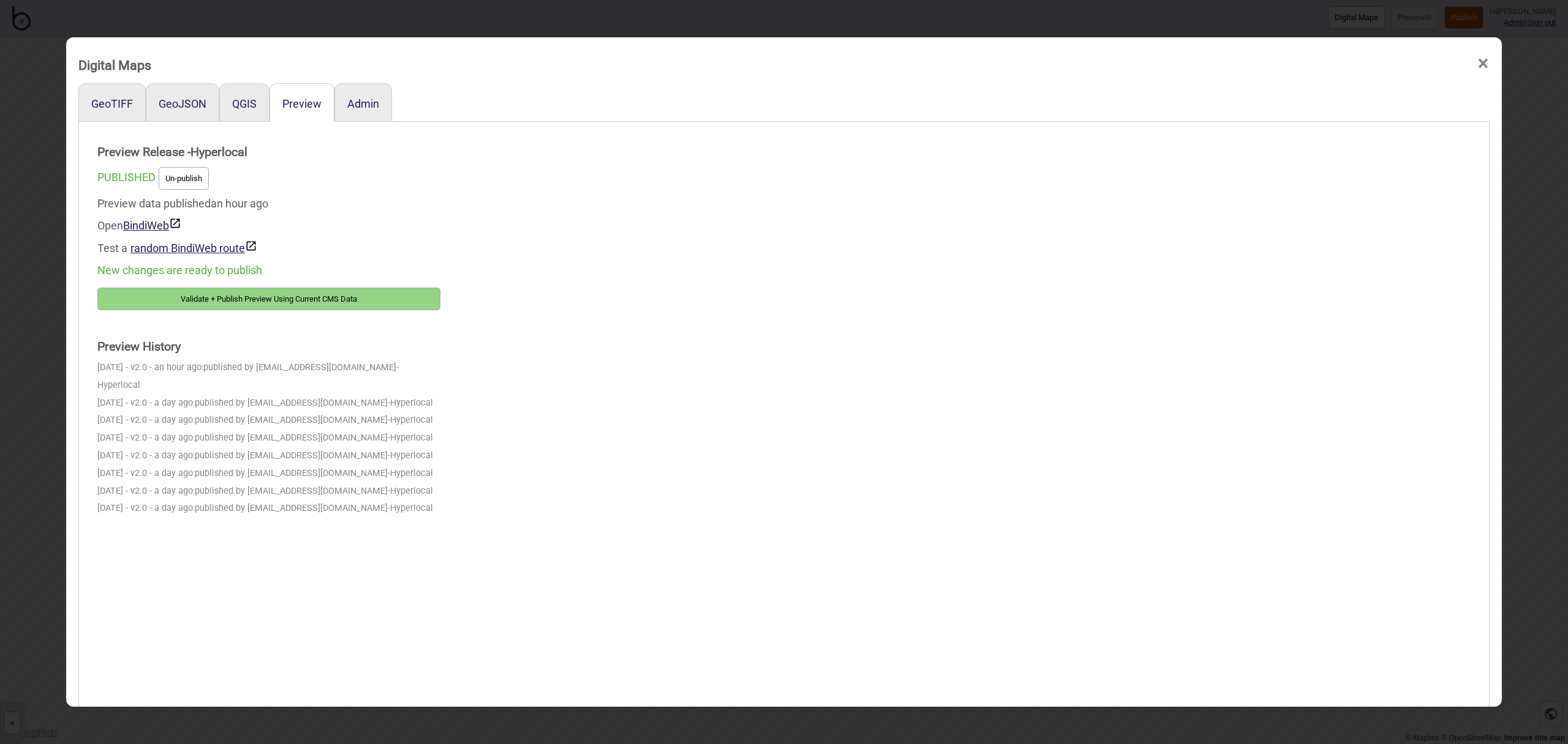
click at [367, 294] on button "Validate + Publish Preview Using Current CMS Data" at bounding box center [269, 298] width 343 height 23
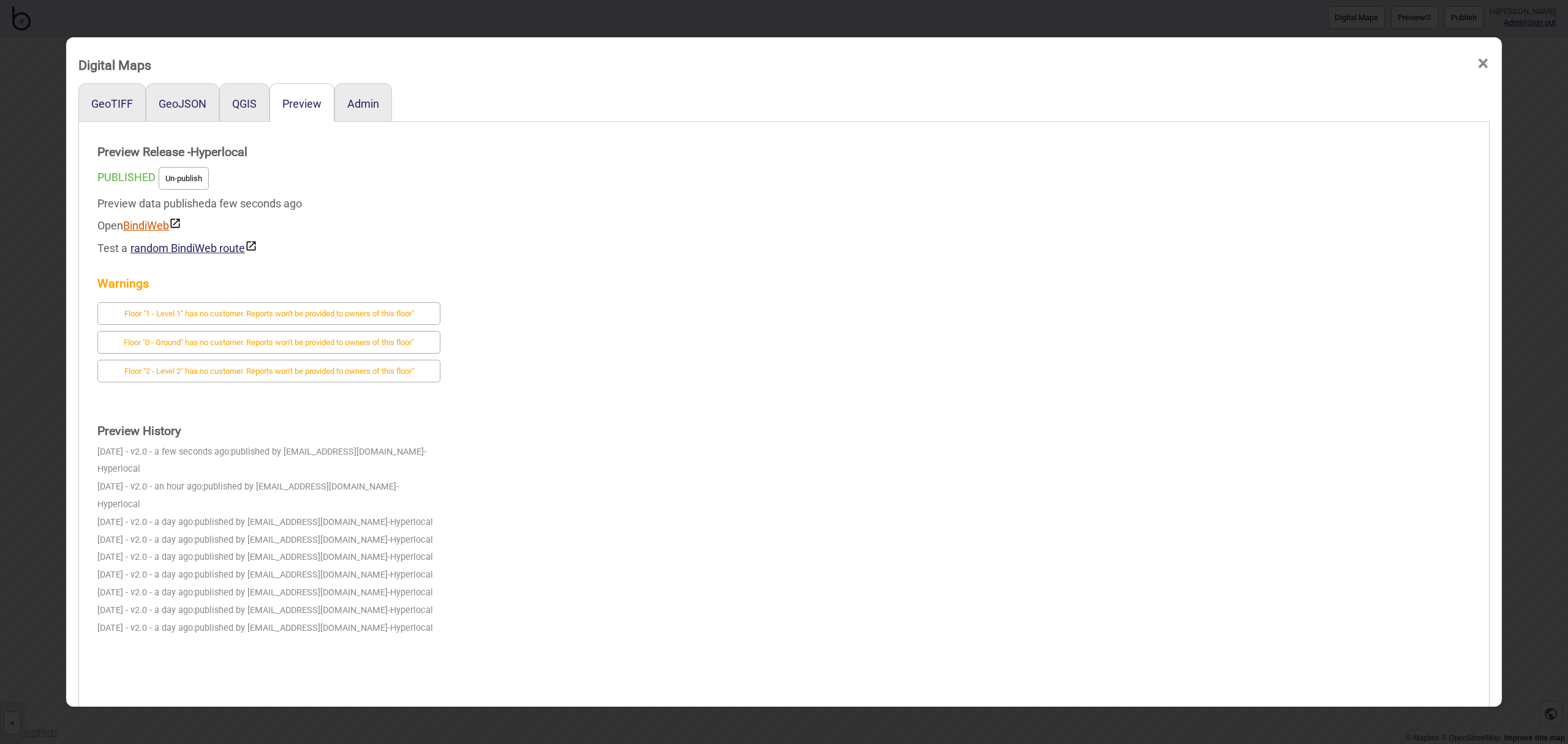
click at [154, 222] on link "BindiWeb" at bounding box center [152, 225] width 58 height 13
click at [1479, 61] on span "×" at bounding box center [1483, 63] width 13 height 41
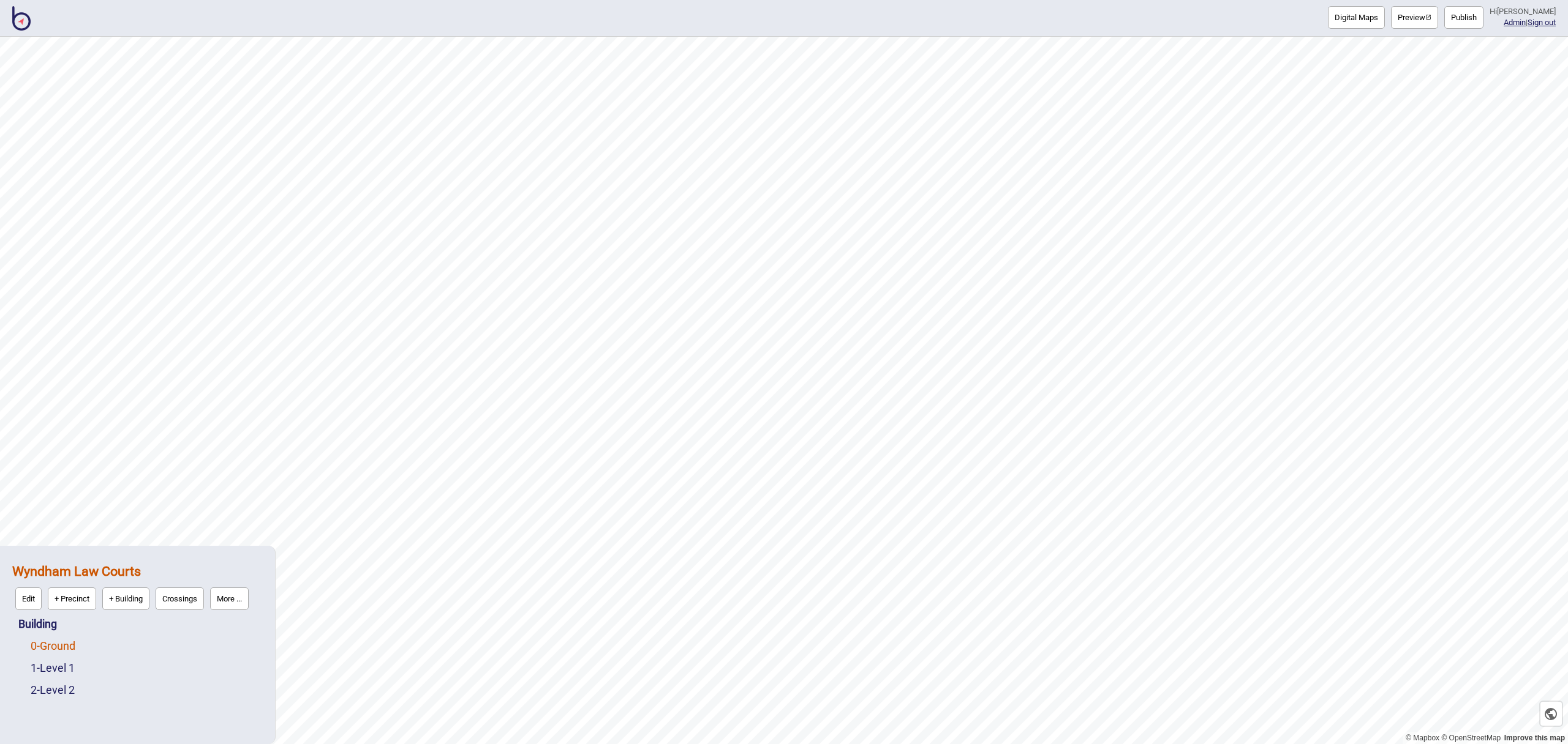
click at [72, 648] on link "0 - Ground" at bounding box center [53, 646] width 45 height 13
click at [53, 646] on button "Edit" at bounding box center [47, 643] width 27 height 23
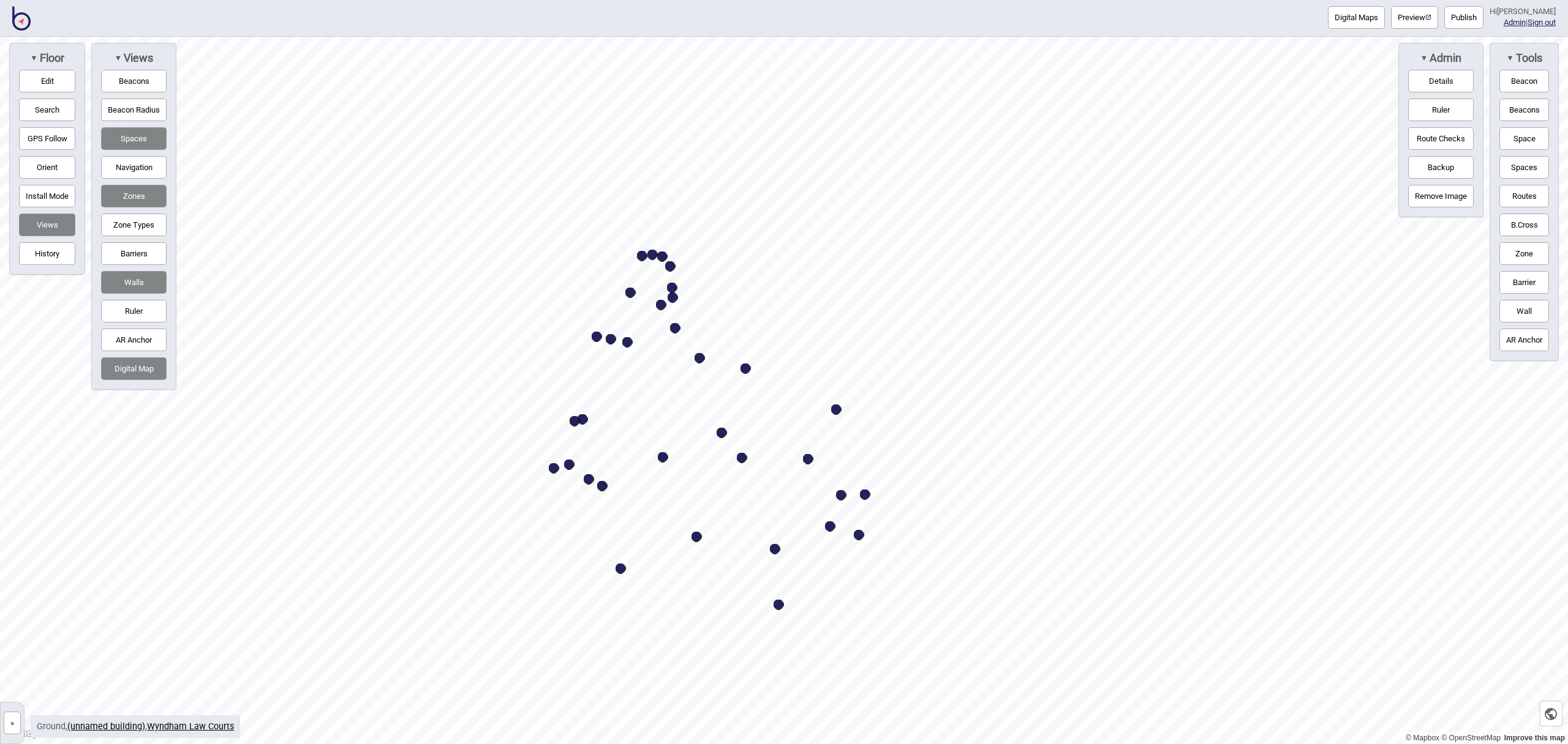
click at [141, 161] on button "Navigation" at bounding box center [134, 167] width 65 height 23
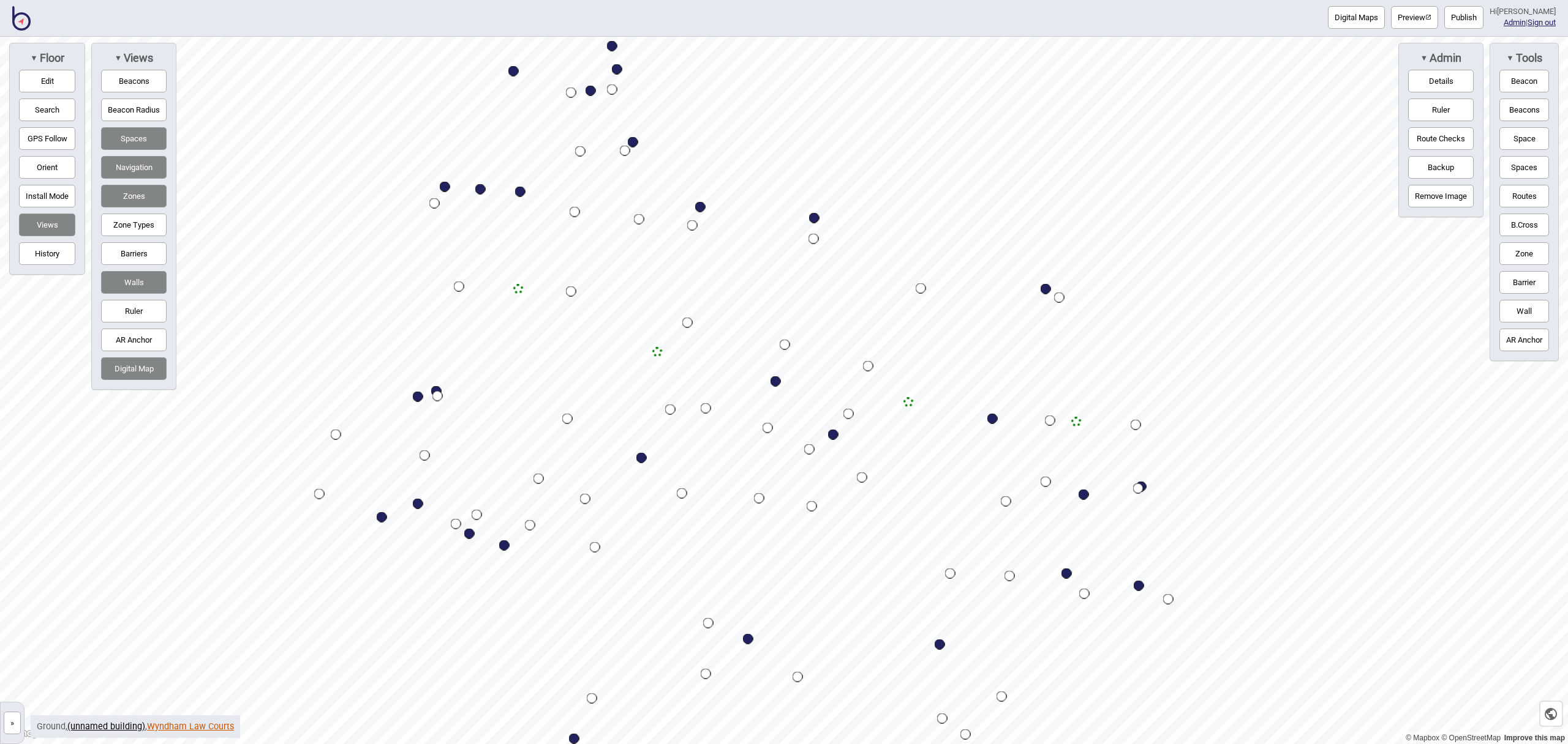
click at [175, 725] on link "Wyndham Law Courts" at bounding box center [190, 727] width 87 height 11
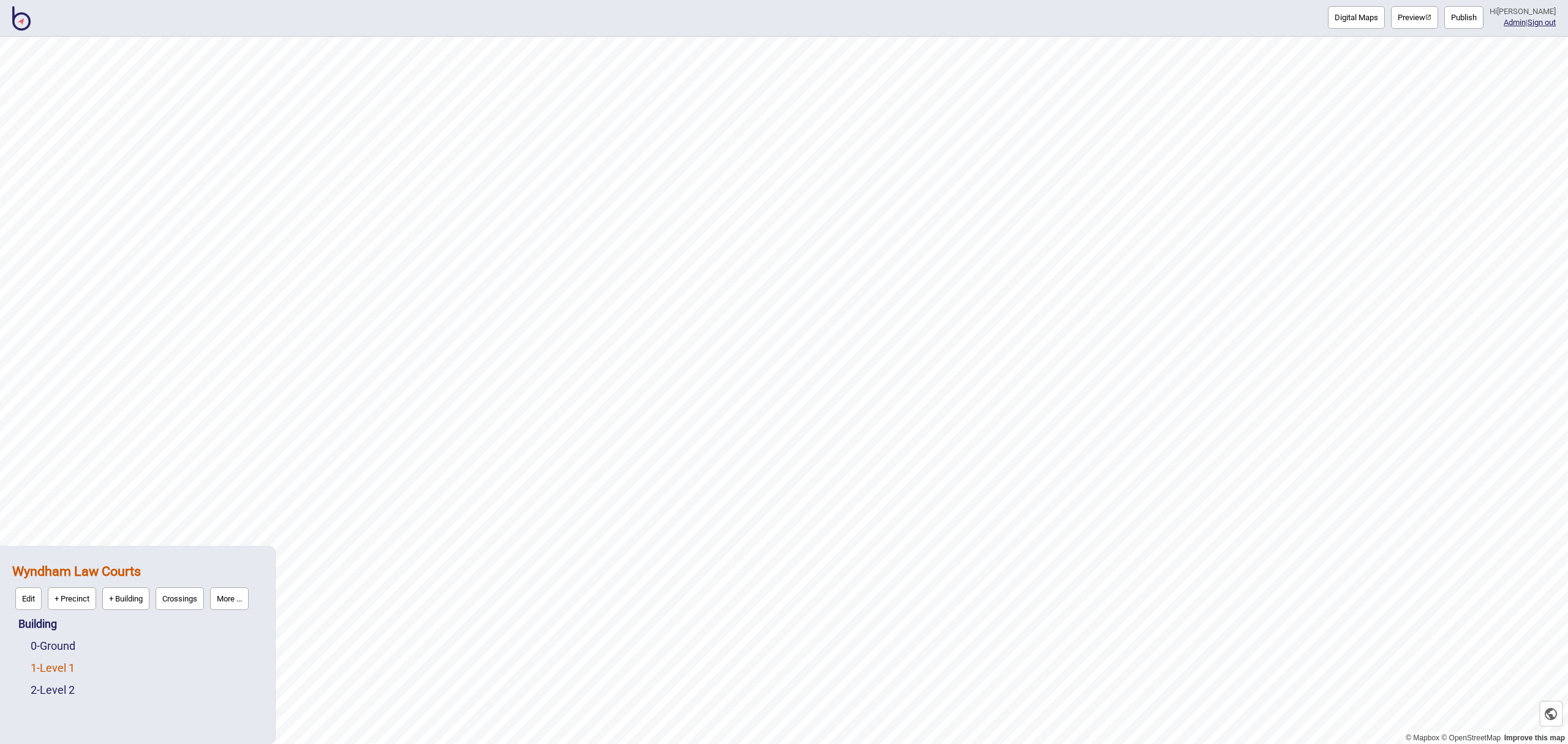
click at [71, 663] on link "1 - Level 1" at bounding box center [53, 668] width 44 height 13
click at [56, 666] on button "Edit" at bounding box center [47, 665] width 27 height 23
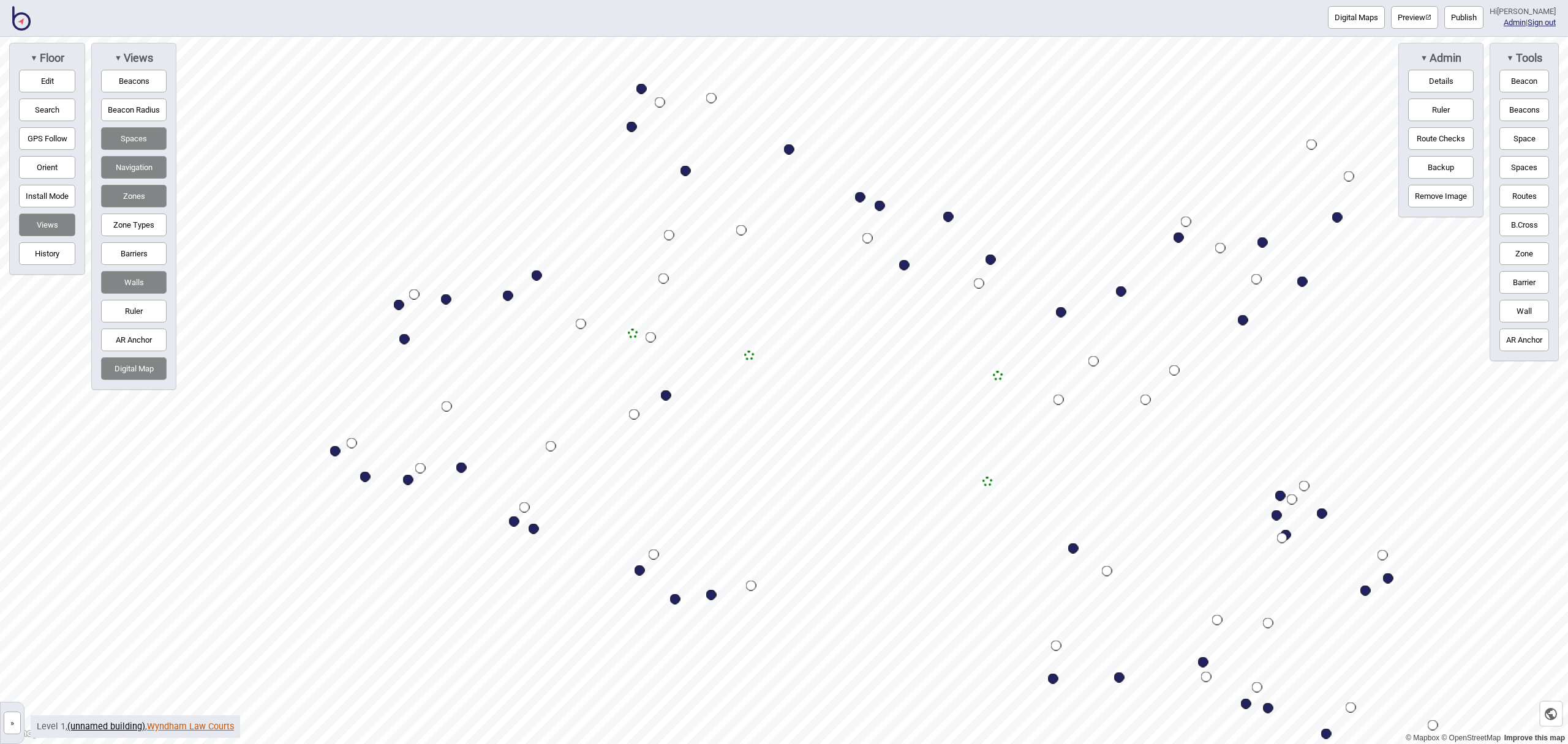
click at [174, 726] on link "Wyndham Law Courts" at bounding box center [190, 727] width 87 height 11
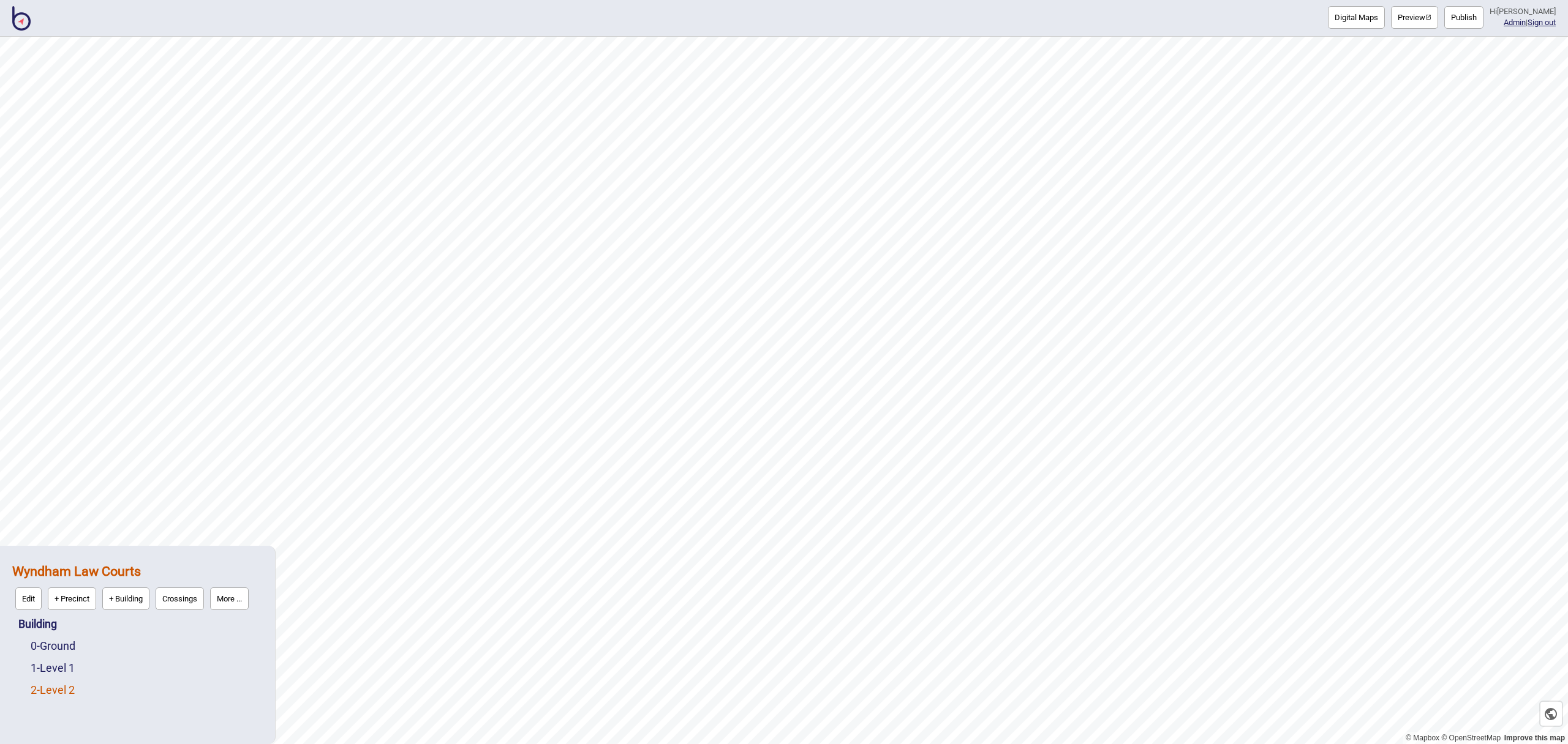
click at [68, 692] on link "2 - Level 2" at bounding box center [53, 690] width 44 height 13
click at [46, 690] on button "Edit" at bounding box center [47, 687] width 27 height 23
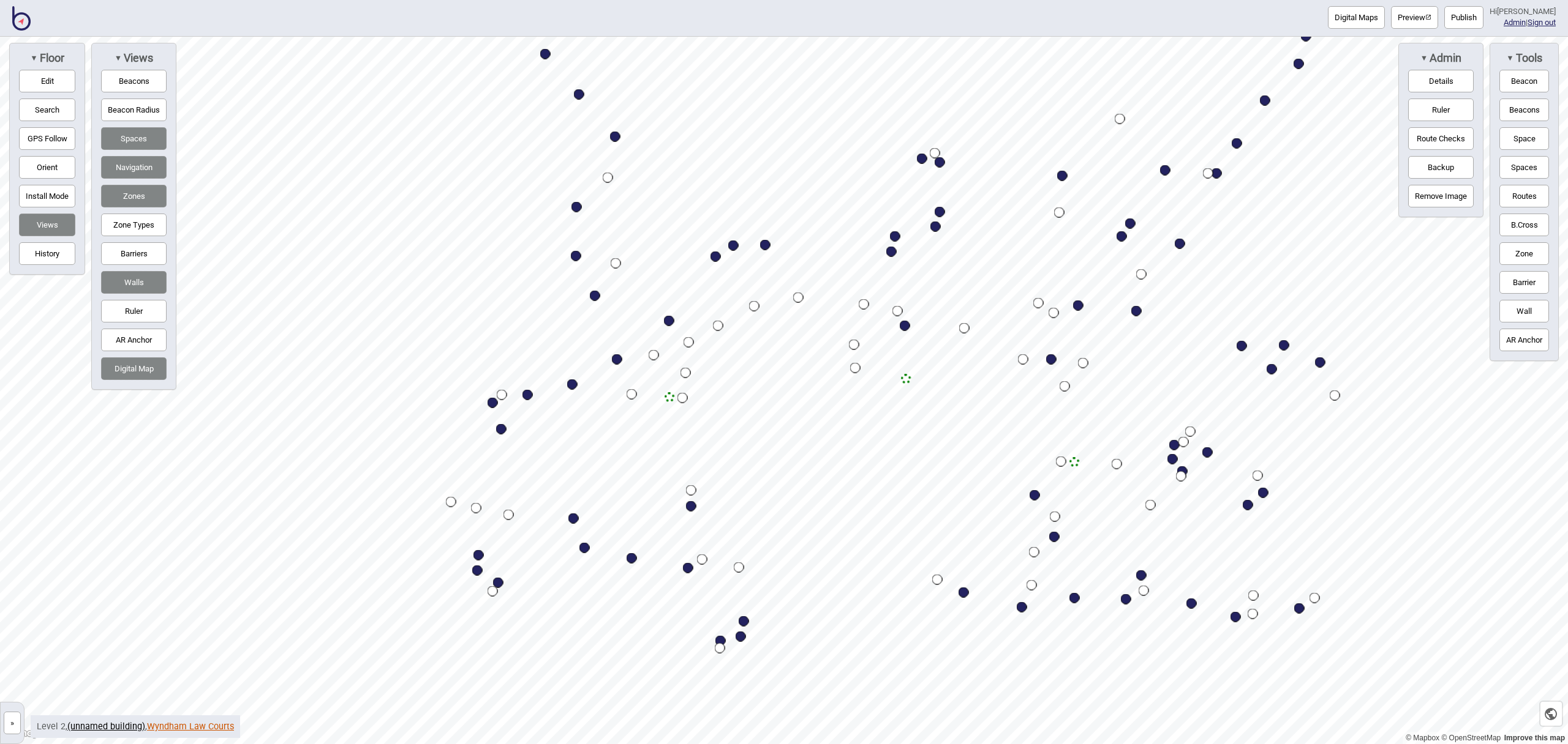
click at [203, 730] on link "Wyndham Law Courts" at bounding box center [190, 727] width 87 height 11
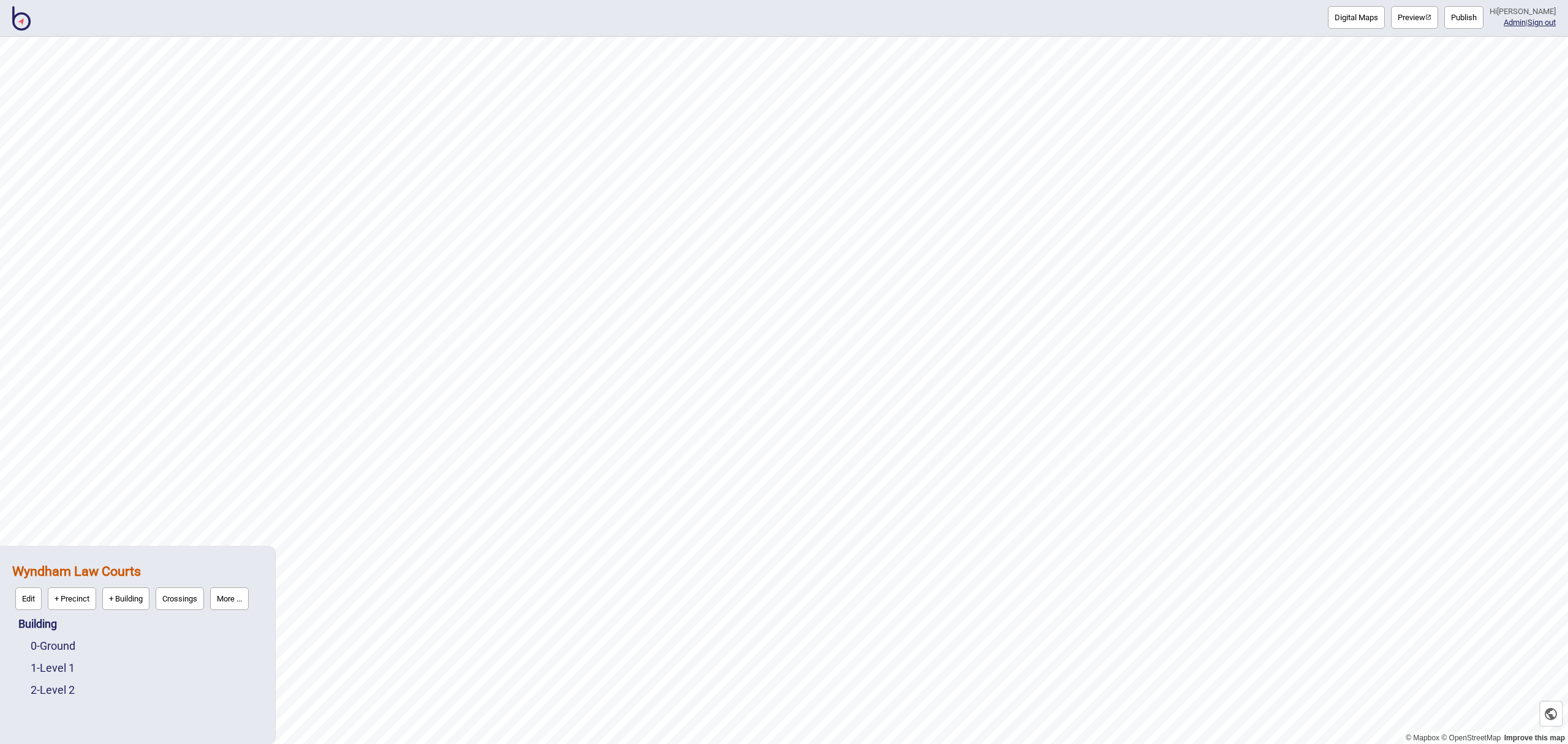
click at [232, 597] on button "More ..." at bounding box center [229, 598] width 39 height 23
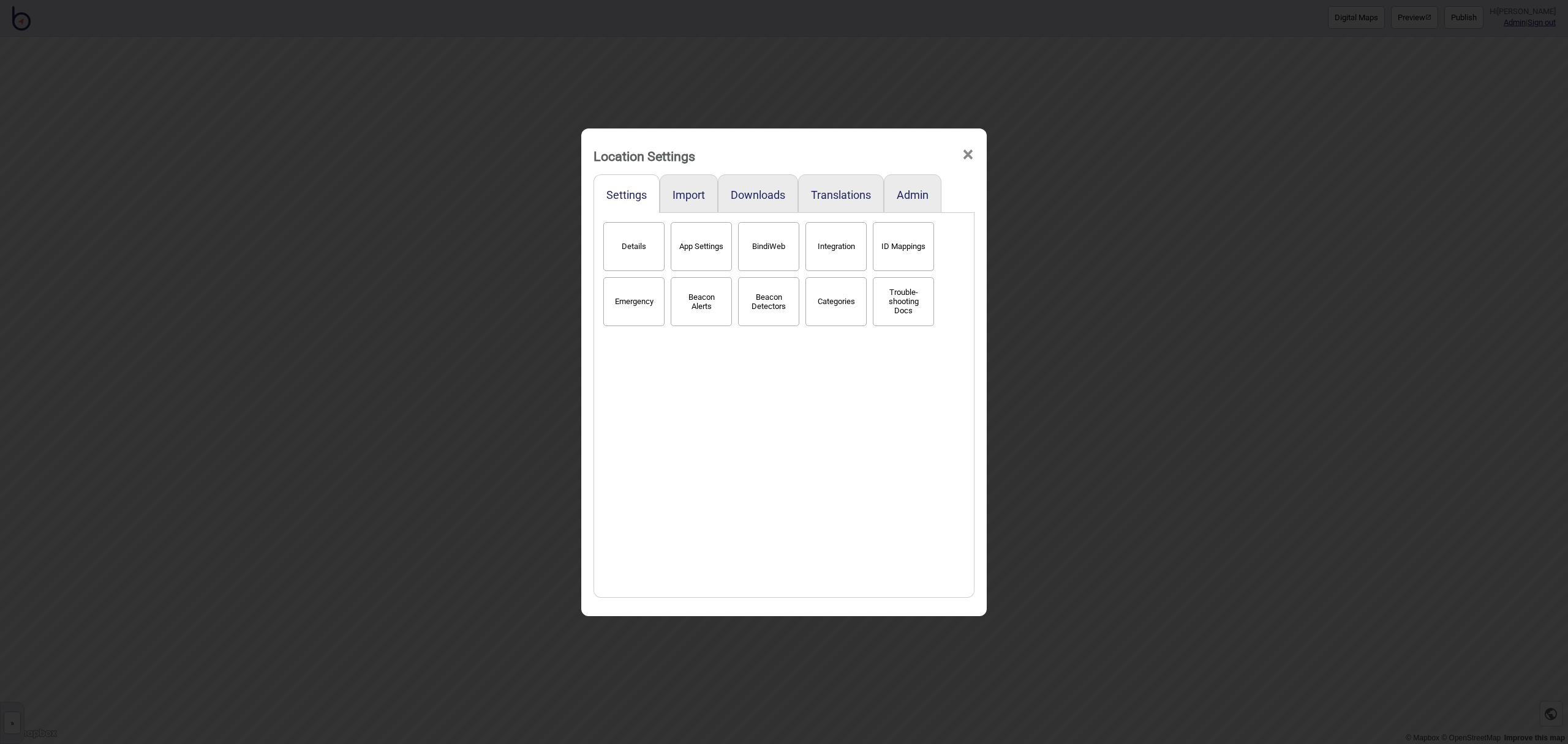
click at [772, 242] on button "BindiWeb" at bounding box center [769, 246] width 61 height 49
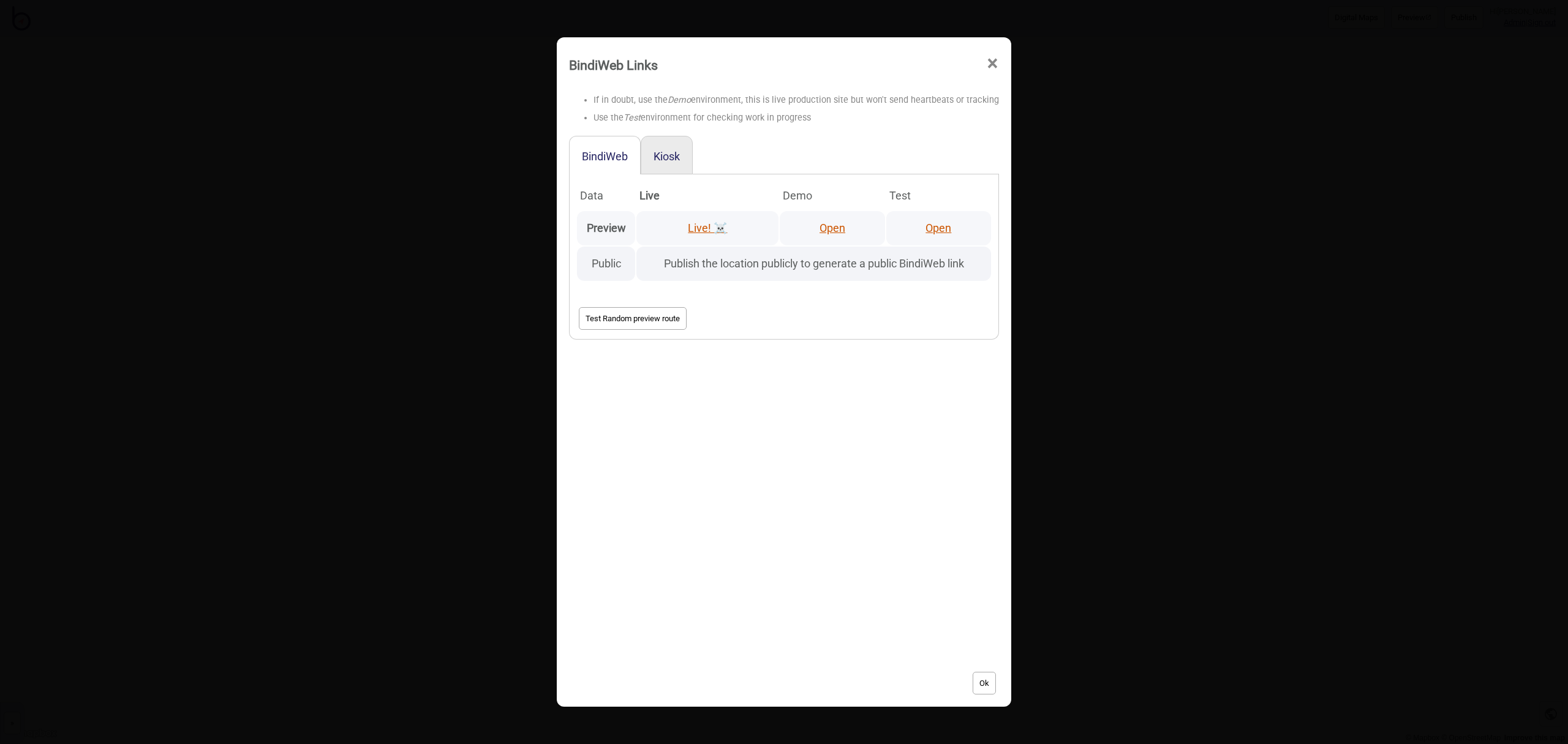
click at [827, 230] on link "Open" at bounding box center [833, 228] width 26 height 13
click at [990, 66] on span "×" at bounding box center [992, 63] width 13 height 41
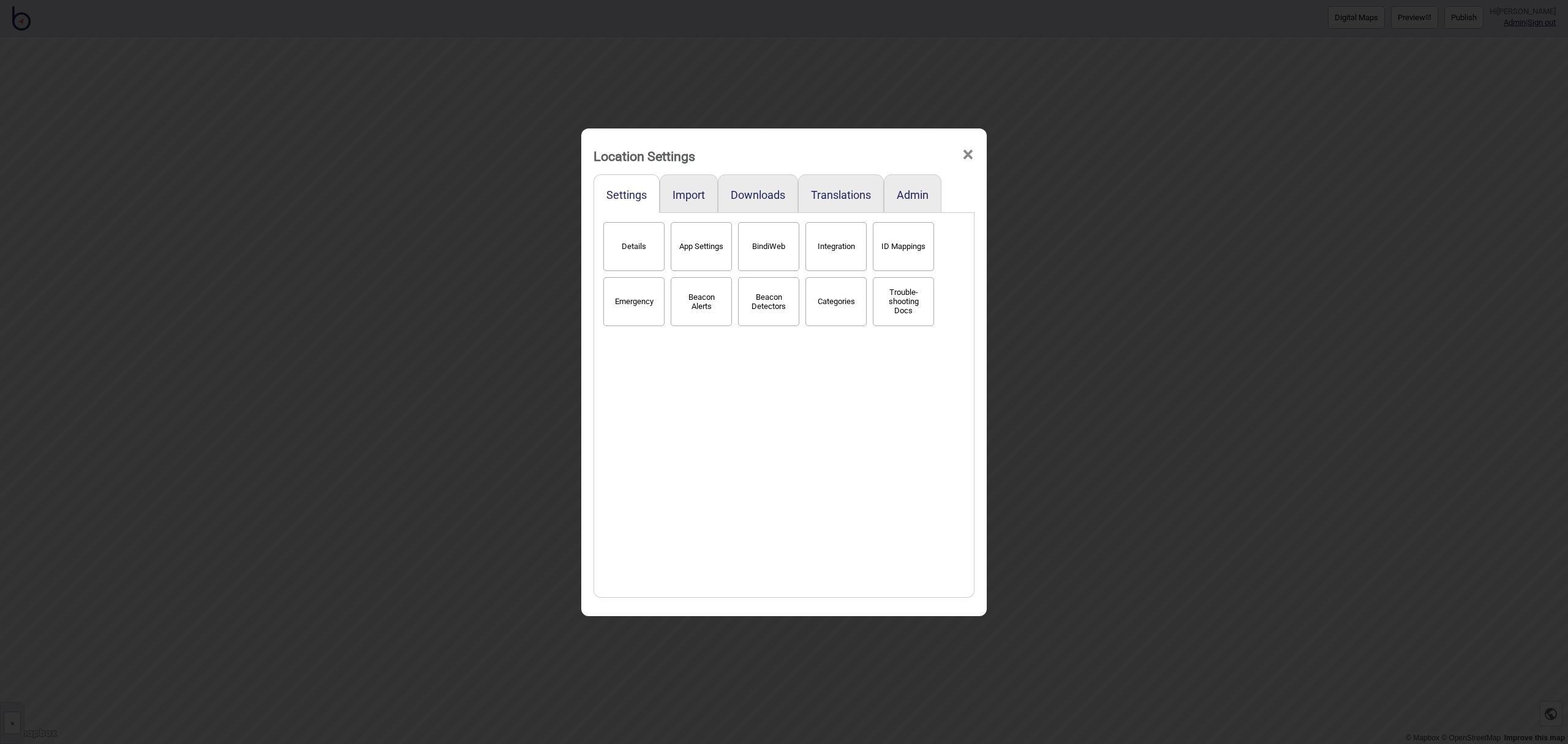
click at [961, 152] on span "×" at bounding box center [967, 155] width 13 height 41
